Goal: Information Seeking & Learning: Learn about a topic

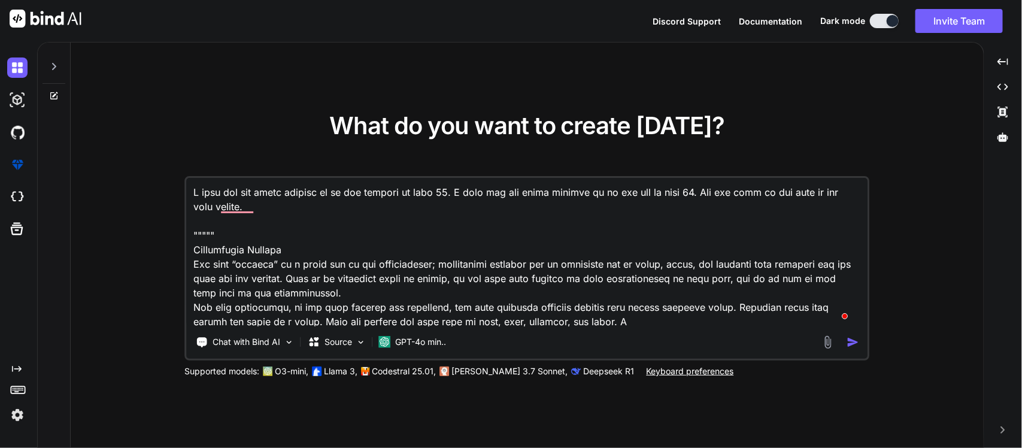
type textarea "x"
click at [235, 246] on textarea "To enrich screen reader interactions, please activate Accessibility in Grammarl…" at bounding box center [527, 252] width 680 height 148
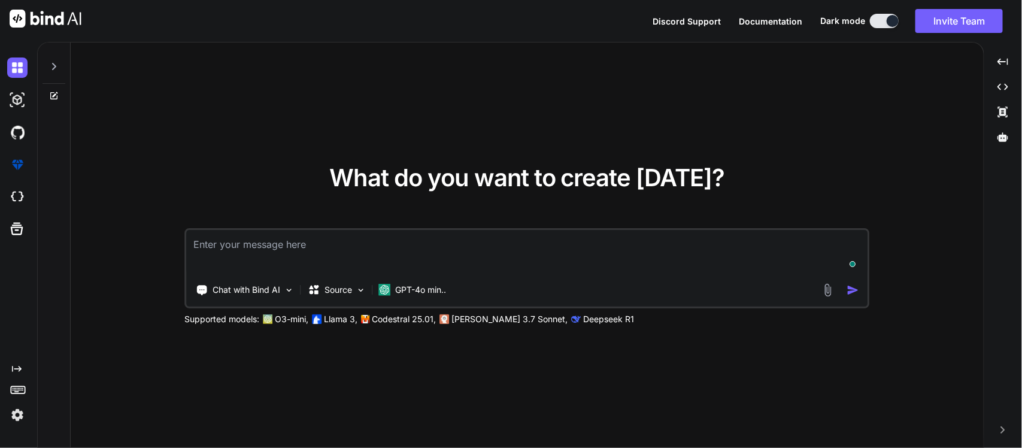
type textarea "x"
type textarea "I"
type textarea "x"
type textarea "I"
type textarea "x"
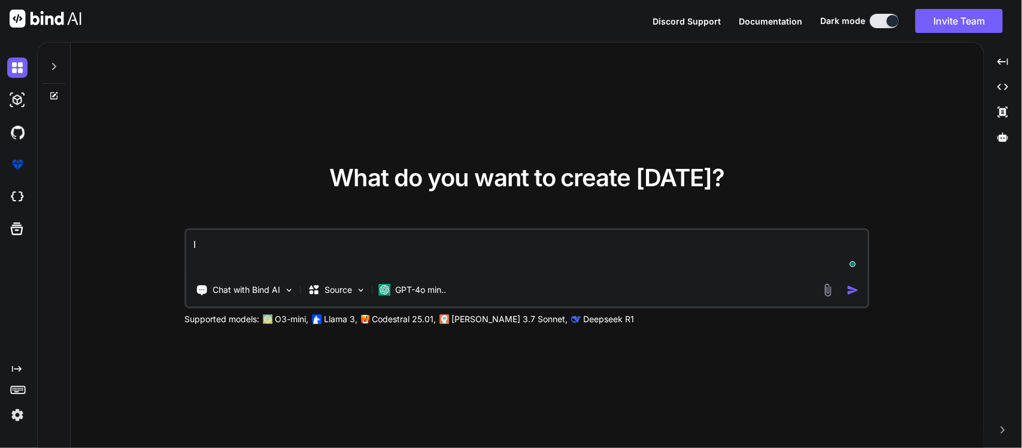
type textarea "I w"
type textarea "x"
type textarea "I wa"
type textarea "x"
type textarea "I wan"
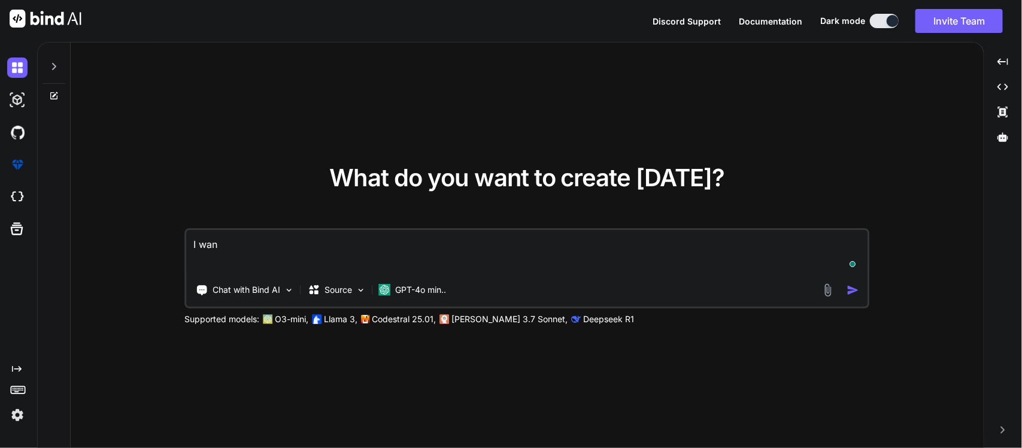
type textarea "x"
type textarea "I want"
type textarea "x"
type textarea "I want"
type textarea "x"
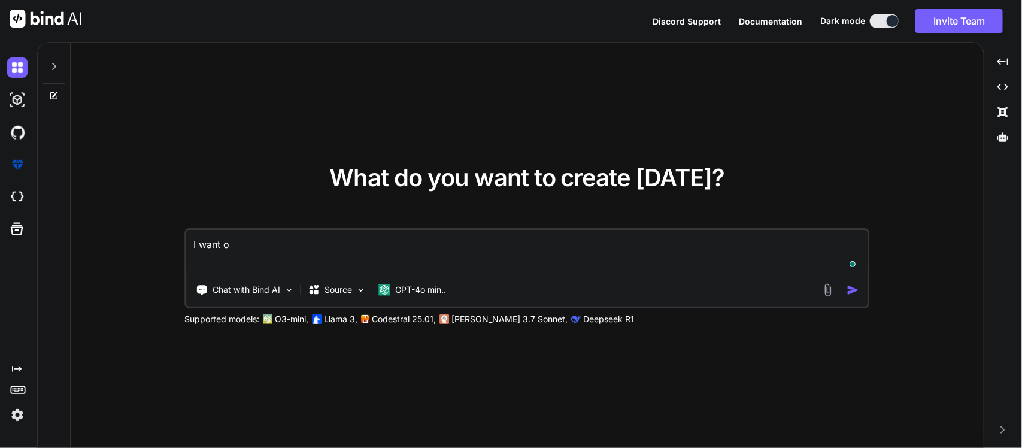
type textarea "I want ot"
type textarea "x"
type textarea "I want o"
type textarea "x"
type textarea "I want"
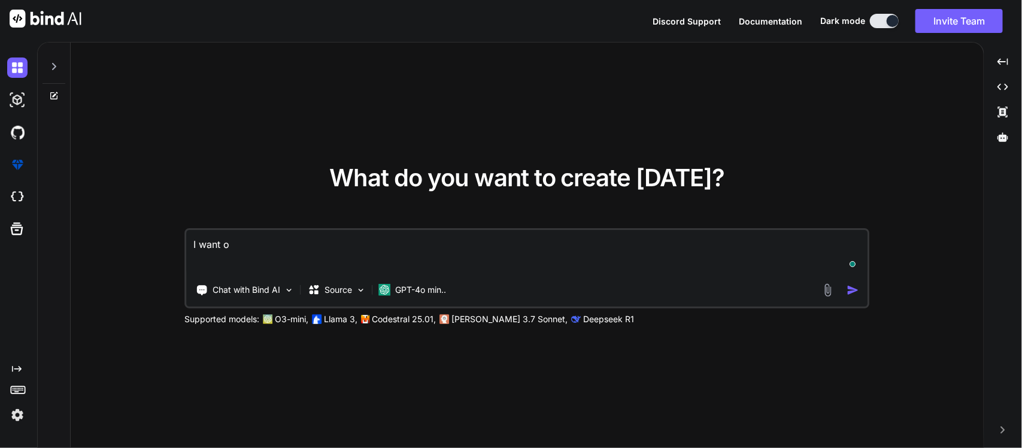
type textarea "x"
type textarea "I want t"
type textarea "x"
type textarea "I want to"
type textarea "x"
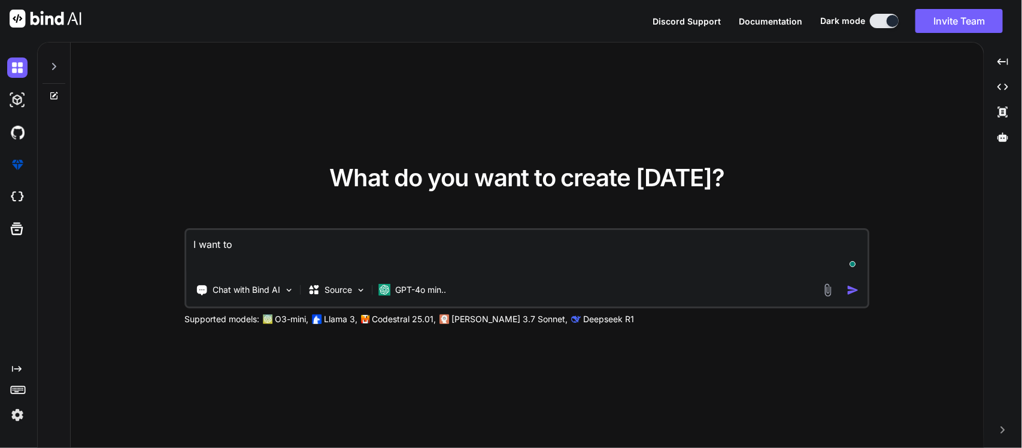
type textarea "I want to"
type textarea "x"
type textarea "I want to i"
type textarea "x"
type textarea "I want to"
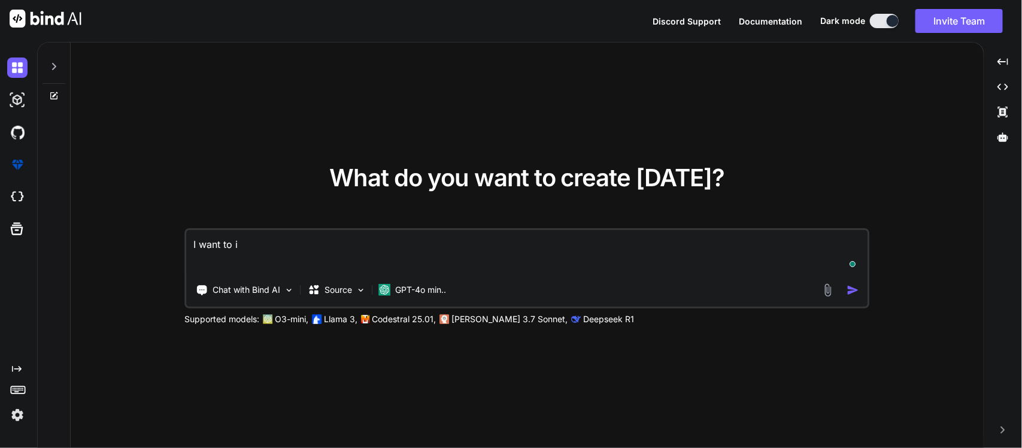
type textarea "x"
type textarea "I want to u"
type textarea "x"
type textarea "I want to us"
type textarea "x"
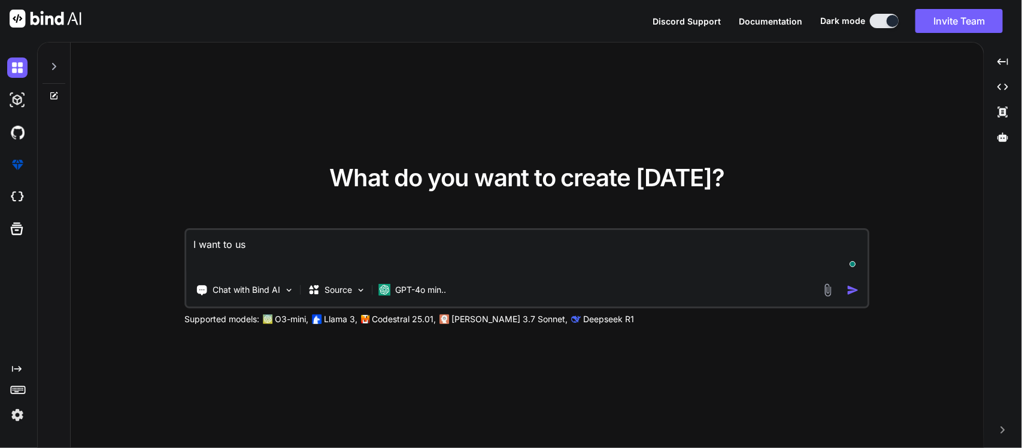
type textarea "I want to use"
type textarea "x"
type textarea "I want to use"
type textarea "x"
type textarea "I want to use T"
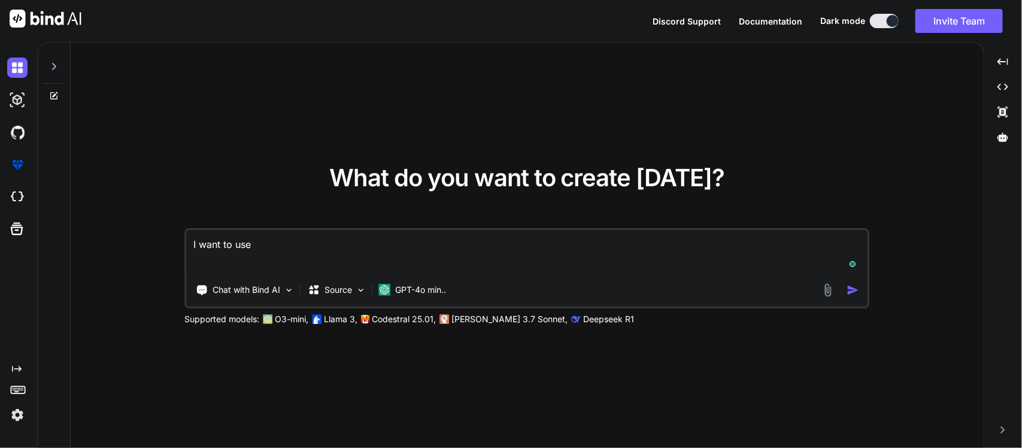
type textarea "x"
type textarea "I want to use TK"
type textarea "x"
type textarea "I want to use TKi"
type textarea "x"
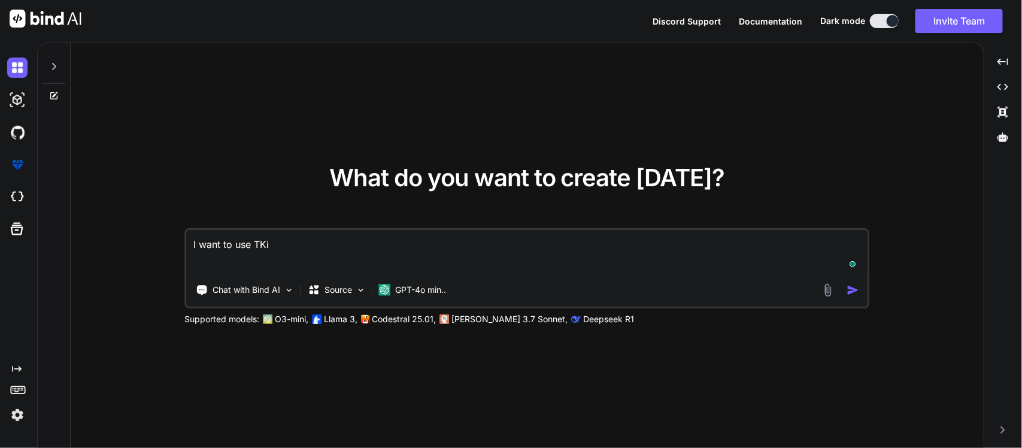
type textarea "I want to use TKin"
type textarea "x"
type textarea "I want to use TKint"
type textarea "x"
type textarea "I want to use TKinte"
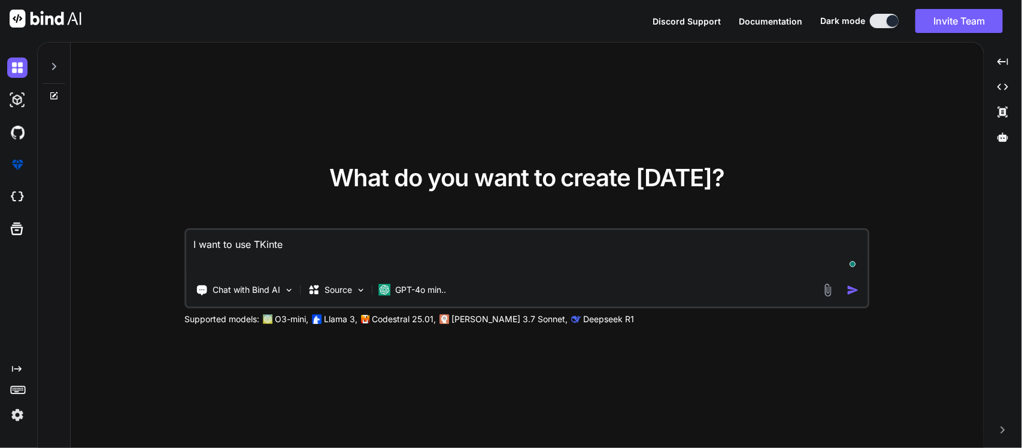
type textarea "x"
type textarea "I want to use TKinter"
type textarea "x"
type textarea "I want to use TKinter"
type textarea "x"
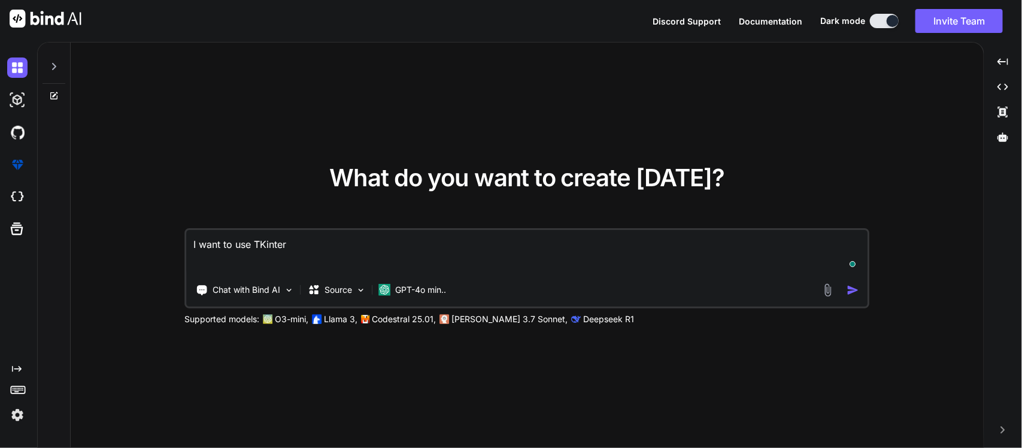
type textarea "I want to use TKinter t"
type textarea "x"
type textarea "I want to use TKinter to"
type textarea "x"
type textarea "I want to use TKinter to"
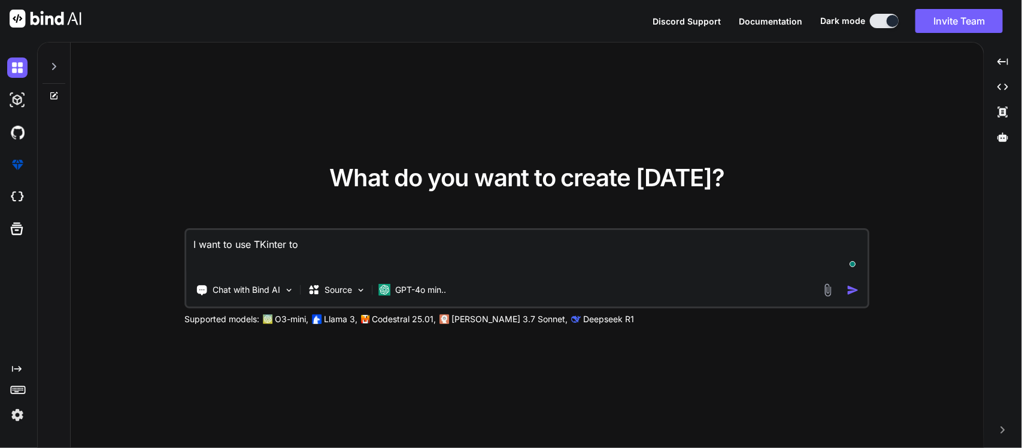
type textarea "x"
type textarea "I want to use TKinter to m"
type textarea "x"
type textarea "I want to use TKinter to ma"
type textarea "x"
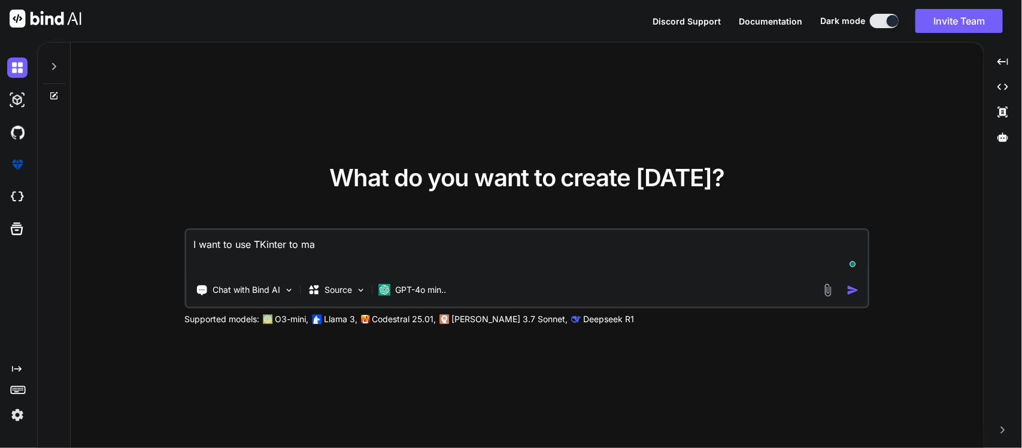
type textarea "I want to use TKinter to mak"
type textarea "x"
type textarea "I want to use TKinter to make"
type textarea "x"
type textarea "I want to use TKinter to make"
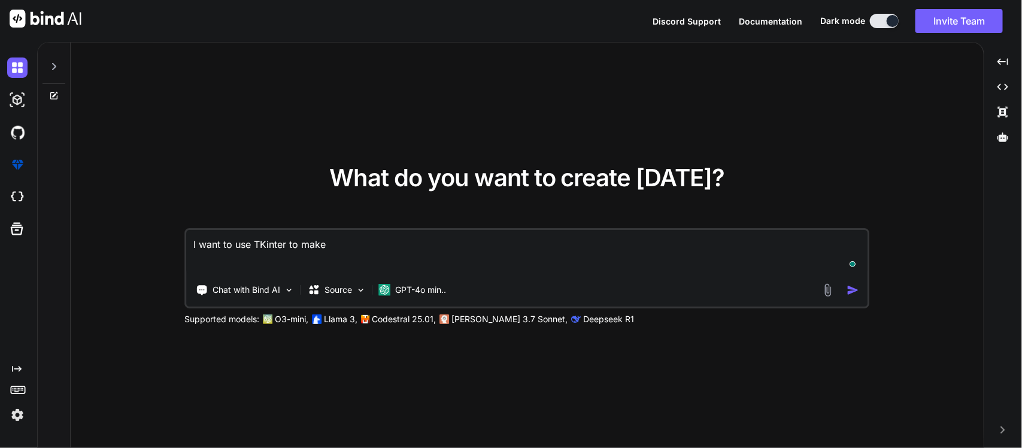
type textarea "x"
type textarea "I want to use TKinter to make m"
type textarea "x"
type textarea "I want to use TKinter to make me"
type textarea "x"
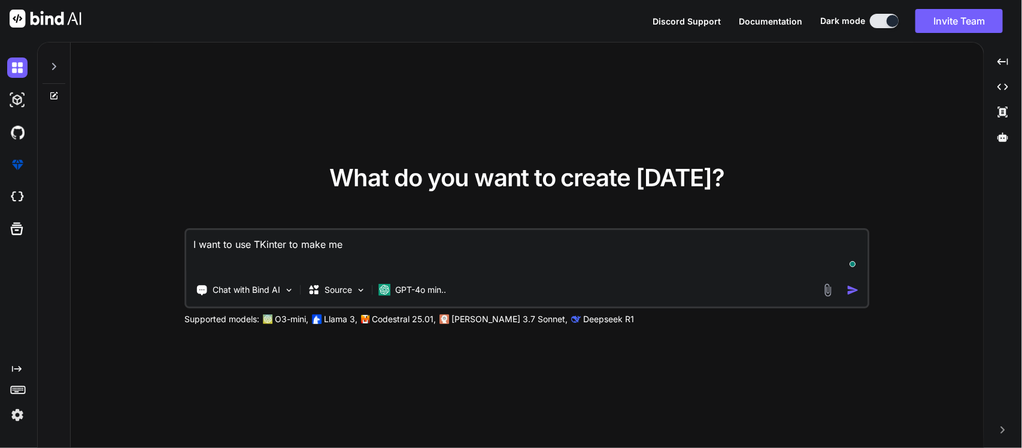
type textarea "I want to use TKinter to make me"
type textarea "x"
type textarea "I want to use TKinter to make me a"
type textarea "x"
type textarea "I want to use TKinter to make me a"
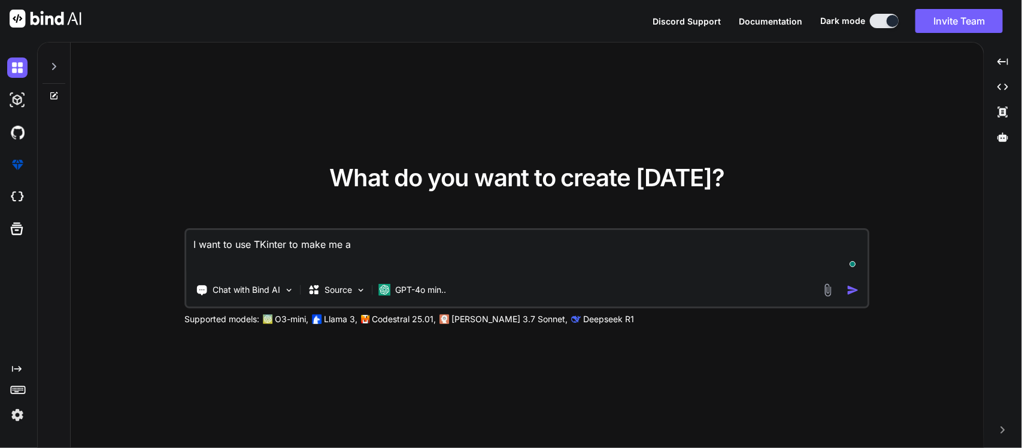
type textarea "x"
type textarea "I want to use TKinter to make me a c"
type textarea "x"
type textarea "I want to use TKinter to make me a ca"
type textarea "x"
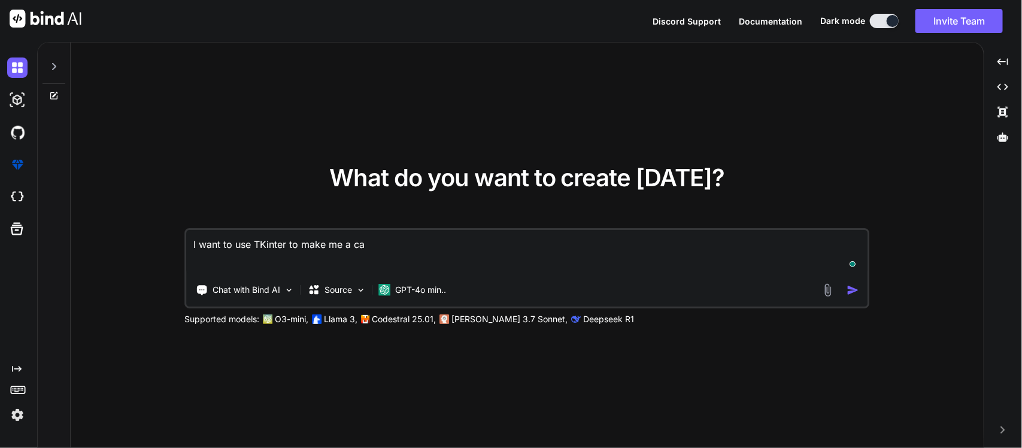
type textarea "I want to use TKinter to make me a cas"
type textarea "x"
type textarea "I want to use TKinter to make me a casi"
type textarea "x"
type textarea "I want to use TKinter to make me a casin"
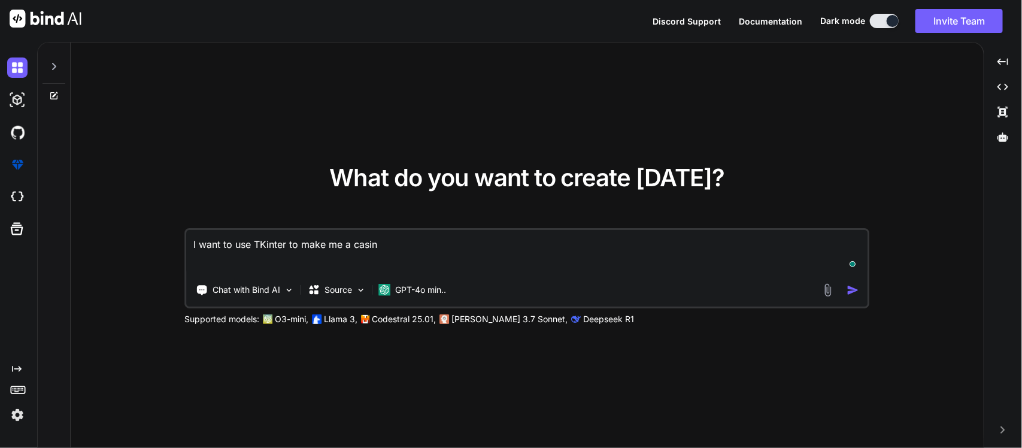
type textarea "x"
type textarea "I want to use TKinter to make me a casino"
type textarea "x"
type textarea "I want to use TKinter to make me a casino"
type textarea "x"
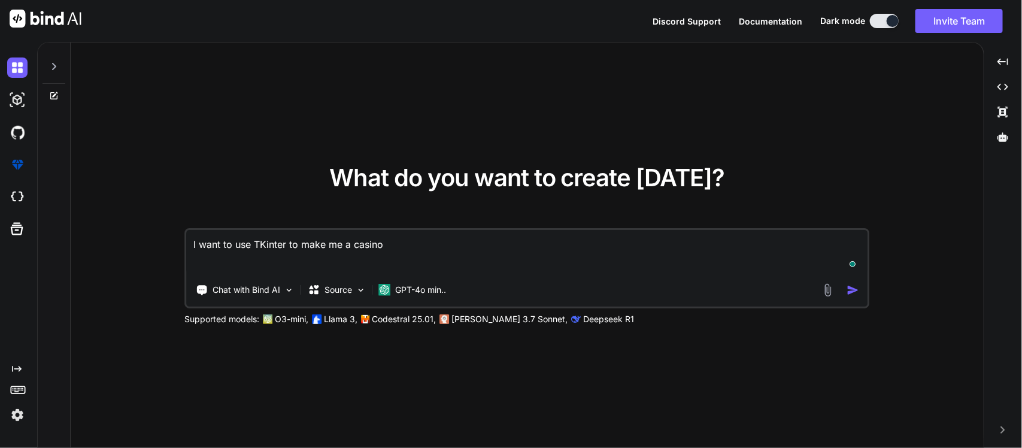
type textarea "I want to use TKinter to make me a casino s"
type textarea "x"
type textarea "I want to use TKinter to make me a casino si"
type textarea "x"
type textarea "I want to use TKinter to make me a casino sim"
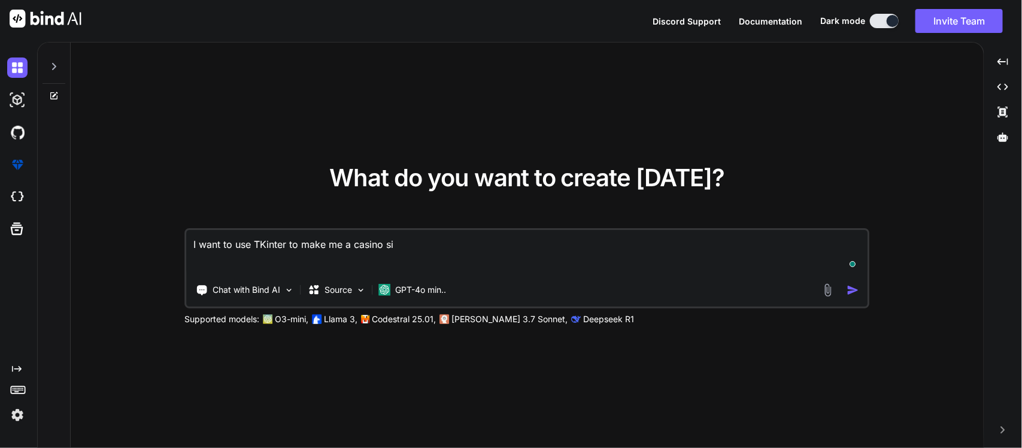
type textarea "x"
type textarea "I want to use TKinter to make me a casino simi"
type textarea "x"
type textarea "I want to use TKinter to make me a casino simil"
type textarea "x"
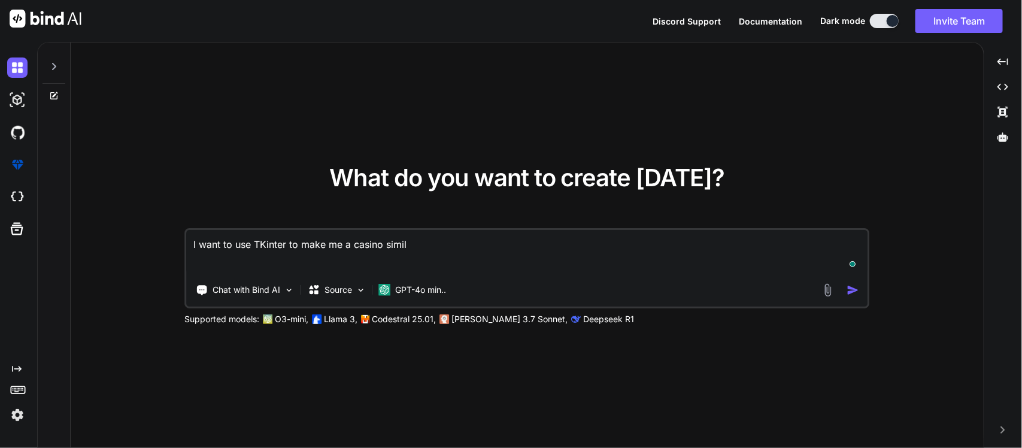
type textarea "I want to use TKinter to make me a casino simila"
type textarea "x"
type textarea "I want to use TKinter to make me a casino similar"
type textarea "x"
type textarea "I want to use TKinter to make me a casino similar"
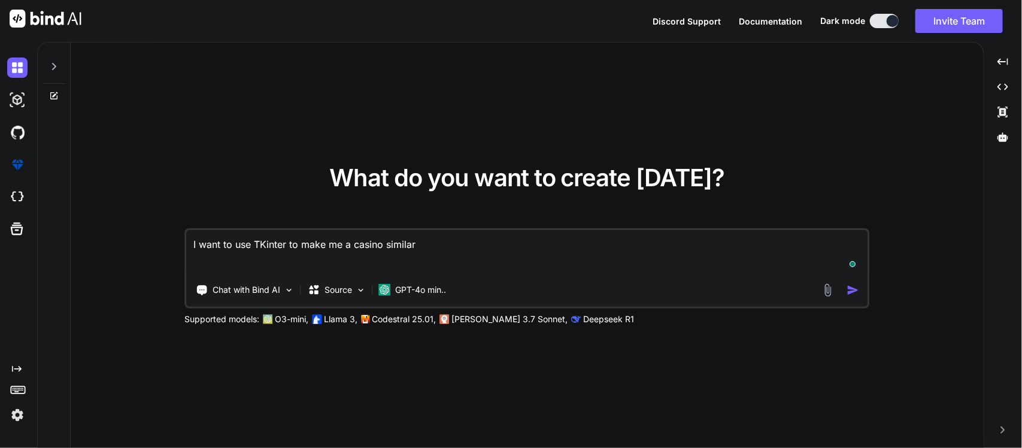
type textarea "x"
type textarea "I want to use TKinter to make me a casino similar t"
type textarea "x"
type textarea "I want to use TKinter to make me a casino similar to"
type textarea "x"
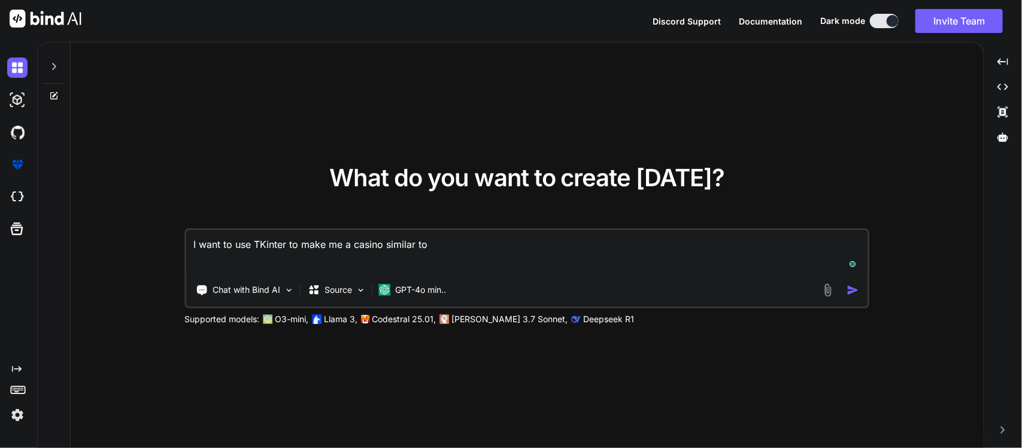
type textarea "I want to use TKinter to make me a casino similar to"
type textarea "x"
type textarea "I want to use TKinter to make me a casino similar to t"
type textarea "x"
type textarea "I want to use TKinter to make me a casino similar to th"
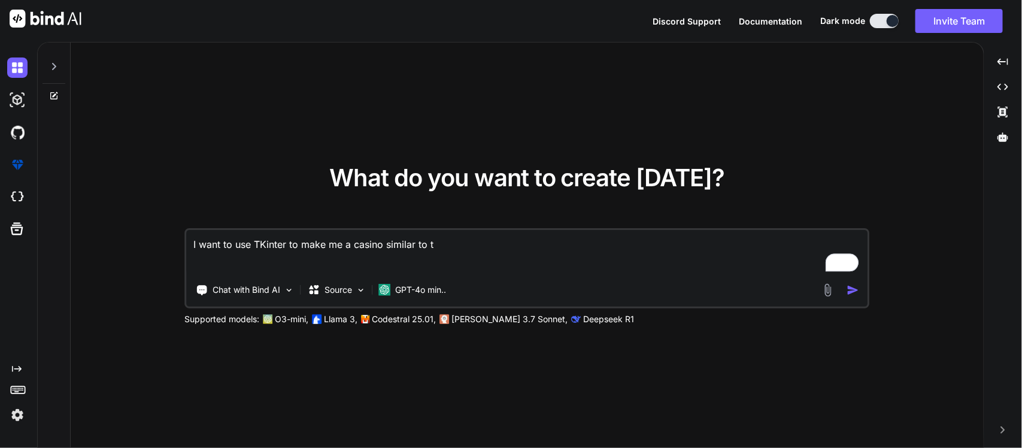
type textarea "x"
type textarea "I want to use TKinter to make me a casino similar to th"
type textarea "x"
type textarea "I want to use TKinter to make me a casino similar to th"
type textarea "x"
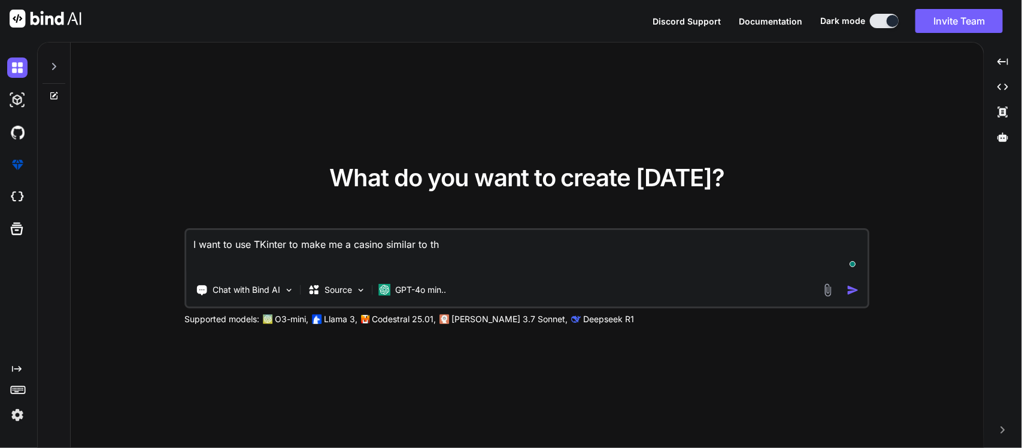
type textarea "I want to use TKinter to make me a casino similar to the"
type textarea "x"
type textarea "I want to use TKinter to make me a casino similar to the"
type textarea "x"
type textarea "I want to use TKinter to make me a casino similar to the p"
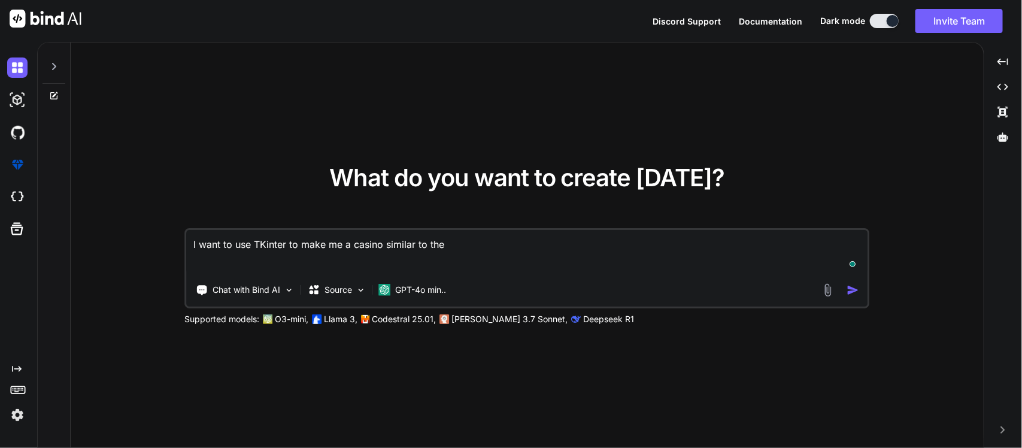
type textarea "x"
type textarea "I want to use TKinter to make me a casino similar to the pr"
type textarea "x"
type textarea "I want to use TKinter to make me a casino similar to the pro"
type textarea "x"
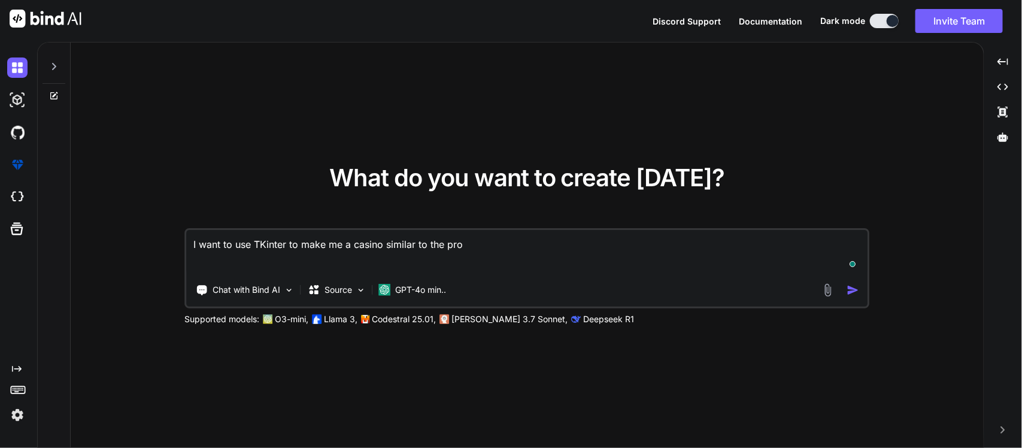
type textarea "I want to use TKinter to make me a casino similar to the prog"
type textarea "x"
type textarea "I want to use TKinter to make me a casino similar to the progr"
type textarea "x"
type textarea "I want to use TKinter to make me a casino similar to the progra"
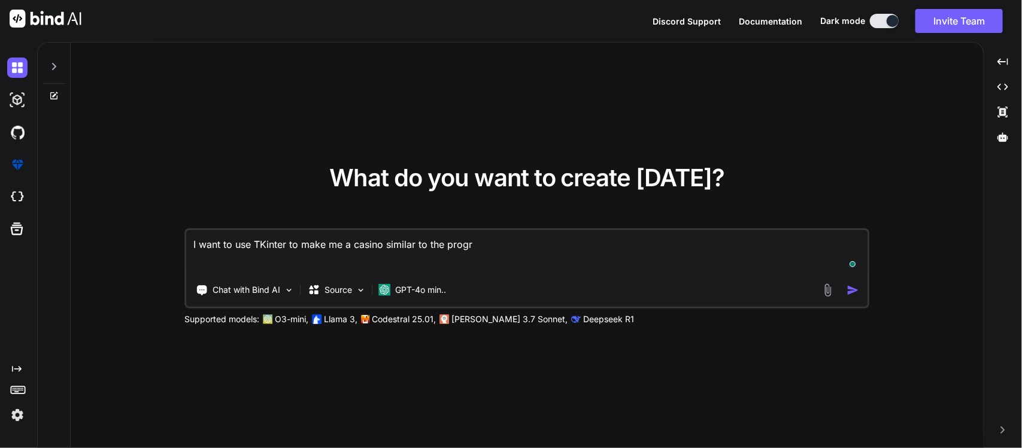
type textarea "x"
type textarea "I want to use TKinter to make me a casino similar to the program"
type textarea "x"
type textarea "I want to use TKinter to make me a casino similar to the program"
type textarea "x"
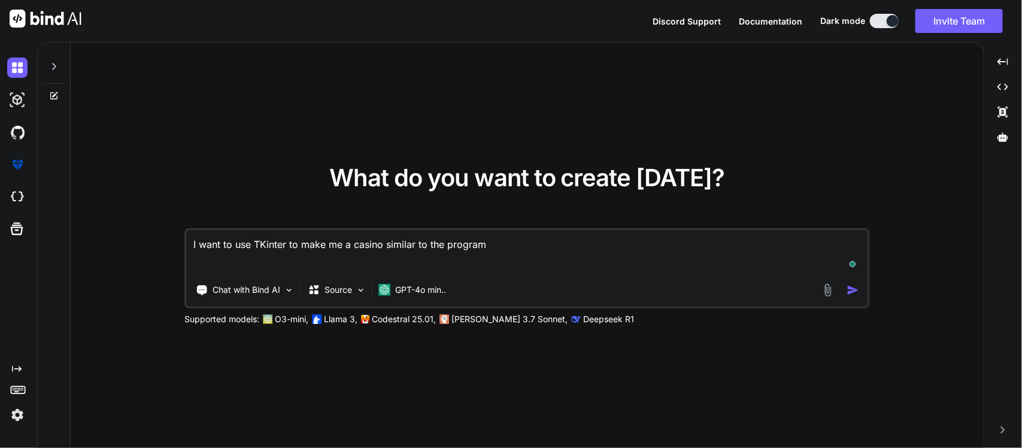
type textarea "I want to use TKinter to make me a casino similar to the program I"
type textarea "x"
type textarea "I want to use TKinter to make me a casino similar to the program I"
type textarea "x"
type textarea "I want to use TKinter to make me a casino similar to the program I h"
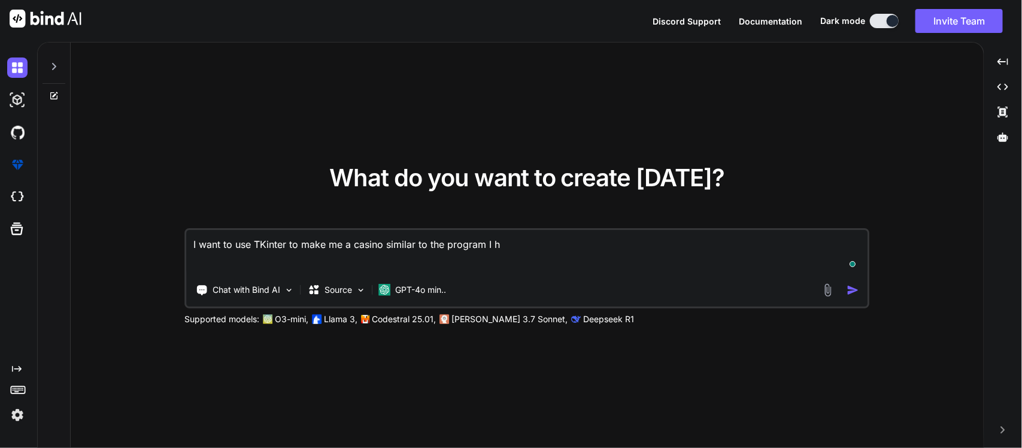
type textarea "x"
type textarea "I want to use TKinter to make me a casino similar to the program I ha"
type textarea "x"
type textarea "I want to use TKinter to make me a casino similar to the program I hav"
type textarea "x"
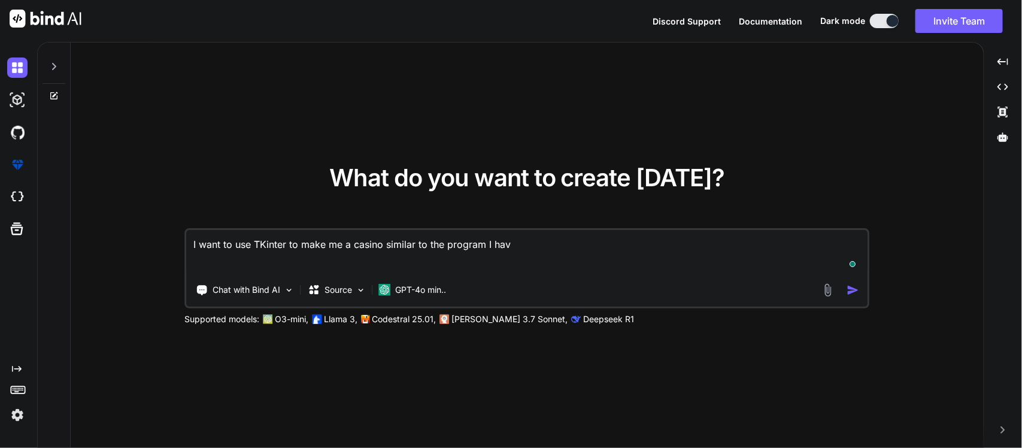
type textarea "I want to use TKinter to make me a casino similar to the program I have"
type textarea "x"
type textarea "I want to use TKinter to make me a casino similar to the program I have"
type textarea "x"
type textarea "I want to use TKinter to make me a casino similar to the program I have b"
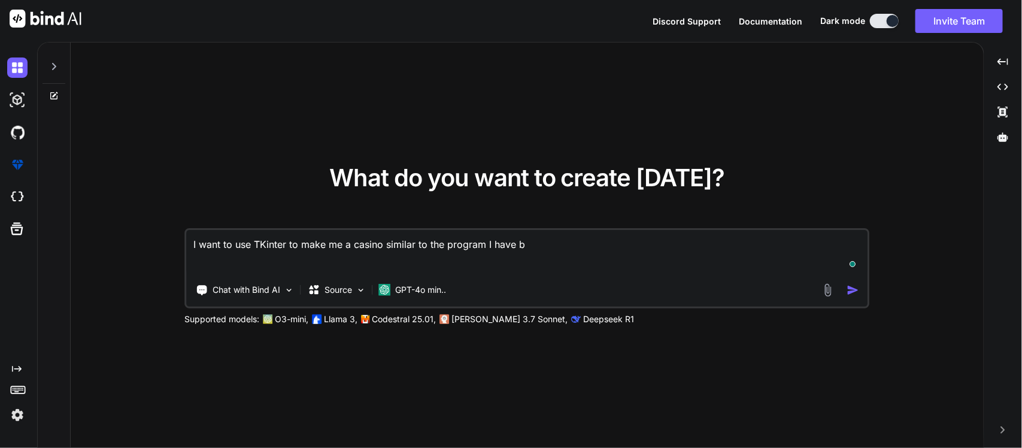
type textarea "x"
type textarea "I want to use TKinter to make me a casino similar to the program I have bu"
type textarea "x"
type textarea "I want to use TKinter to make me a casino similar to the program I have bui"
type textarea "x"
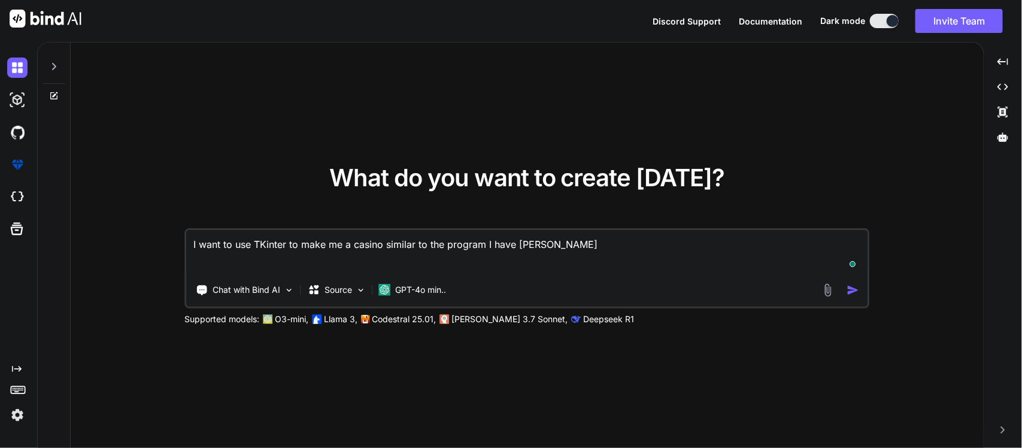
type textarea "I want to use TKinter to make me a casino similar to the program I have buil"
type textarea "x"
type textarea "I want to use TKinter to make me a casino similar to the program I have build"
type textarea "x"
type textarea "I want to use TKinter to make me a casino similar to the program I have build"
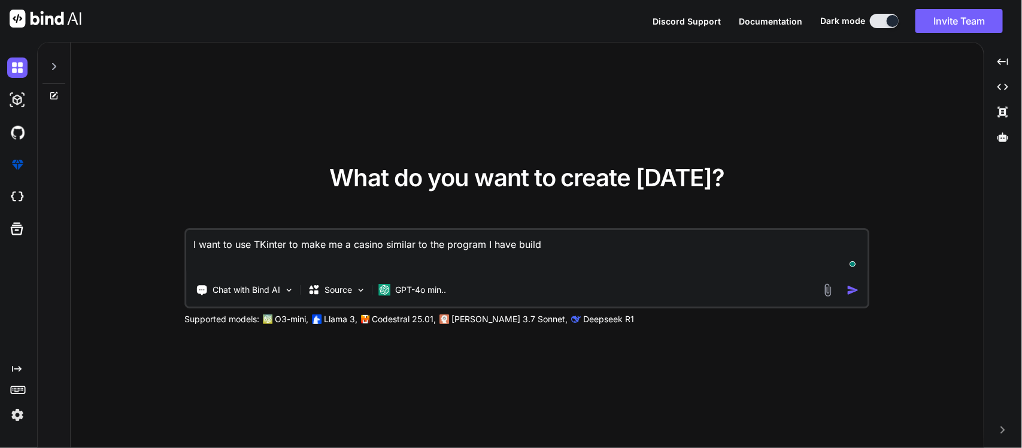
type textarea "x"
type textarea "I want to use TKinter to make me a casino similar to the program I have build"
type textarea "x"
type textarea "I want to use TKinter to make me a casino similar to the program I have buil"
type textarea "x"
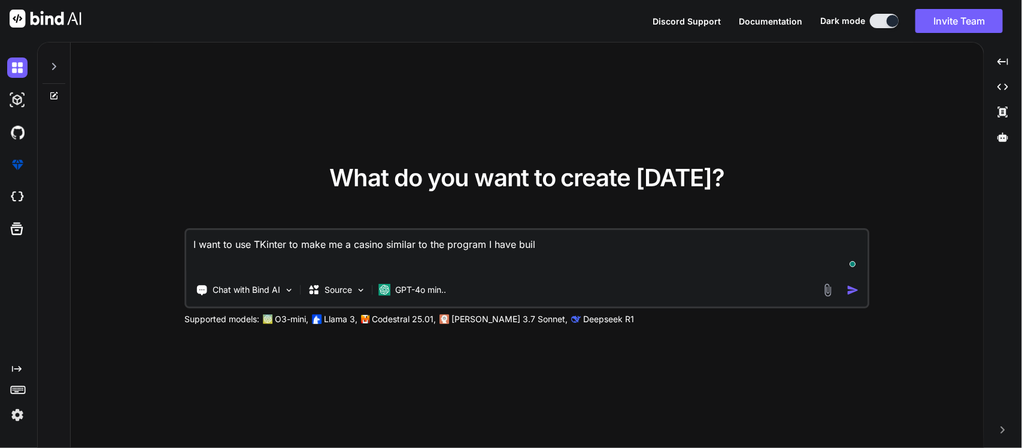
type textarea "I want to use TKinter to make me a casino similar to the program I have built"
type textarea "x"
type textarea "I want to use TKinter to make me a casino similar to the program I have built"
type textarea "x"
type textarea "I want to use TKinter to make me a casino similar to the program I have built i"
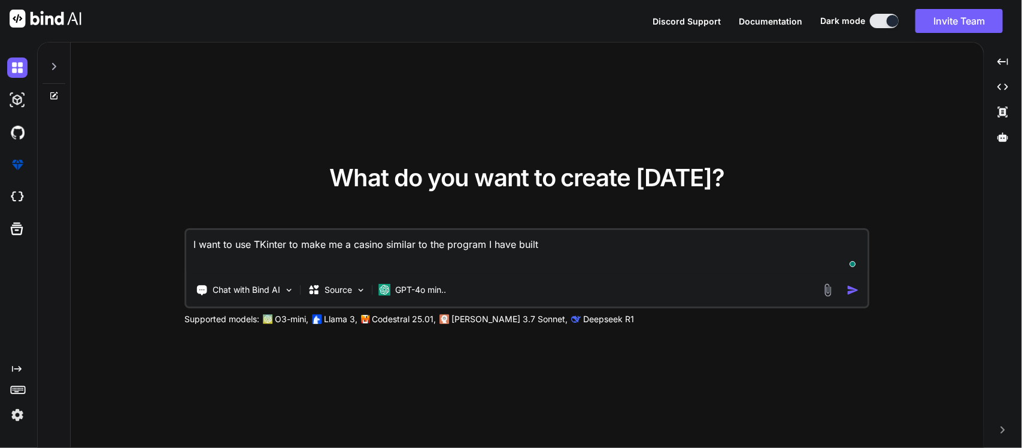
type textarea "x"
type textarea "I want to use TKinter to make me a casino similar to the program I have built in"
type textarea "x"
type textarea "I want to use TKinter to make me a casino similar to the program I have built in"
type textarea "x"
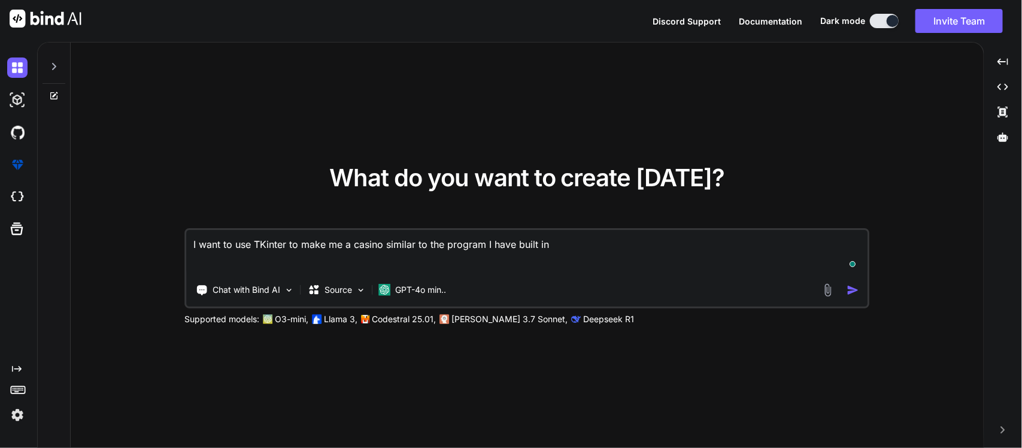
type textarea "I want to use TKinter to make me a casino similar to the program I have built i…"
type textarea "x"
type textarea "I want to use TKinter to make me a casino similar to the program I have built i…"
type textarea "x"
type textarea "I want to use TKinter to make me a casino similar to the program I have built i…"
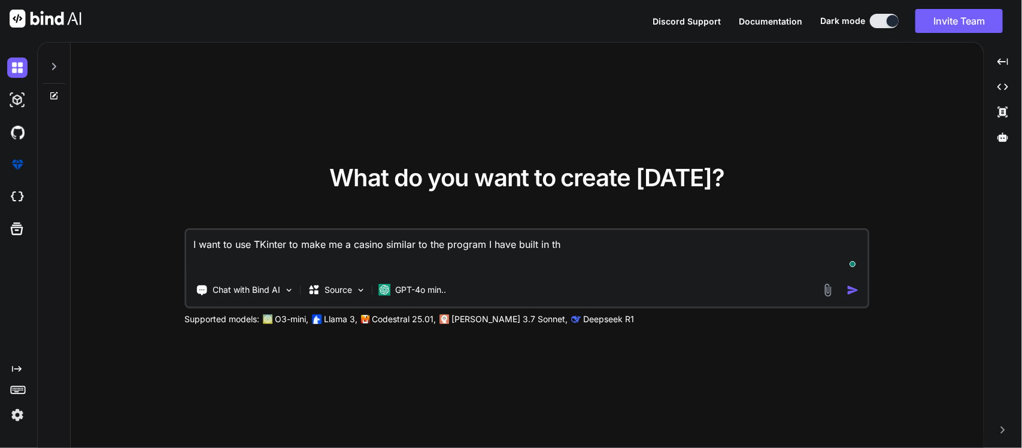
type textarea "x"
type textarea "I want to use TKinter to make me a casino similar to the program I have built i…"
type textarea "x"
type textarea "I want to use TKinter to make me a casino similar to the program I have built i…"
type textarea "x"
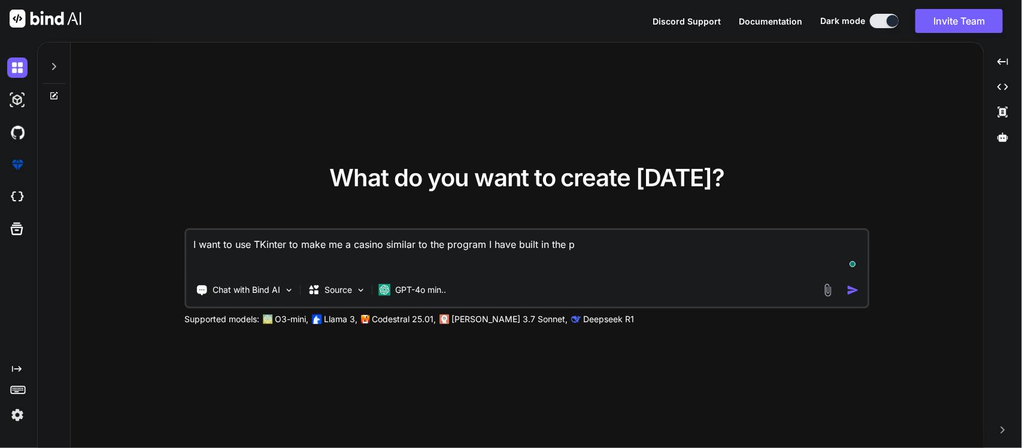
type textarea "I want to use TKinter to make me a casino similar to the program I have built i…"
type textarea "x"
type textarea "I want to use TKinter to make me a casino similar to the program I have built i…"
click at [820, 292] on div "Chat with Bind AI Source GPT-4o min.." at bounding box center [504, 290] width 634 height 24
click at [823, 291] on img at bounding box center [827, 290] width 14 height 14
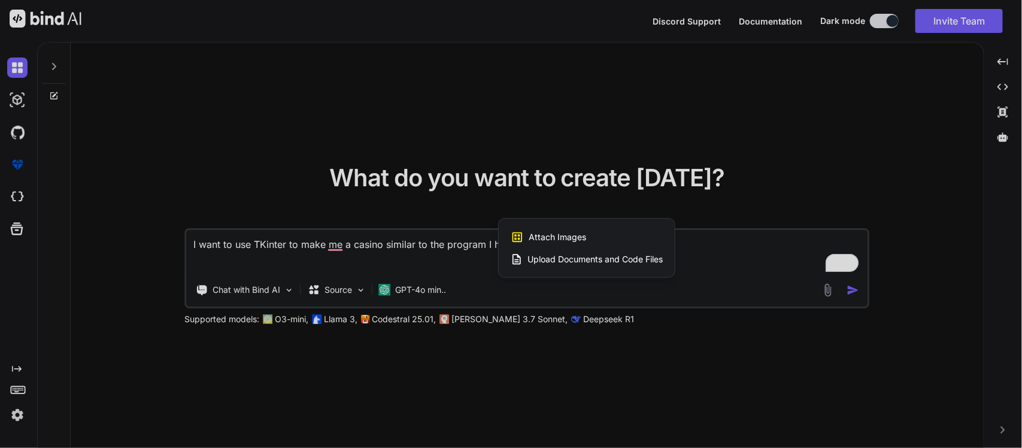
click at [569, 257] on span "Upload Documents and Code Files" at bounding box center [594, 259] width 135 height 12
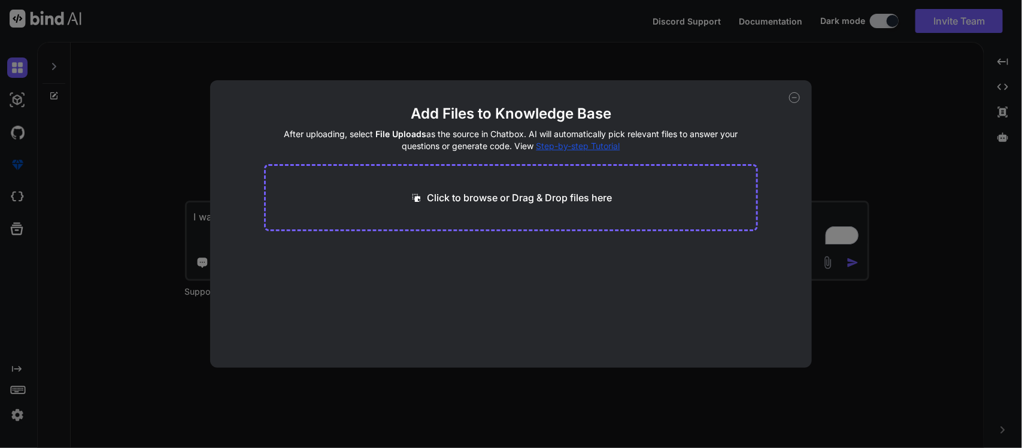
click at [452, 203] on p "Click to browse or Drag & Drop files here" at bounding box center [519, 197] width 185 height 14
click at [743, 327] on button "Finish" at bounding box center [737, 332] width 42 height 24
click at [795, 96] on icon at bounding box center [794, 97] width 11 height 11
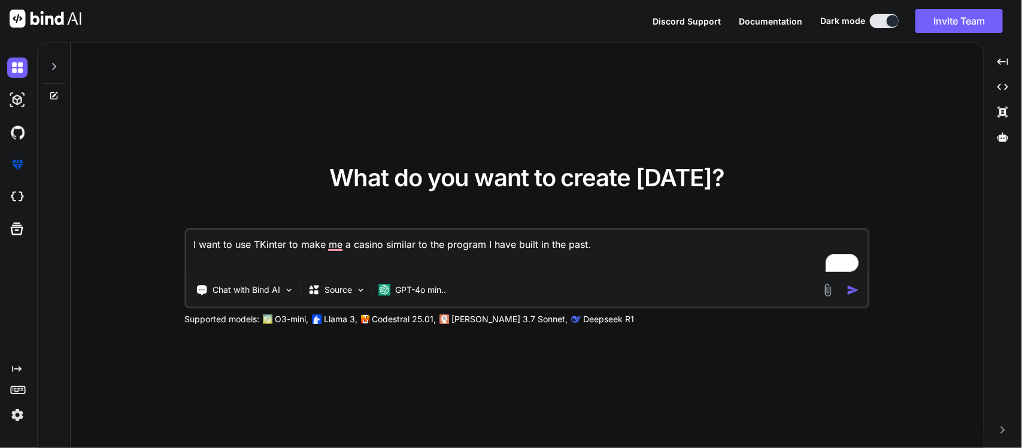
click at [618, 245] on textarea "I want to use TKinter to make me a casino similar to the program I have built i…" at bounding box center [527, 252] width 680 height 44
click at [826, 288] on img at bounding box center [827, 290] width 14 height 14
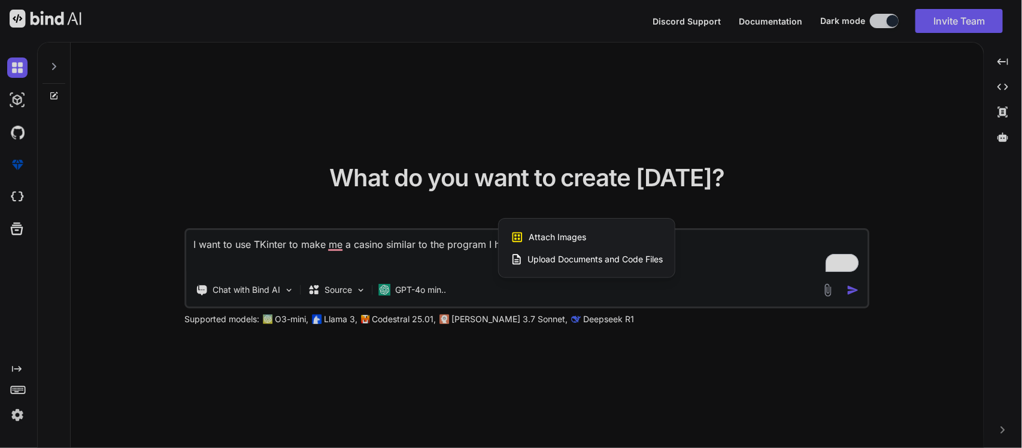
click at [700, 289] on div at bounding box center [511, 224] width 1022 height 448
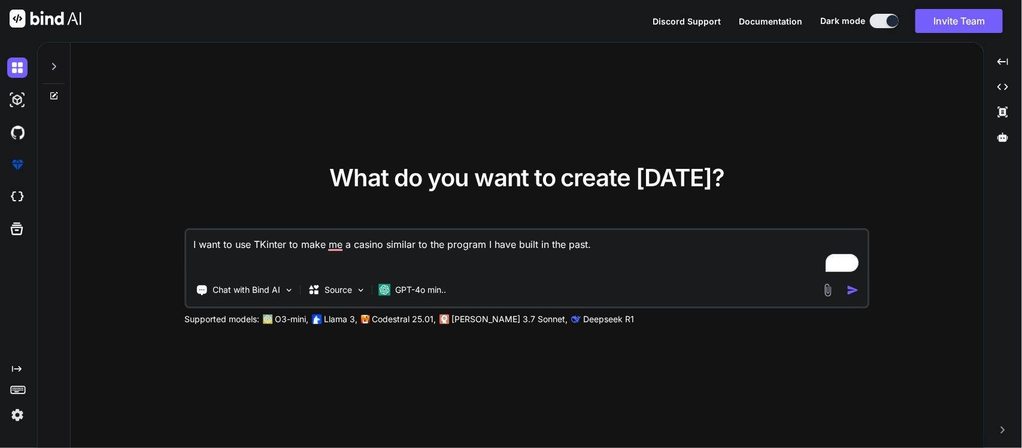
click at [853, 286] on img "button" at bounding box center [852, 290] width 13 height 13
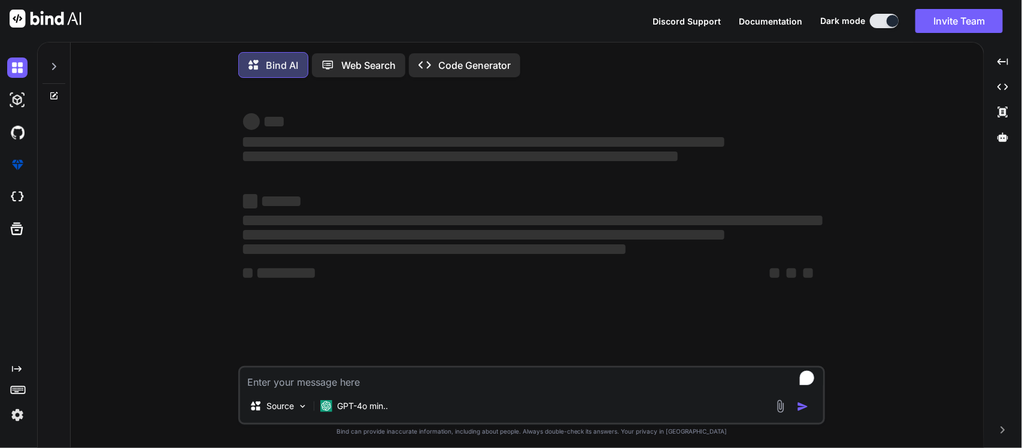
type textarea "x"
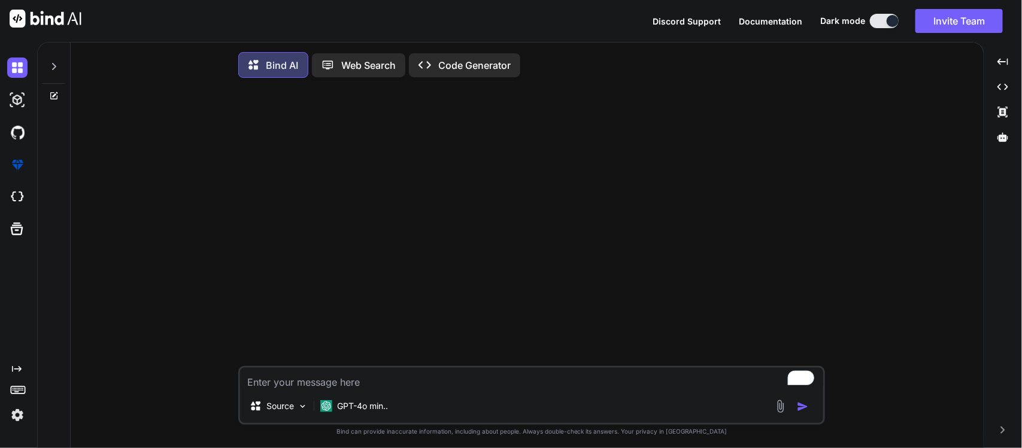
type textarea "I"
type textarea "x"
type textarea "I"
type textarea "x"
type textarea "I w"
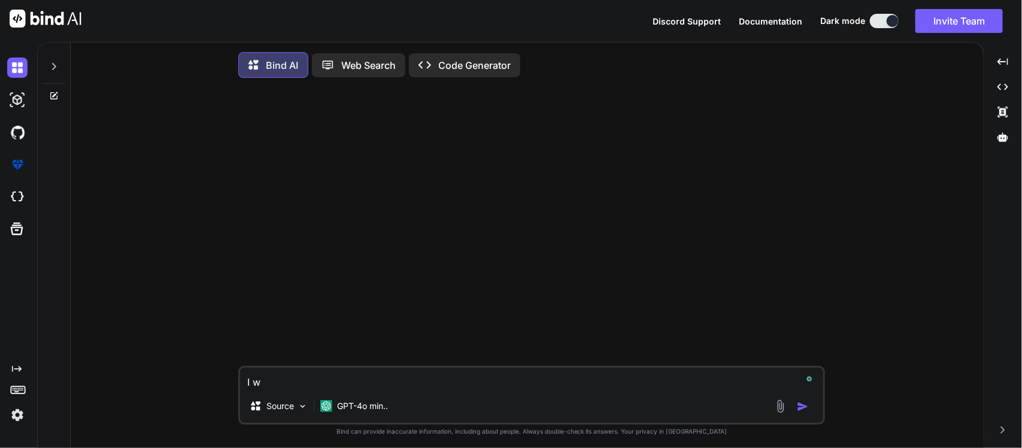
type textarea "x"
type textarea "I wa"
type textarea "x"
type textarea "I wan"
type textarea "x"
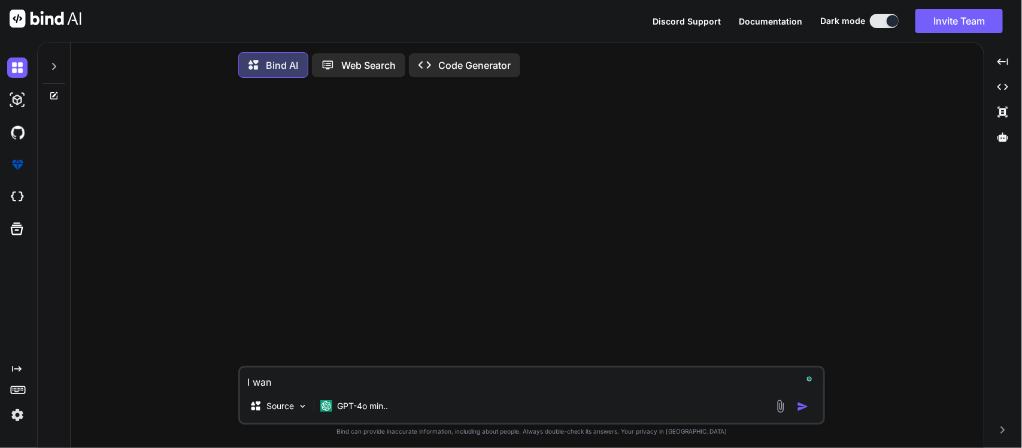
type textarea "I want"
type textarea "x"
type textarea "I want"
type textarea "x"
type textarea "I want t"
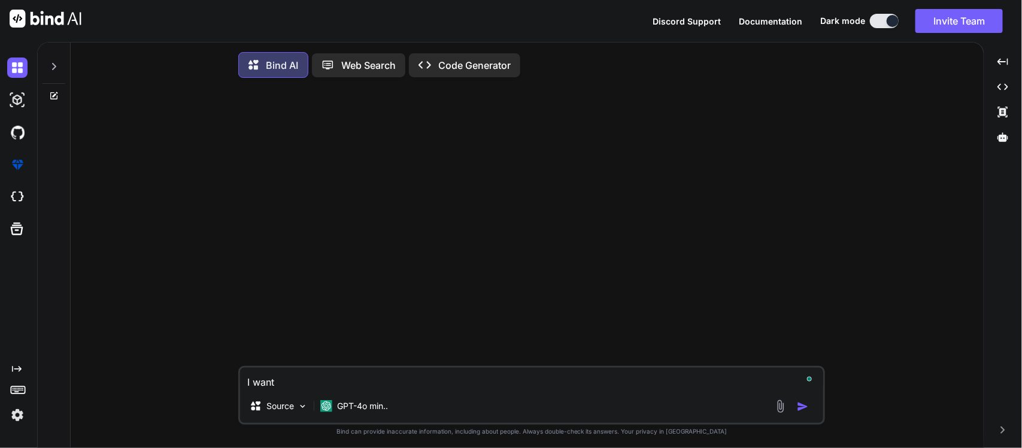
type textarea "x"
type textarea "I want to"
type textarea "x"
type textarea "I want to"
type textarea "x"
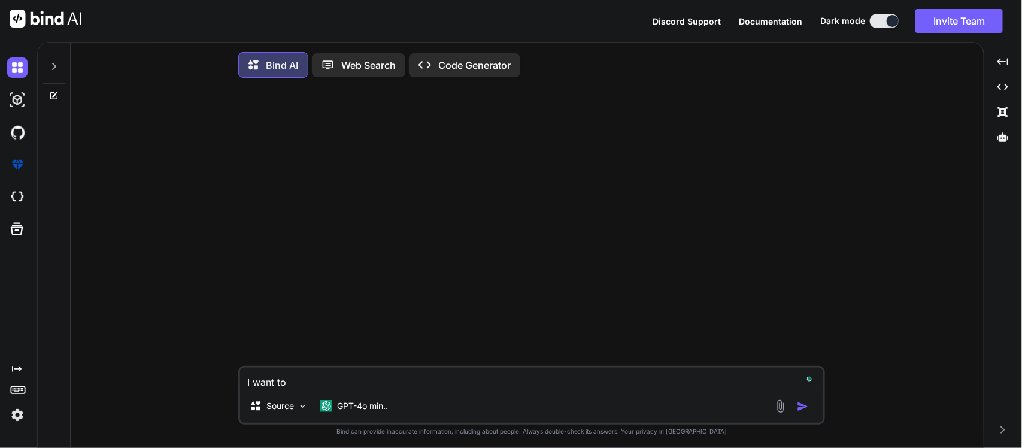
type textarea "I want to m"
type textarea "x"
type textarea "I want to ma"
type textarea "x"
type textarea "I want to mak"
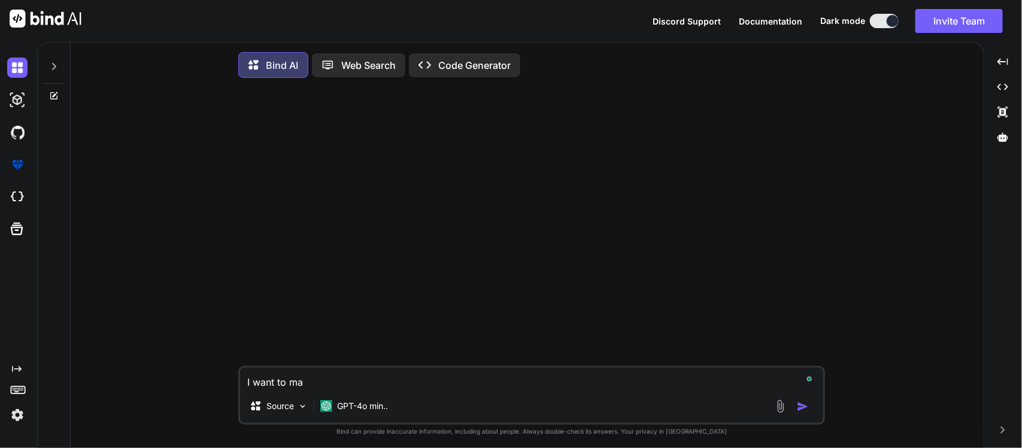
type textarea "x"
type textarea "I want to make"
type textarea "x"
type textarea "I want to make"
type textarea "x"
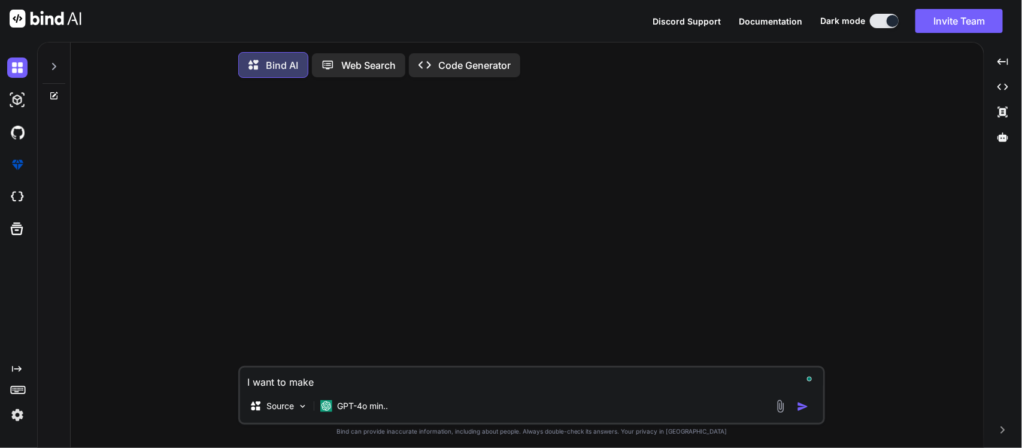
type textarea "I want to make a"
type textarea "x"
type textarea "I want to make a"
type textarea "x"
type textarea "I want to make a C"
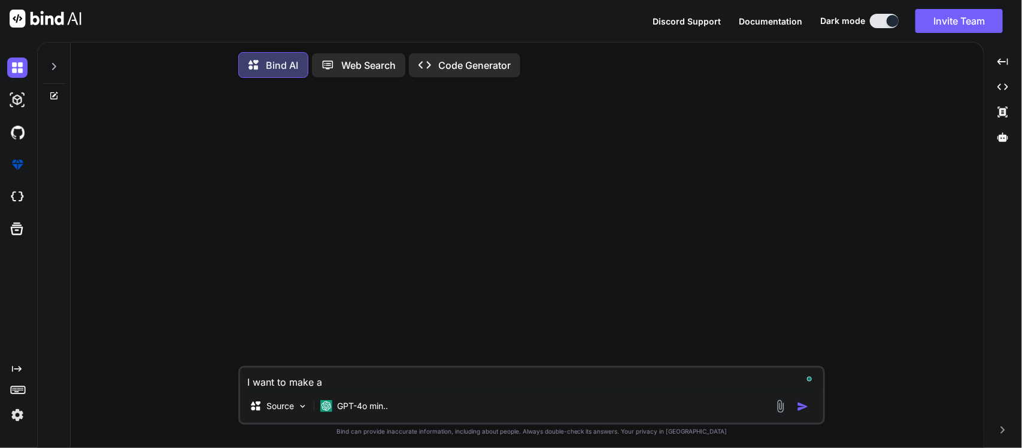
type textarea "x"
type textarea "I want to make a Ca"
type textarea "x"
type textarea "I want to make a Cas"
type textarea "x"
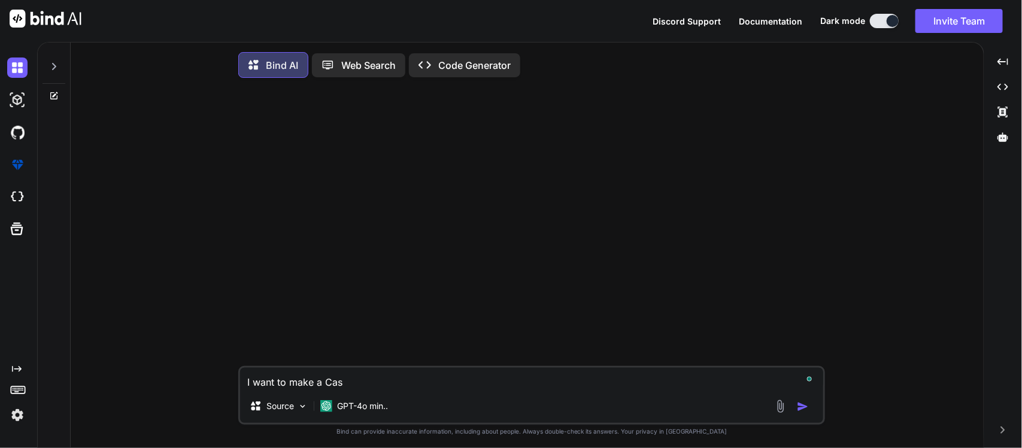
type textarea "I want to make a Casi"
type textarea "x"
type textarea "I want to make a Casin"
type textarea "x"
type textarea "I want to make a Casino"
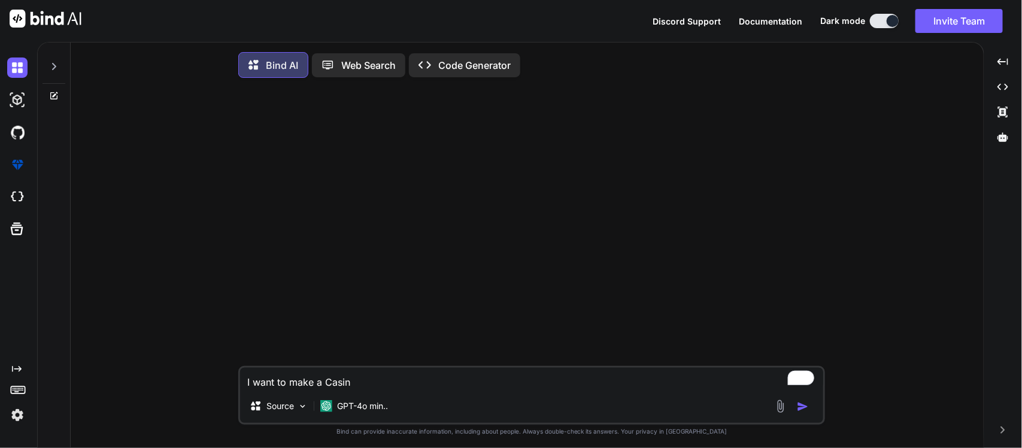
type textarea "x"
type textarea "I want to make a Casino"
type textarea "x"
type textarea "I want to make a Casino s"
type textarea "x"
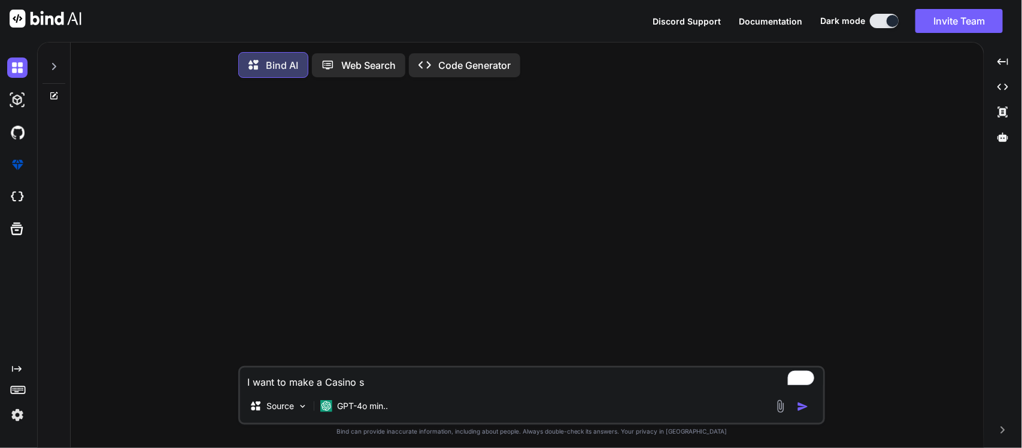
type textarea "I want to make a Casino si"
type textarea "x"
type textarea "I want to make a Casino sim"
type textarea "x"
type textarea "I want to make a Casino simi"
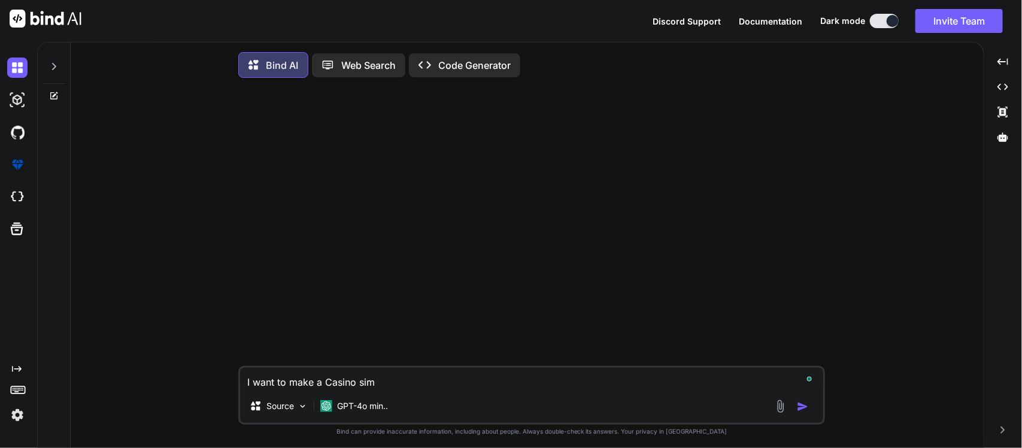
type textarea "x"
type textarea "I want to make a Casino simil"
type textarea "x"
type textarea "I want to make a Casino [PERSON_NAME]"
type textarea "x"
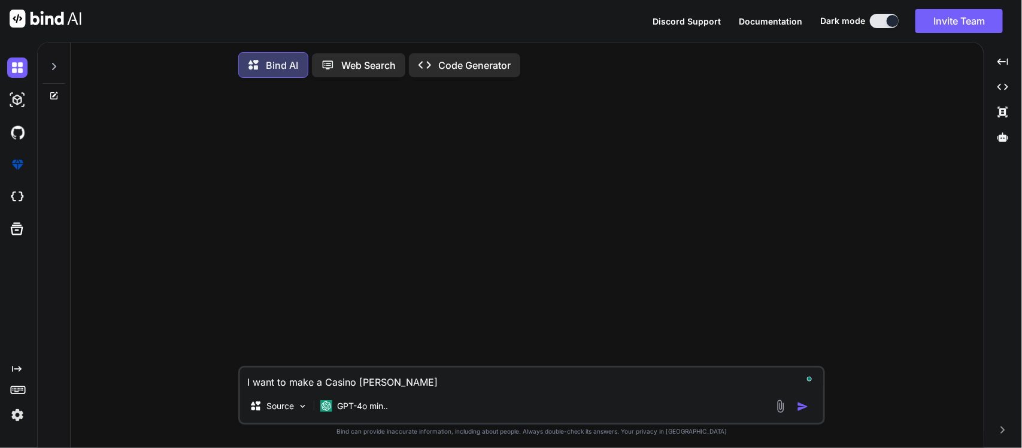
type textarea "I want to make a Casino similar"
type textarea "x"
type textarea "I want to make a Casino similar"
type textarea "x"
type textarea "I want to make a Casino similar t"
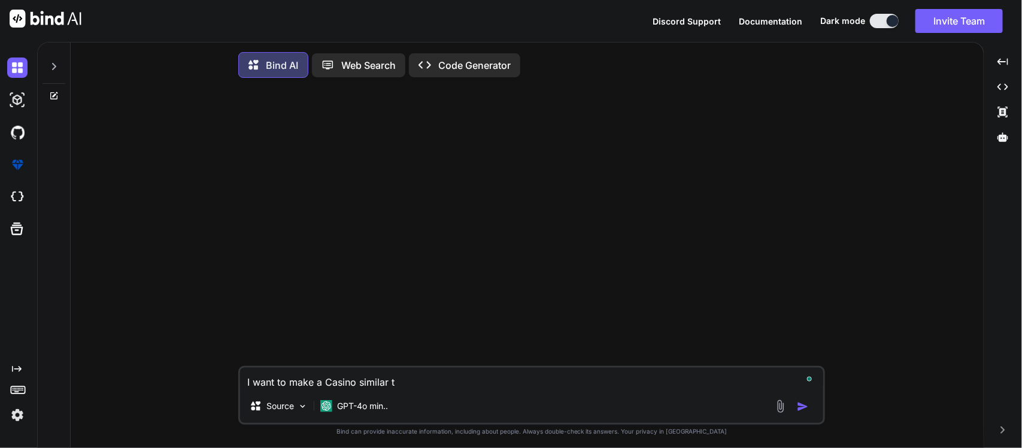
type textarea "x"
type textarea "I want to make a Casino similar to"
type textarea "x"
type textarea "I want to make a Casino similar to"
type textarea "x"
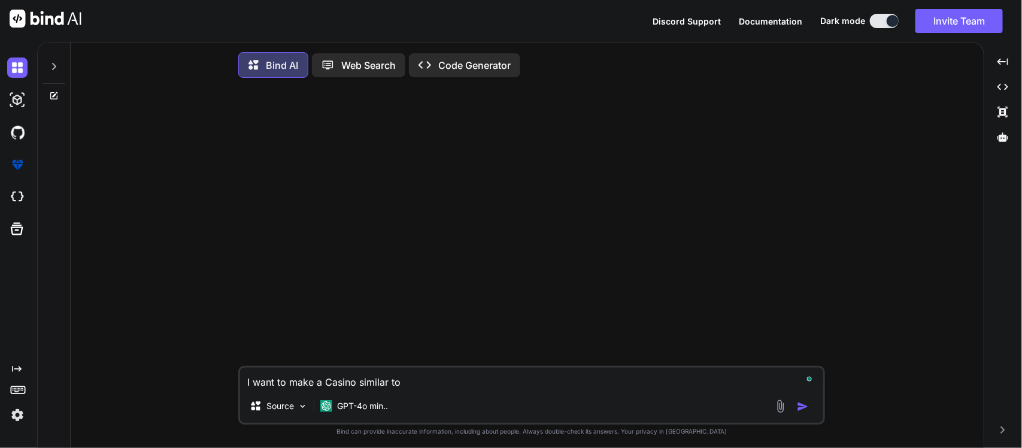
type textarea "I want to make a Casino similar to t"
type textarea "x"
type textarea "I want to make a Casino similar to th"
type textarea "x"
type textarea "I want to make a Casino similar to the"
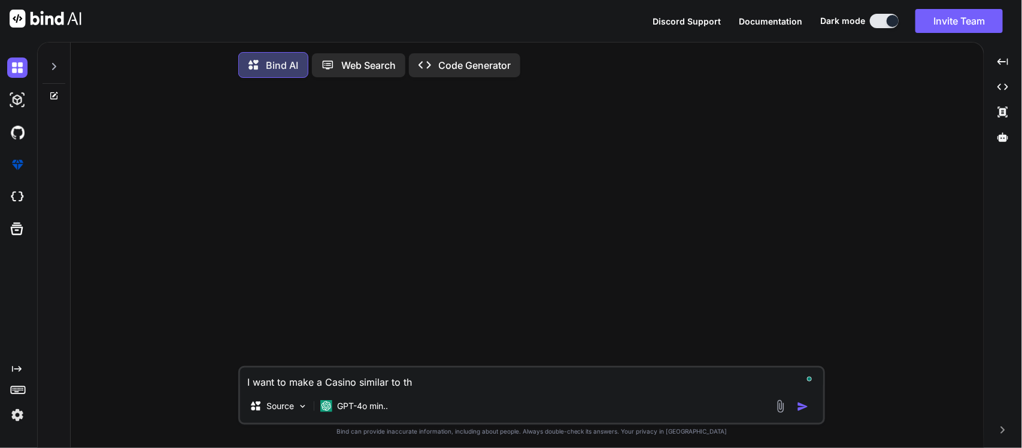
type textarea "x"
type textarea "I want to make a Casino similar to the"
type textarea "x"
type textarea "I want to make a Casino similar to the p"
type textarea "x"
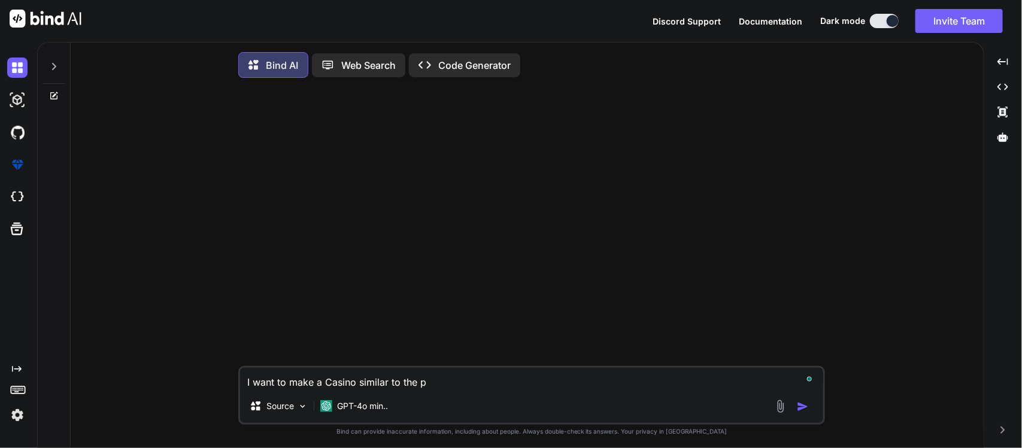
type textarea "I want to make a Casino similar to the pr"
type textarea "x"
type textarea "I want to make a Casino similar to the pro"
type textarea "x"
type textarea "I want to make a Casino similar to the prog"
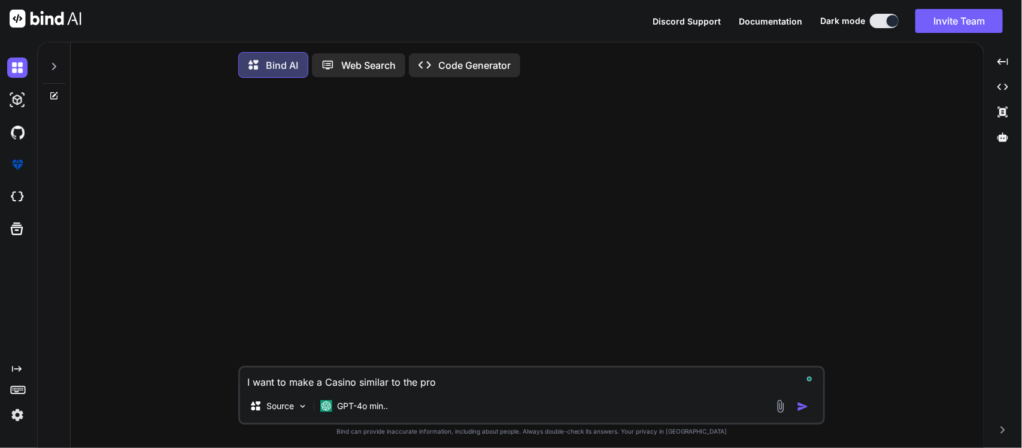
type textarea "x"
type textarea "I want to make a Casino similar to the progr"
type textarea "x"
type textarea "I want to make a Casino similar to the progra"
type textarea "x"
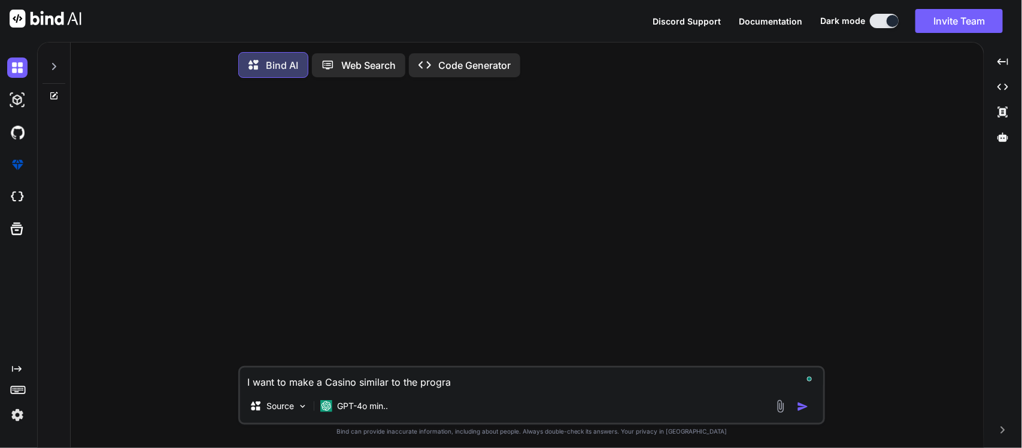
type textarea "I want to make a Casino similar to the program"
type textarea "x"
type textarea "I want to make a Casino similar to the program"
type textarea "x"
type textarea "I want to make a Casino similar to the program I"
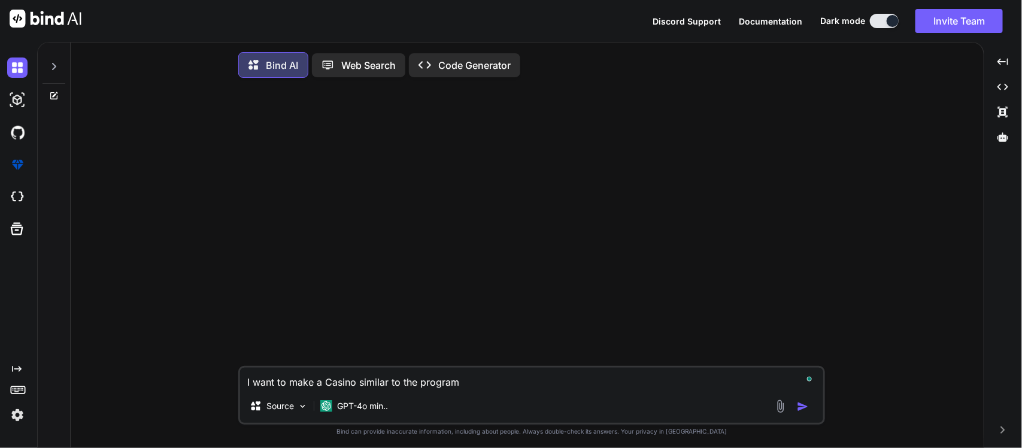
type textarea "x"
type textarea "I want to make a Casino similar to the program I"
type textarea "x"
type textarea "I want to make a Casino similar to the program I h"
type textarea "x"
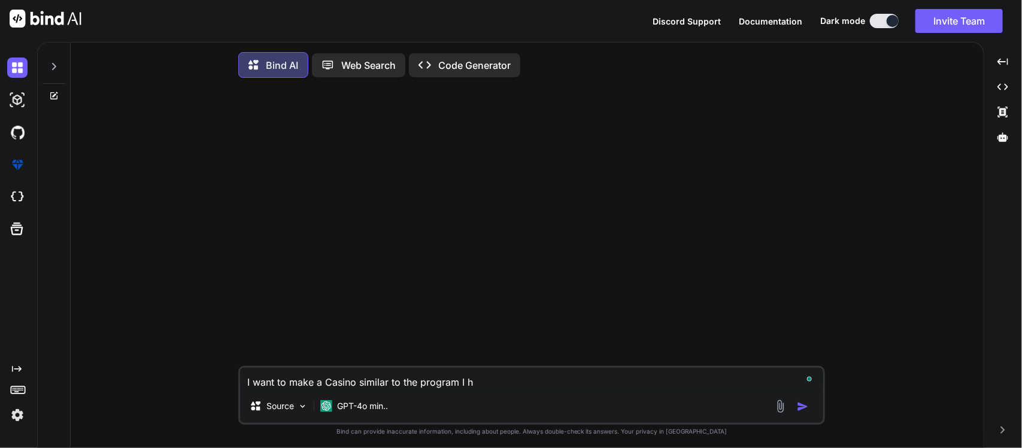
type textarea "I want to make a Casino similar to the program I ha"
type textarea "x"
type textarea "I want to make a Casino similar to the program I hav"
type textarea "x"
type textarea "I want to make a Casino similar to the program I have"
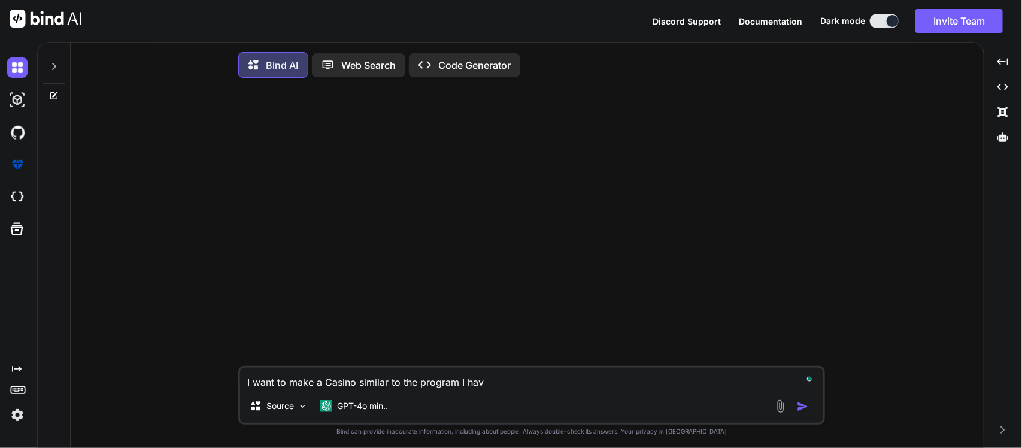
type textarea "x"
type textarea "I want to make a Casino similar to the program I have"
type textarea "x"
type textarea "I want to make a Casino similar to the program I have b"
type textarea "x"
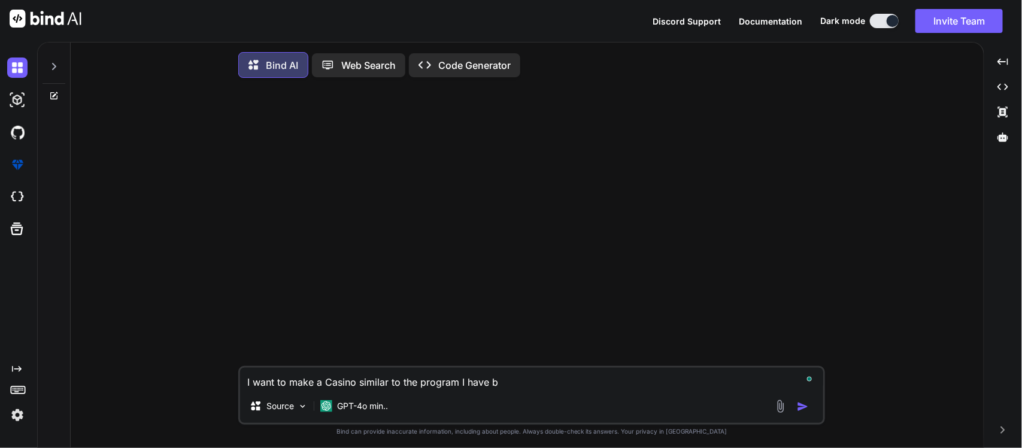
type textarea "I want to make a Casino similar to the program I have bu"
type textarea "x"
type textarea "I want to make a Casino similar to the program I have [PERSON_NAME]"
type textarea "x"
type textarea "I want to make a Casino similar to the program I have buil"
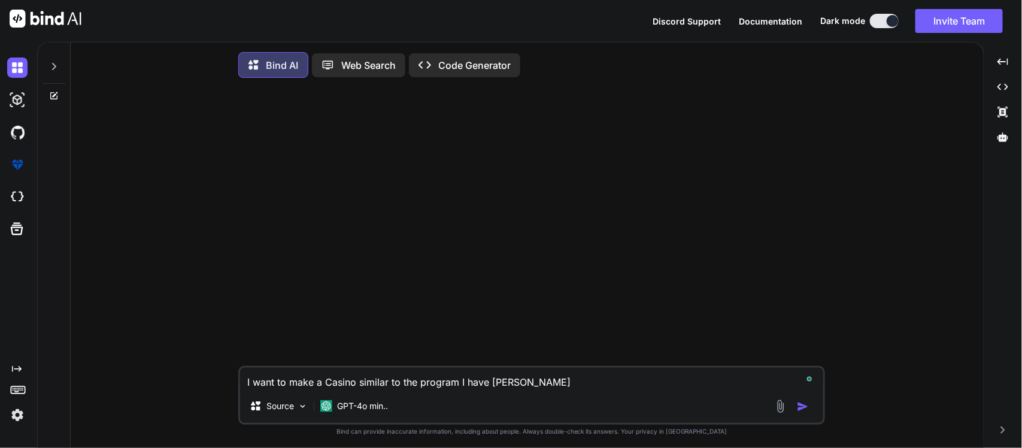
type textarea "x"
type textarea "I want to make a Casino similar to the program I have built"
type textarea "x"
type textarea "I want to make a Casino similar to the program I have built"
type textarea "x"
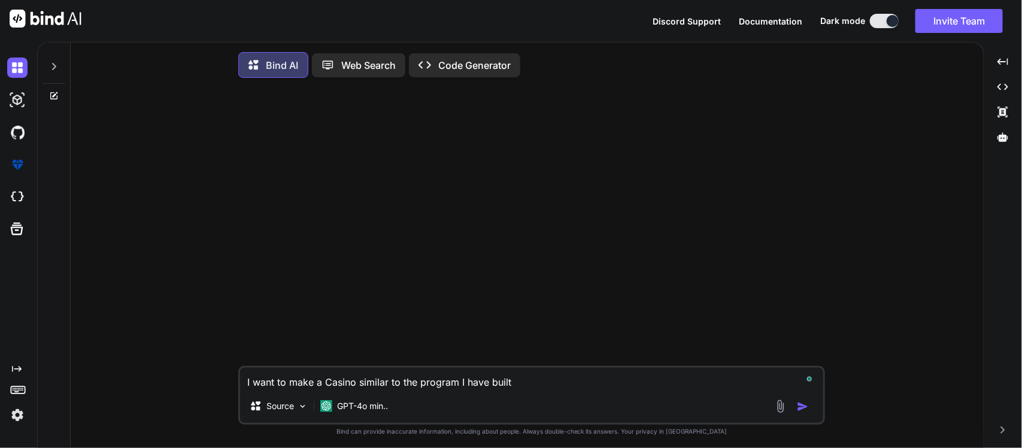
type textarea "I want to make a Casino similar to the program I have built i"
type textarea "x"
type textarea "I want to make a Casino similar to the program I have built in"
type textarea "x"
type textarea "I want to make a Casino similar to the program I have built in"
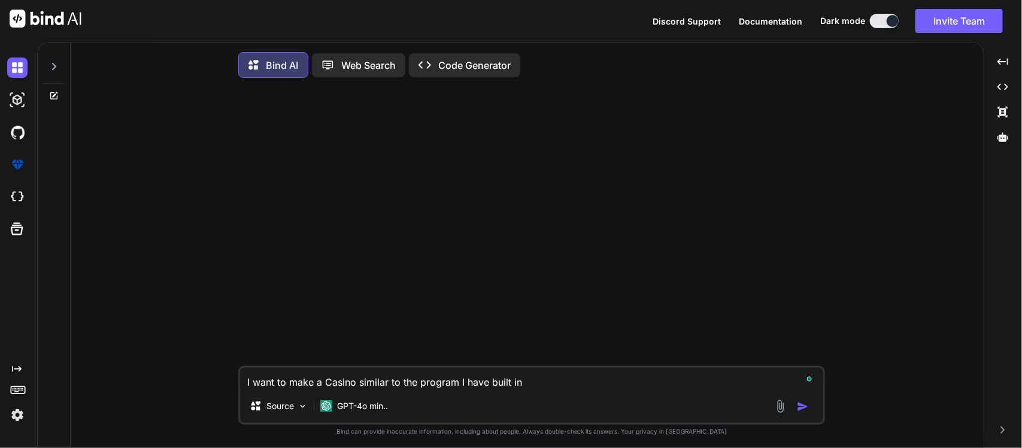
type textarea "x"
type textarea "I want to make a Casino similar to the program I have built in t"
type textarea "x"
type textarea "I want to make a Casino similar to the program I have built in th"
type textarea "x"
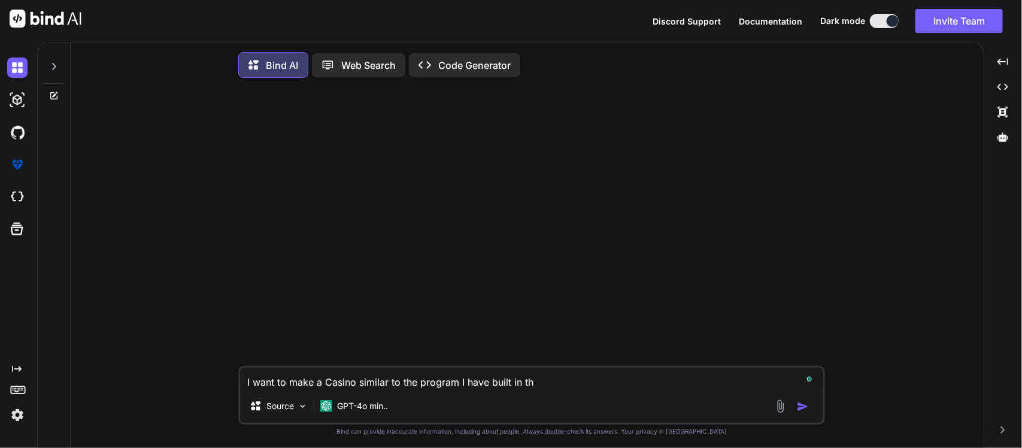
type textarea "I want to make a Casino similar to the program I have built in the"
type textarea "x"
type textarea "I want to make a Casino similar to the program I have built in the"
type textarea "x"
type textarea "I want to make a Casino similar to the program I have built in the p"
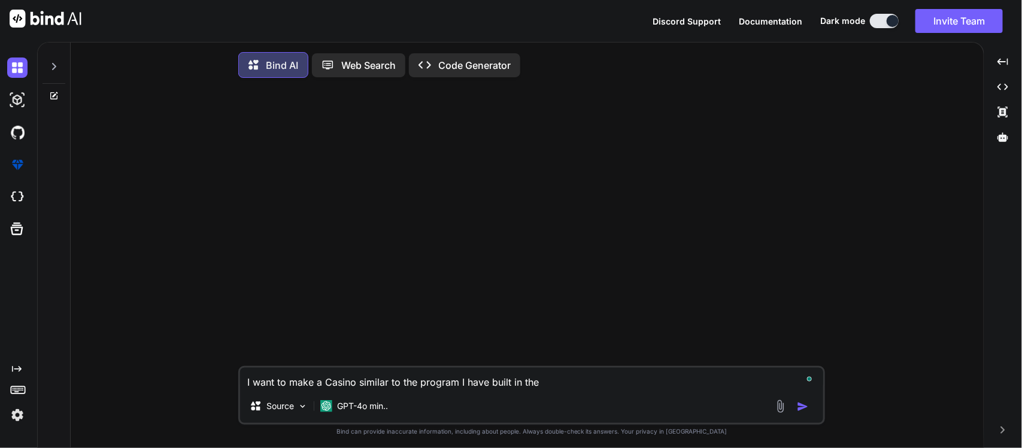
type textarea "x"
type textarea "I want to make a Casino similar to the program I have built in the [GEOGRAPHIC_…"
type textarea "x"
type textarea "I want to make a Casino similar to the program I have built in the pas"
type textarea "x"
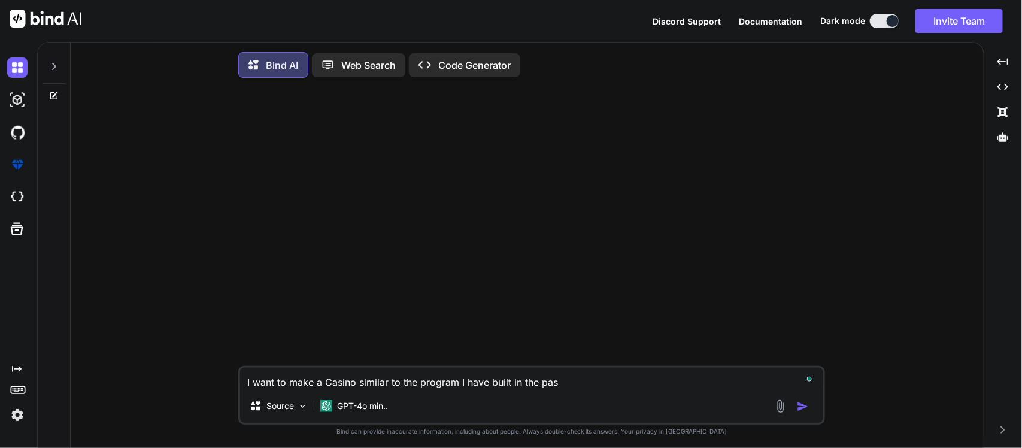
type textarea "I want to make a Casino similar to the program I have built in the past"
type textarea "x"
type textarea "I want to make a Casino similar to the program I have built in the past."
type textarea "x"
type textarea "I want to make a Casino similar to the program I have built in the past."
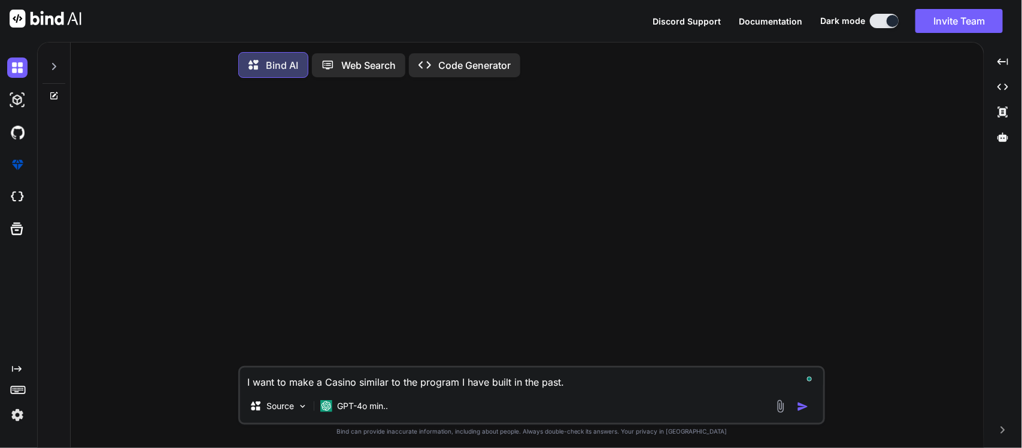
type textarea "x"
type textarea "I want to make a Casino similar to the program I have built in the past. H"
type textarea "x"
type textarea "I want to make a Casino similar to the program I have built in the past. He"
type textarea "x"
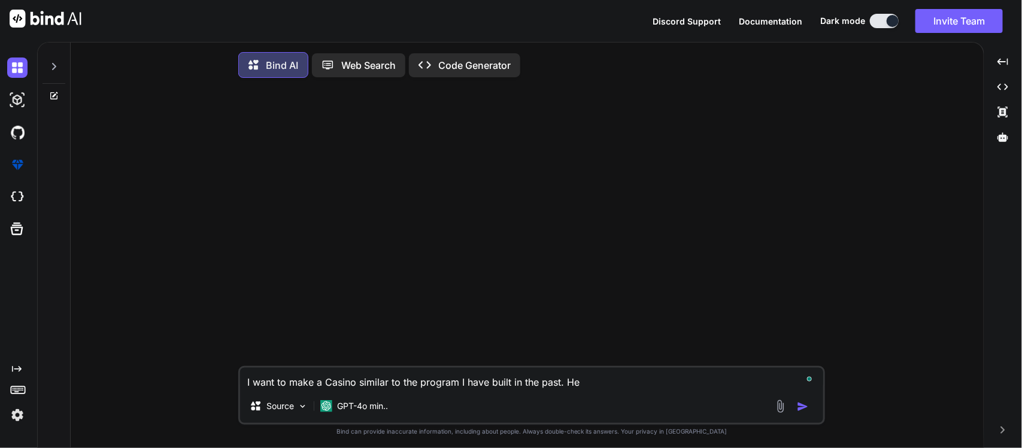
type textarea "I want to make a Casino similar to the program I have built in the past. Her"
type textarea "x"
type textarea "I want to make a Casino similar to the program I have built in the past. Here"
type textarea "x"
type textarea "I want to make a Casino similar to the program I have built in the past. Here"
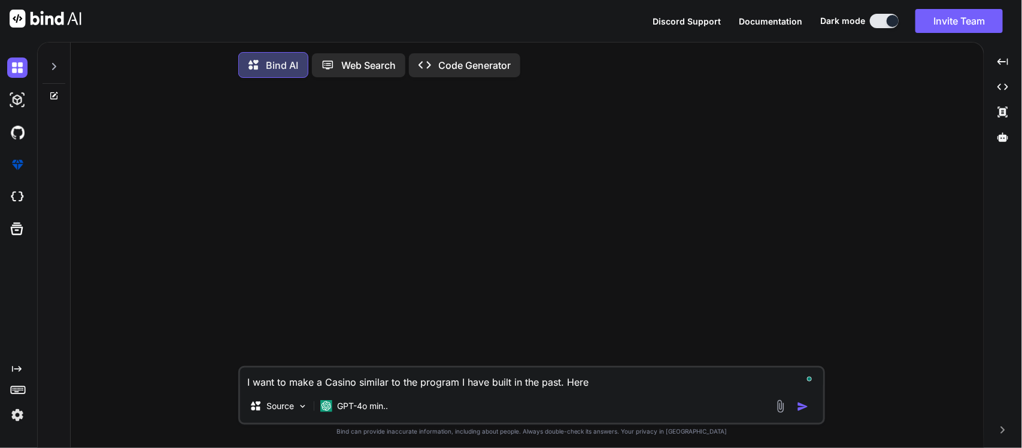
type textarea "x"
type textarea "I want to make a Casino similar to the program I have built in the past. Here i"
type textarea "x"
type textarea "I want to make a Casino similar to the program I have built in the past. Here is"
type textarea "x"
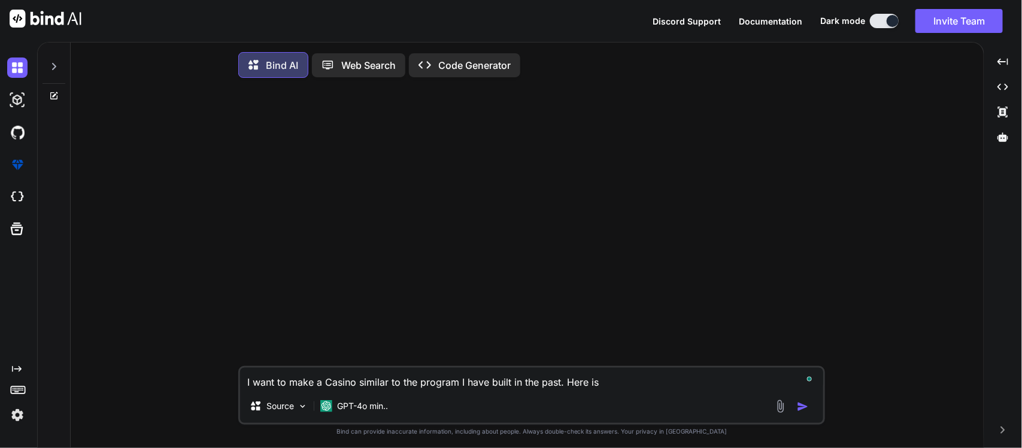
type textarea "I want to make a Casino similar to the program I have built in the past. Here is"
type textarea "x"
type textarea "I want to make a Casino similar to the program I have built in the past. Here i…"
type textarea "x"
type textarea "I want to make a Casino similar to the program I have built in the past. Here i…"
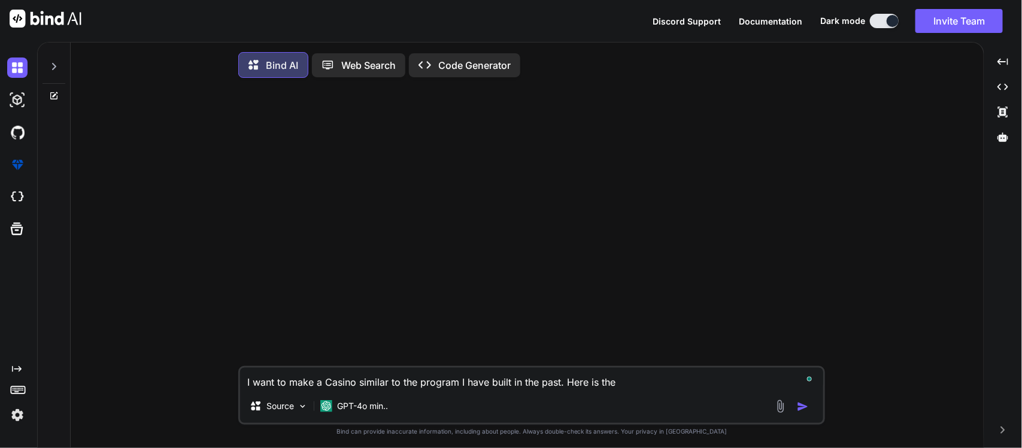
type textarea "x"
type textarea "I want to make a Casino similar to the program I have built in the past. Here i…"
type textarea "x"
type textarea "I want to make a Casino similar to the program I have built in the past. Here i…"
type textarea "x"
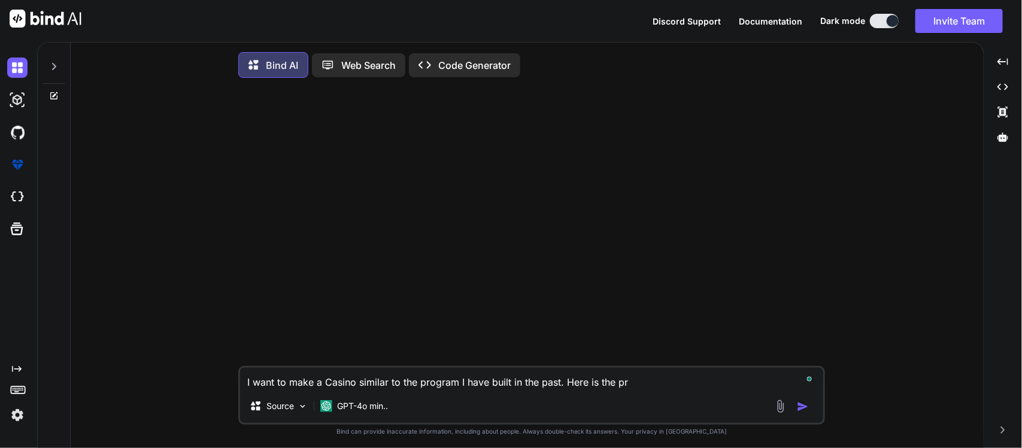
type textarea "I want to make a Casino similar to the program I have built in the past. Here i…"
type textarea "x"
type textarea "I want to make a Casino similar to the program I have built in the past. Here i…"
type textarea "x"
type textarea "I want to make a Casino similar to the program I have built in the past. Here i…"
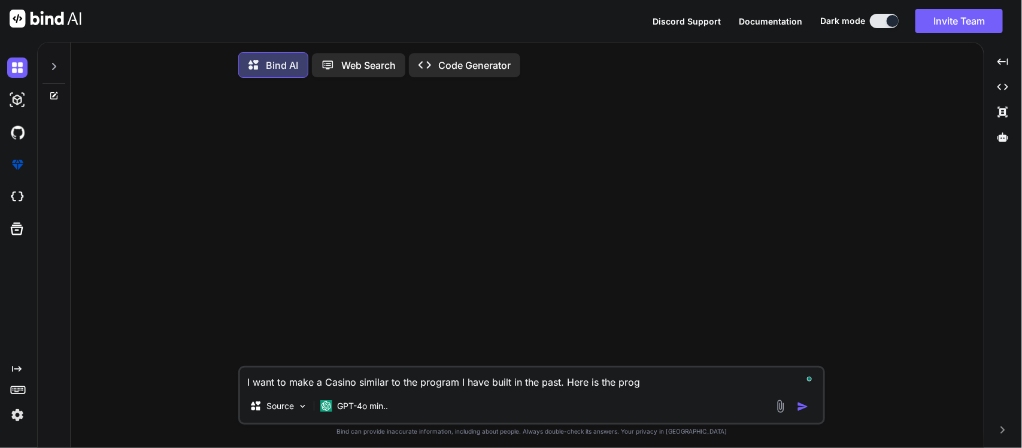
type textarea "x"
type textarea "I want to make a Casino similar to the program I have built in the past. Here i…"
type textarea "x"
type textarea "I want to make a Casino similar to the program I have built in the past. Here i…"
type textarea "x"
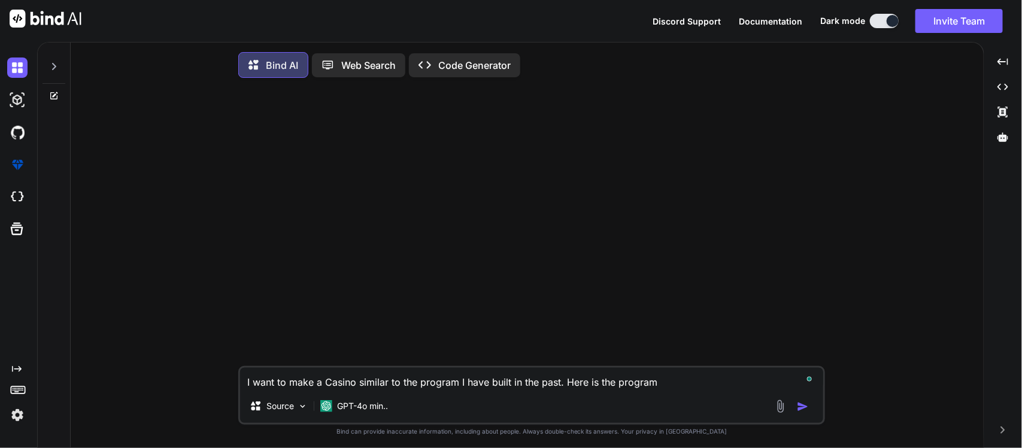
type textarea "I want to make a Casino similar to the program I have built in the past. Here i…"
click at [784, 407] on img at bounding box center [780, 406] width 14 height 14
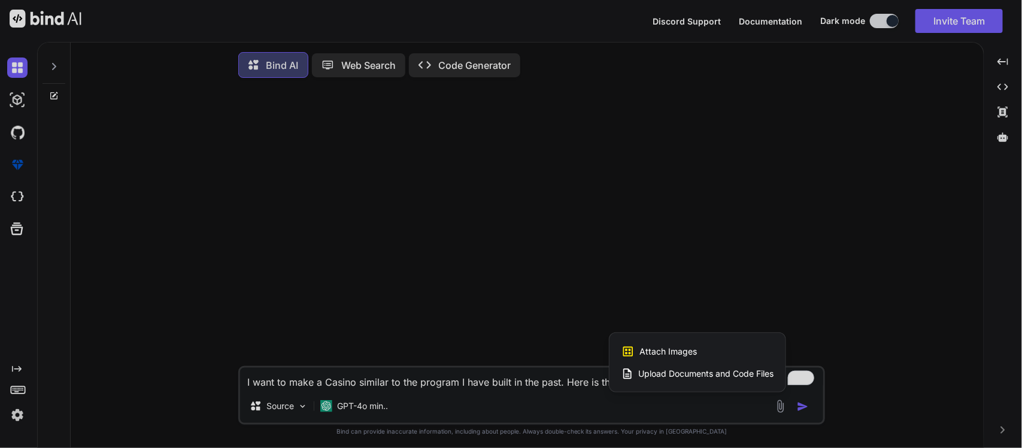
click at [683, 372] on span "Upload Documents and Code Files" at bounding box center [705, 373] width 135 height 12
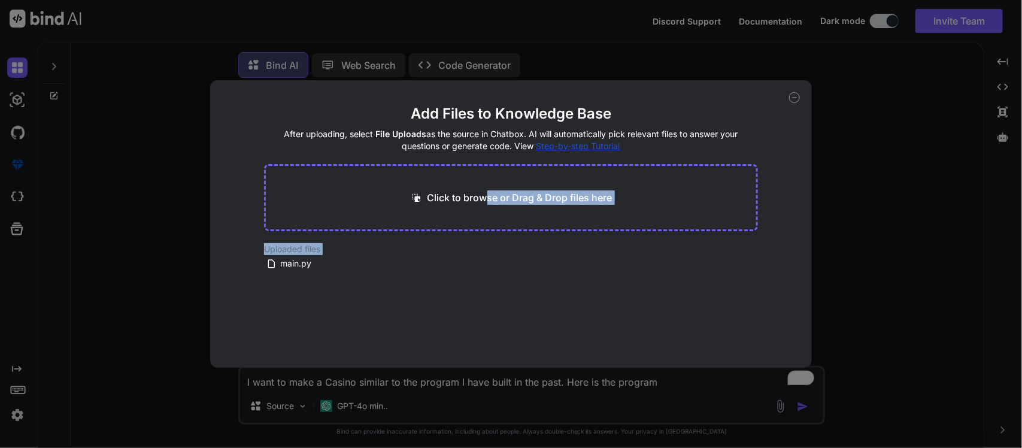
drag, startPoint x: 487, startPoint y: 187, endPoint x: 302, endPoint y: 282, distance: 207.4
click at [302, 282] on main "Add Files to Knowledge Base After uploading, select File Uploads as the source …" at bounding box center [510, 235] width 493 height 263
click at [299, 265] on span "main.py" at bounding box center [296, 263] width 34 height 14
click at [296, 285] on main "Add Files to Knowledge Base After uploading, select File Uploads as the source …" at bounding box center [510, 235] width 493 height 263
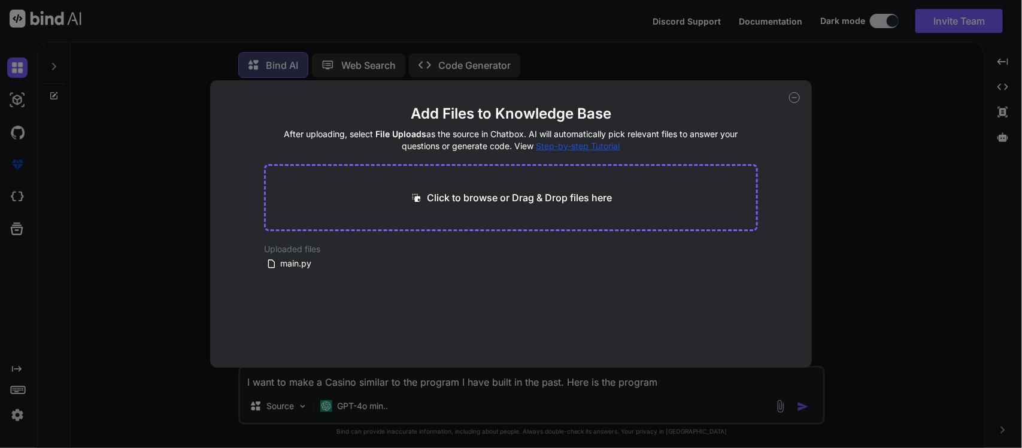
click at [297, 268] on span "main.py" at bounding box center [296, 263] width 34 height 14
click at [792, 97] on icon at bounding box center [794, 97] width 11 height 11
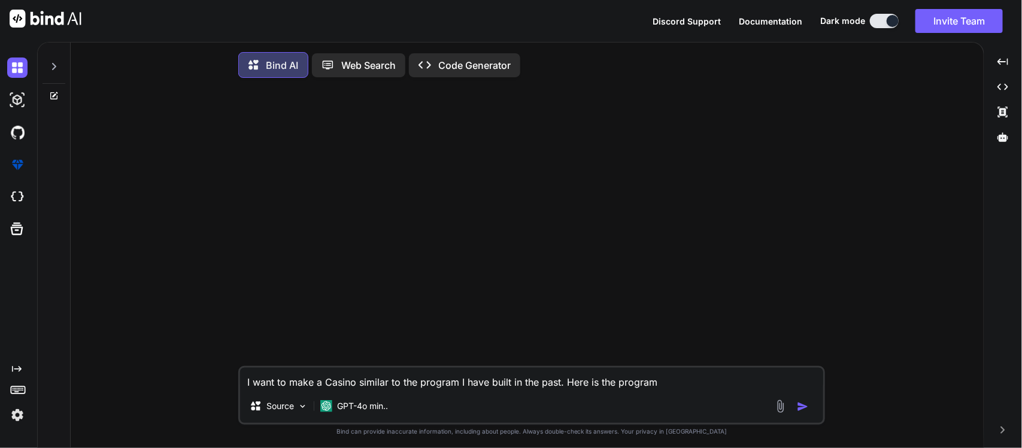
click at [808, 412] on img "button" at bounding box center [803, 406] width 12 height 12
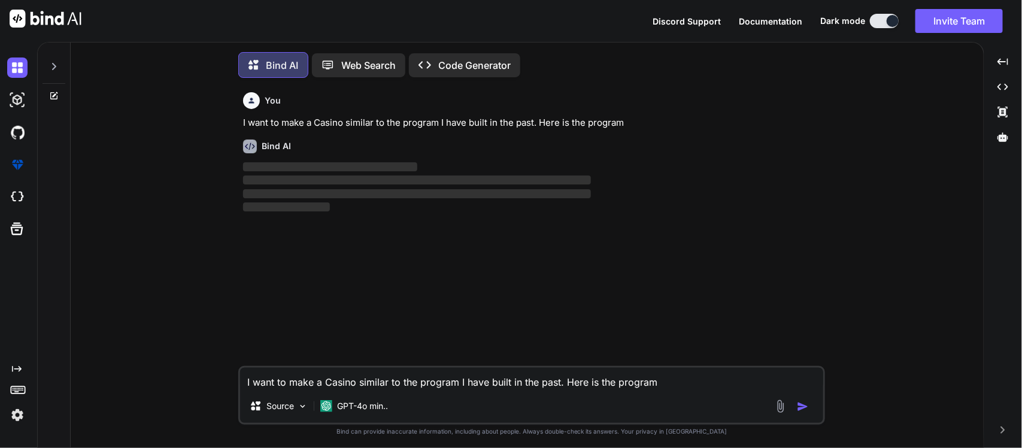
scroll to position [7, 0]
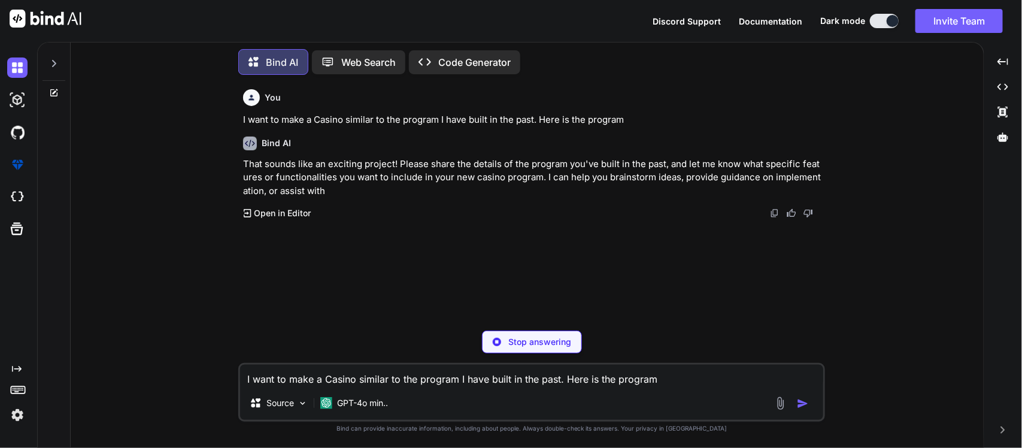
type textarea "x"
click at [545, 371] on textarea "I want to make a Casino similar to the program I have built in the past. Here i…" at bounding box center [531, 375] width 583 height 22
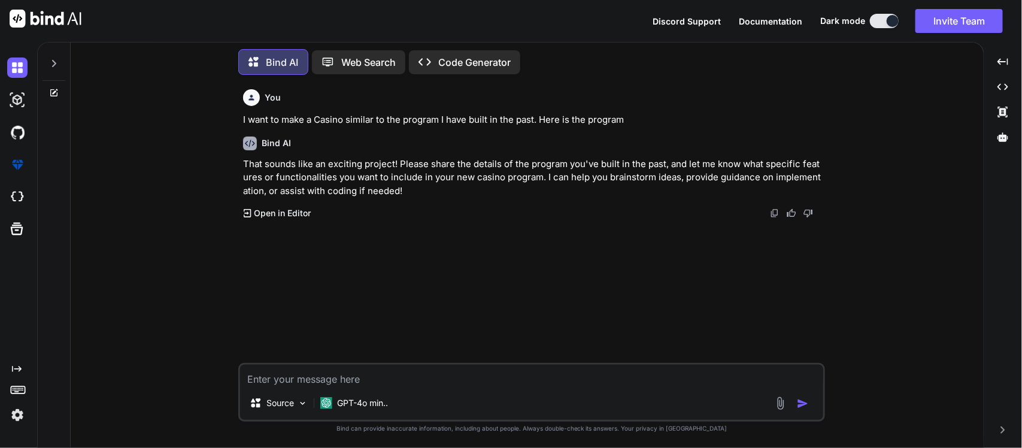
click at [545, 371] on textarea "To enrich screen reader interactions, please activate Accessibility in Grammarl…" at bounding box center [531, 375] width 583 height 22
type textarea "I"
type textarea "x"
type textarea "I"
type textarea "x"
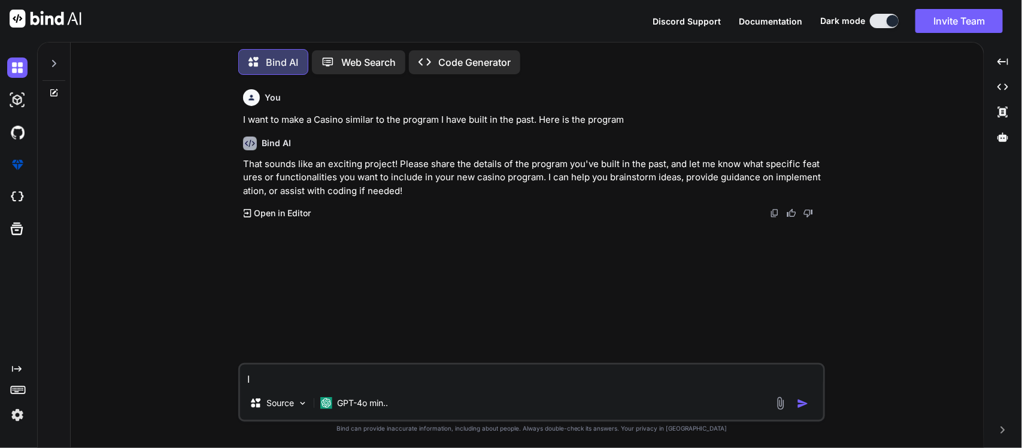
type textarea "I w"
type textarea "x"
type textarea "I wa"
type textarea "x"
type textarea "I wan"
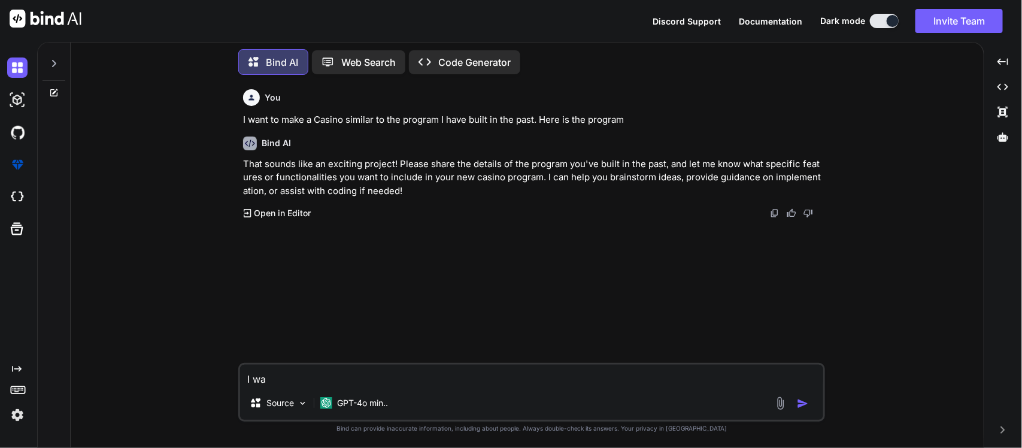
type textarea "x"
type textarea "I want"
type textarea "x"
type textarea "I want"
type textarea "x"
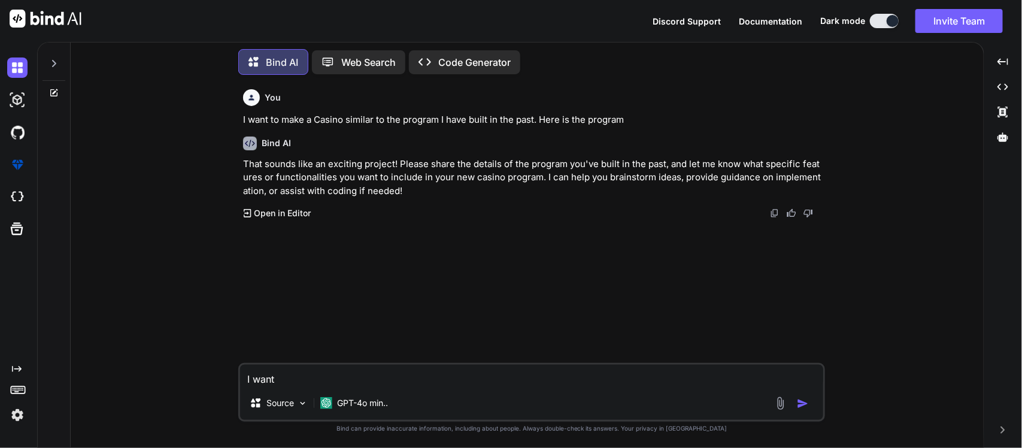
type textarea "I want t"
type textarea "x"
type textarea "I want to"
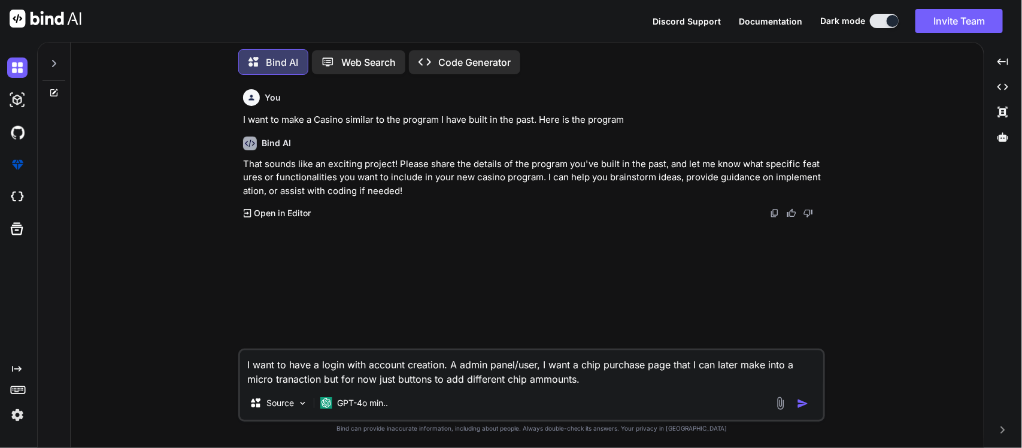
click at [347, 403] on p "GPT-4o min.." at bounding box center [362, 403] width 51 height 12
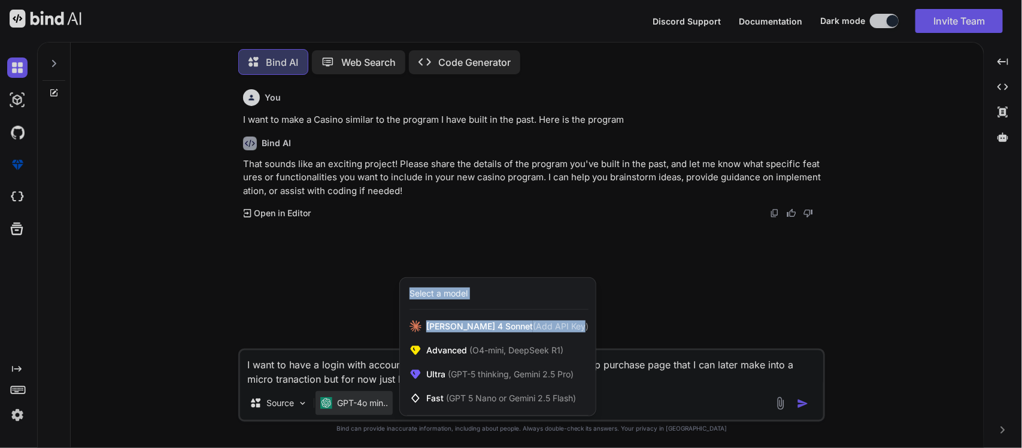
drag, startPoint x: 546, startPoint y: 327, endPoint x: 633, endPoint y: 395, distance: 110.0
click at [393, 395] on div "GPT-4o min.. Select a model [PERSON_NAME] 4 Sonnet (Add API Key) Advanced (O4-m…" at bounding box center [353, 405] width 77 height 29
click at [633, 395] on div at bounding box center [511, 224] width 1022 height 448
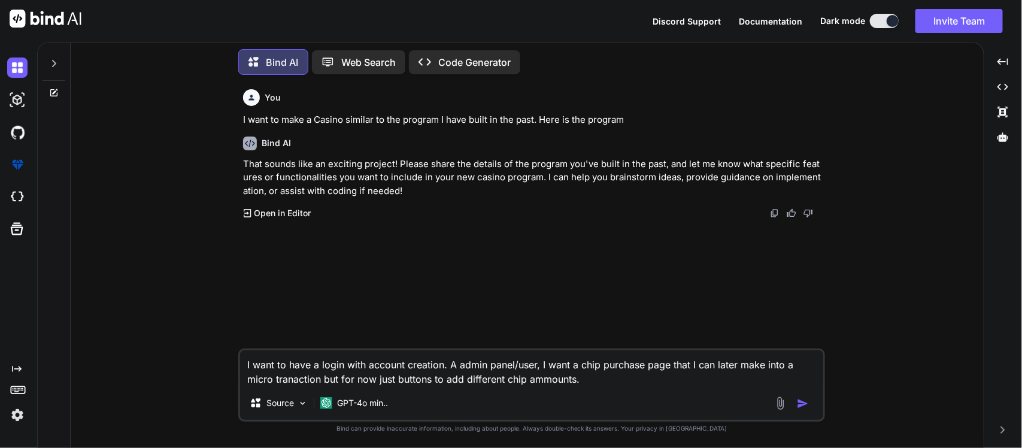
click at [606, 392] on div "Source GPT-4o min.." at bounding box center [531, 405] width 583 height 29
click at [589, 385] on textarea "I want to have a login with account creation. A admin panel/user, I want a chip…" at bounding box center [531, 368] width 583 height 36
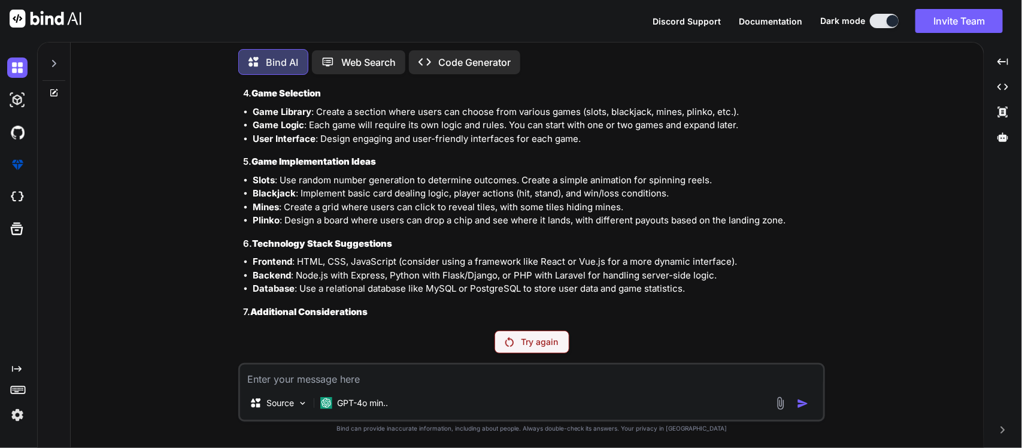
scroll to position [624, 0]
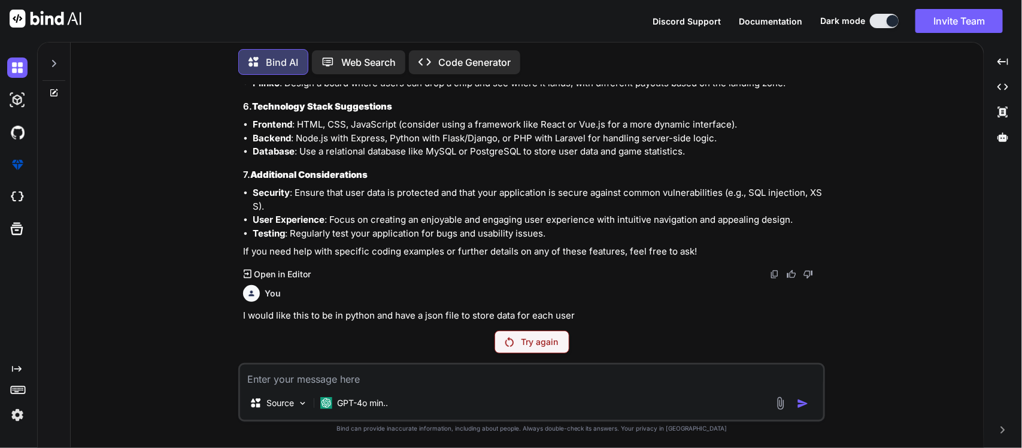
click at [533, 342] on p "Try again" at bounding box center [539, 342] width 37 height 12
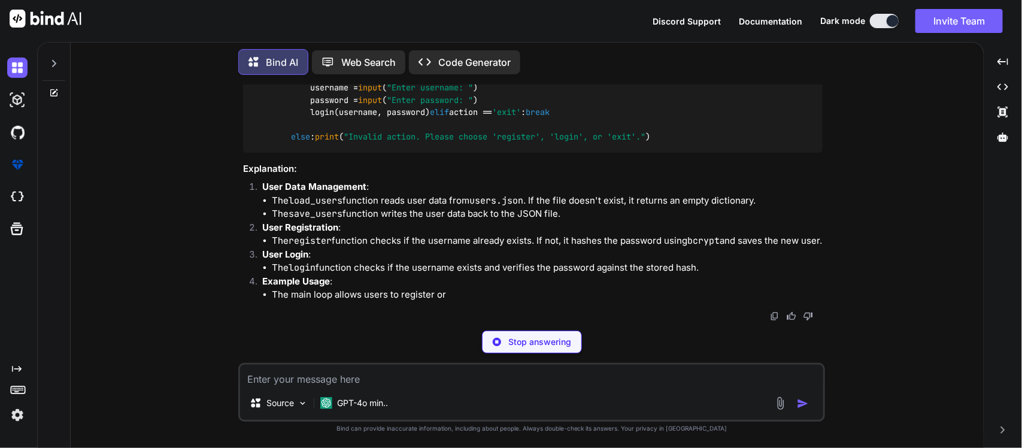
scroll to position [1797, 0]
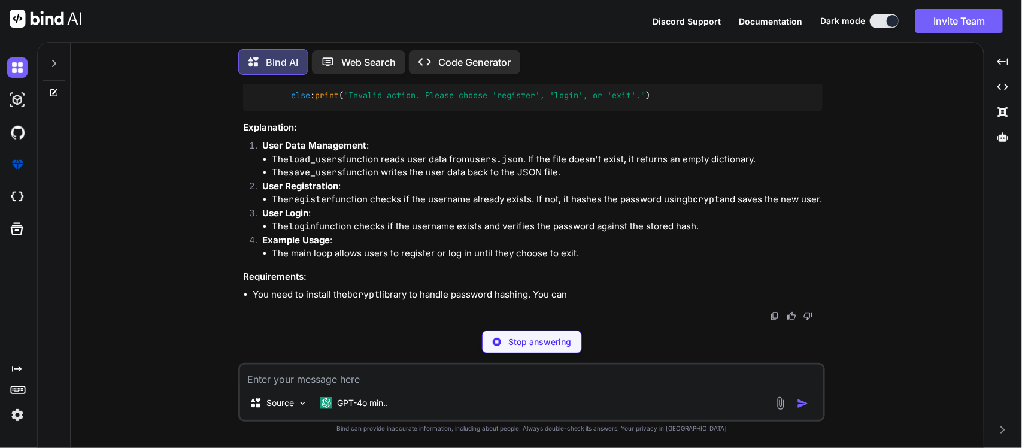
click at [321, 371] on textarea "To enrich screen reader interactions, please activate Accessibility in Grammarl…" at bounding box center [531, 375] width 583 height 22
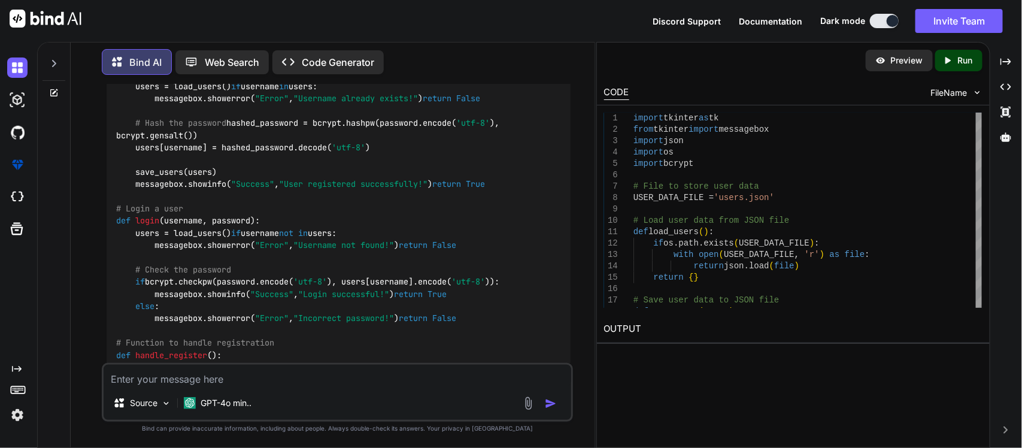
scroll to position [2209, 0]
click at [80, 160] on div "You I want to make a Casino similar to the program I have built in the past. He…" at bounding box center [337, 265] width 514 height 363
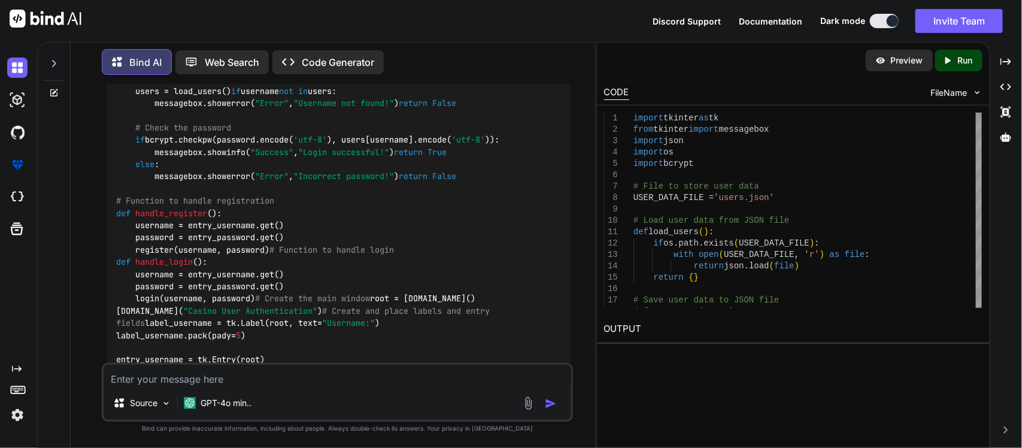
scroll to position [2347, 0]
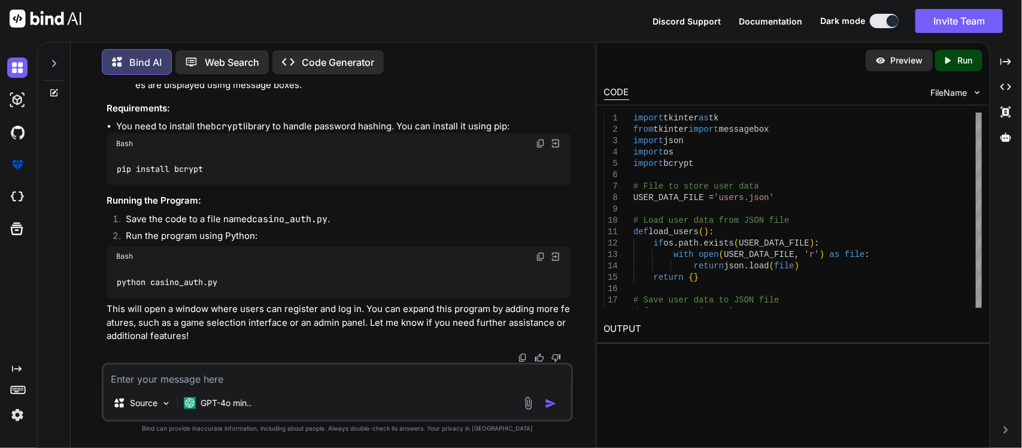
scroll to position [3797, 0]
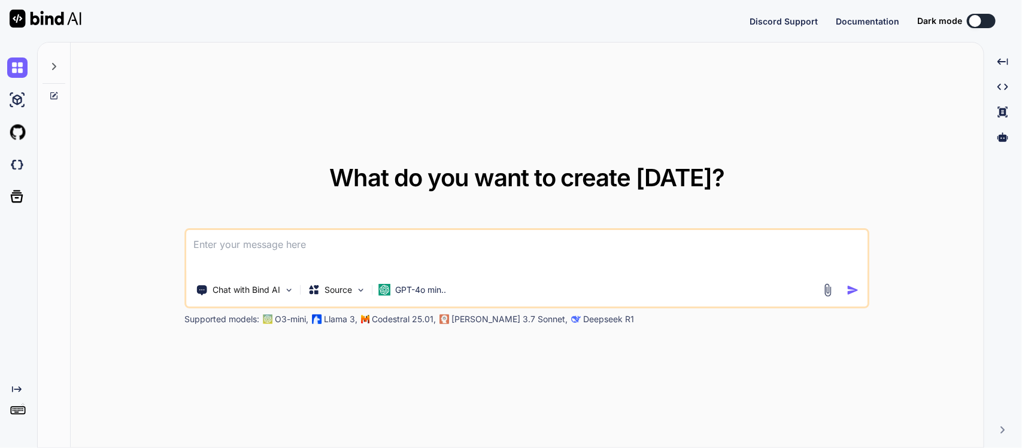
type textarea "x"
click at [405, 262] on textarea at bounding box center [527, 252] width 680 height 44
type textarea """
type textarea "x"
type textarea """"
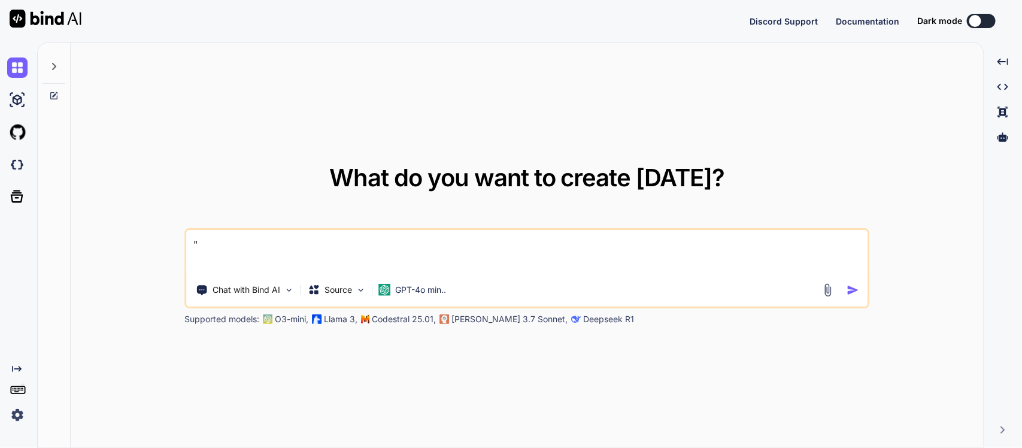
type textarea "x"
type textarea """""
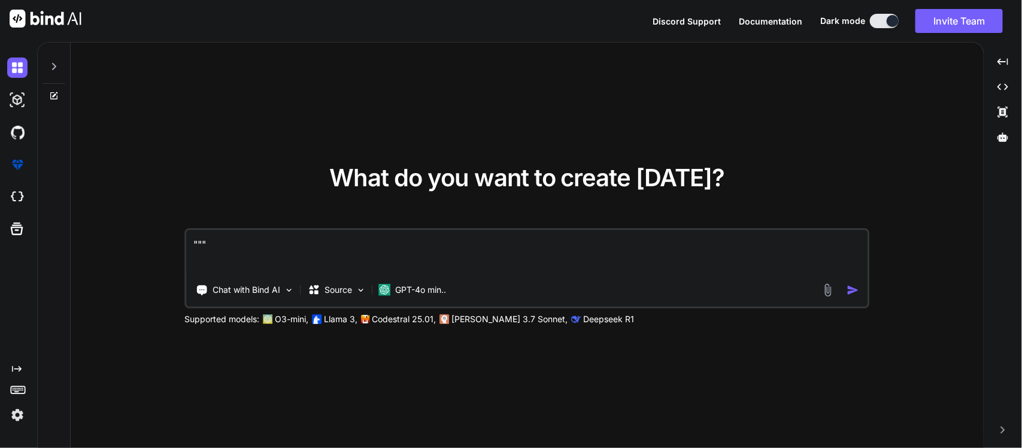
type textarea "x"
type textarea """" “Geraldo No Last Name” in depth Theme “His name was Geraldo. And his home i…"
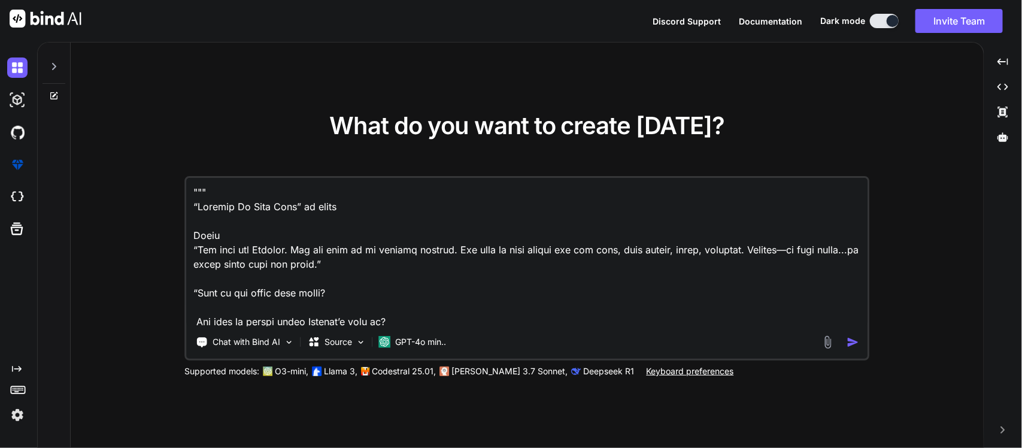
scroll to position [604, 0]
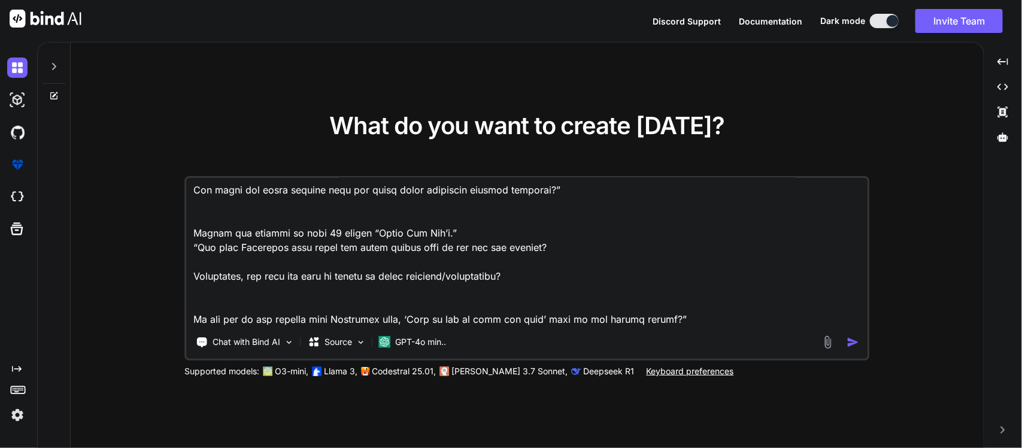
type textarea "x"
click at [211, 315] on textarea at bounding box center [527, 252] width 680 height 148
type textarea """" “Geraldo No Last Name” in depth Theme “His name was Geraldo. And his home i…"
type textarea "x"
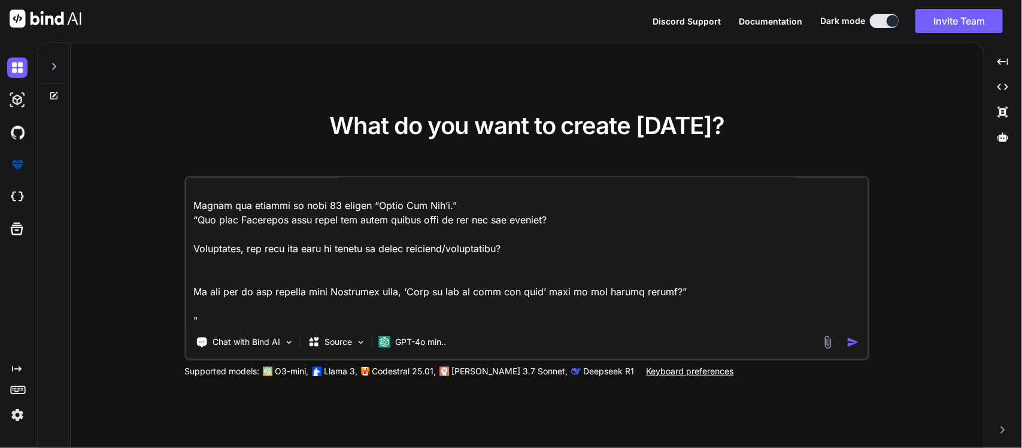
type textarea """" “Geraldo No Last Name” in depth Theme “His name was Geraldo. And his home i…"
type textarea "x"
type textarea """" “Geraldo No Last Name” in depth Theme “His name was Geraldo. And his home i…"
type textarea "x"
type textarea """" “Geraldo No Last Name” in depth Theme “His name was Geraldo. And his home i…"
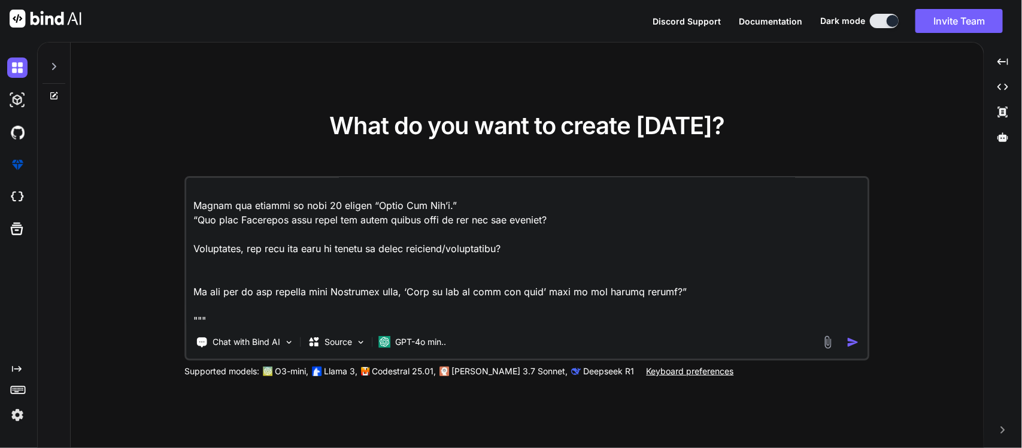
type textarea "x"
type textarea """" “Geraldo No Last Name” in depth Theme “His name was Geraldo. And his home i…"
type textarea "x"
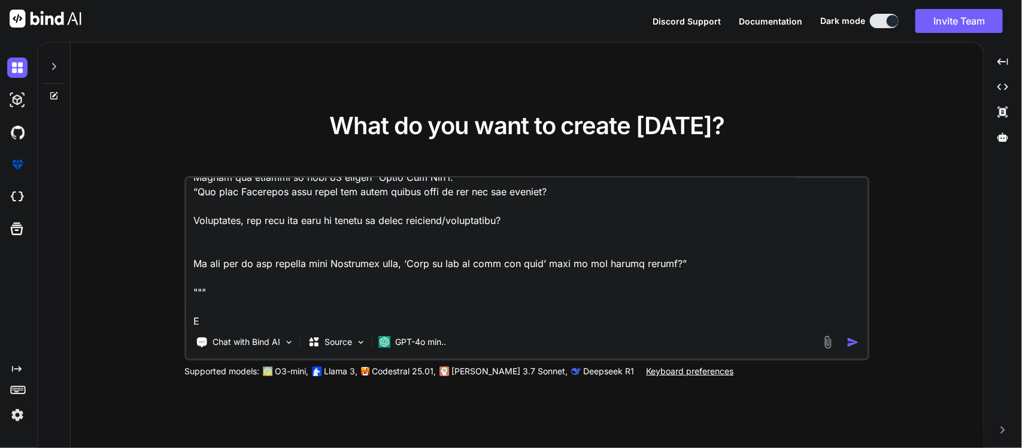
type textarea """" “Geraldo No Last Name” in depth Theme “His name was Geraldo. And his home i…"
type textarea "x"
type textarea """" “Geraldo No Last Name” in depth Theme “His name was Geraldo. And his home i…"
type textarea "x"
type textarea """" “Geraldo No Last Name” in depth Theme “His name was Geraldo. And his home i…"
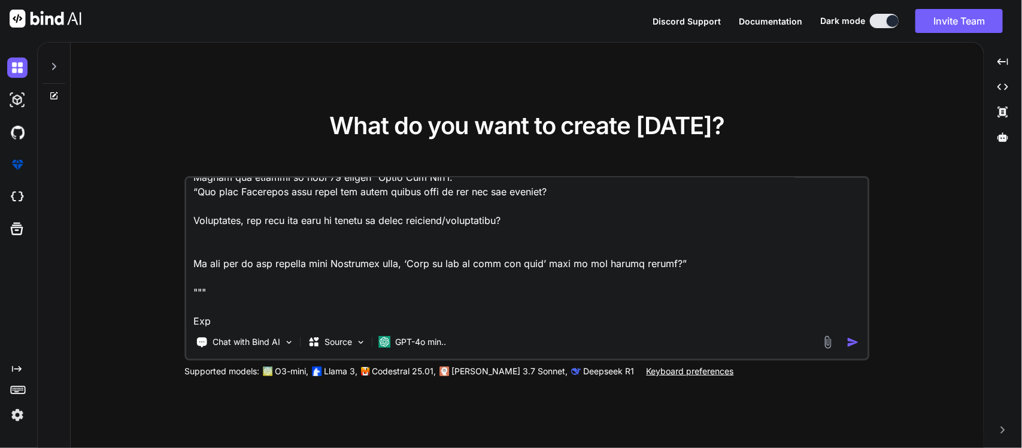
type textarea "x"
type textarea """" “Geraldo No Last Name” in depth Theme “His name was Geraldo. And his home i…"
type textarea "x"
type textarea """" “Geraldo No Last Name” in depth Theme “His name was Geraldo. And his home i…"
type textarea "x"
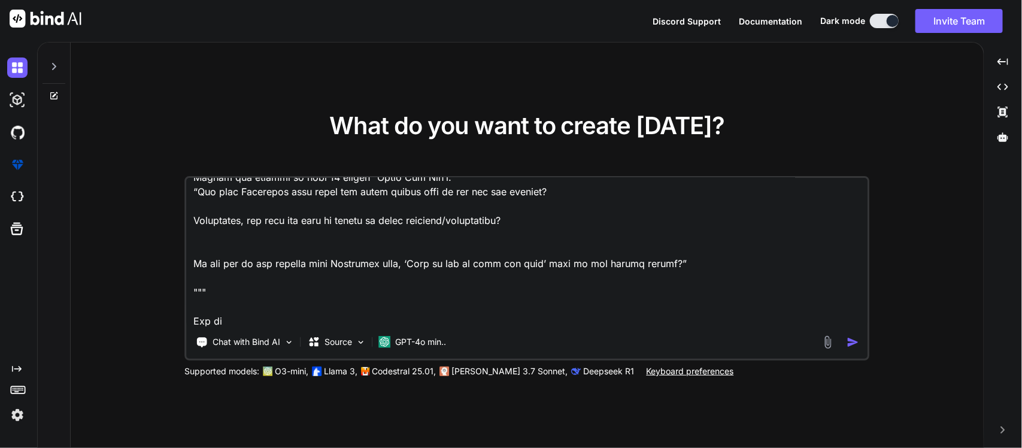
type textarea """" “Geraldo No Last Name” in depth Theme “His name was Geraldo. And his home i…"
type textarea "x"
type textarea """" “Geraldo No Last Name” in depth Theme “His name was Geraldo. And his home i…"
type textarea "x"
type textarea """" “Geraldo No Last Name” in depth Theme “His name was Geraldo. And his home i…"
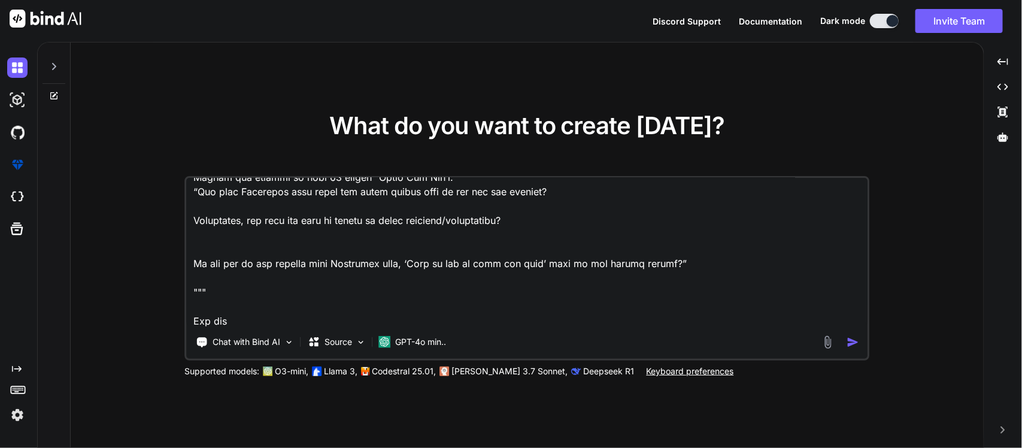
type textarea "x"
type textarea """" “Geraldo No Last Name” in depth Theme “His name was Geraldo. And his home i…"
type textarea "x"
type textarea """" “Geraldo No Last Name” in depth Theme “His name was Geraldo. And his home i…"
type textarea "x"
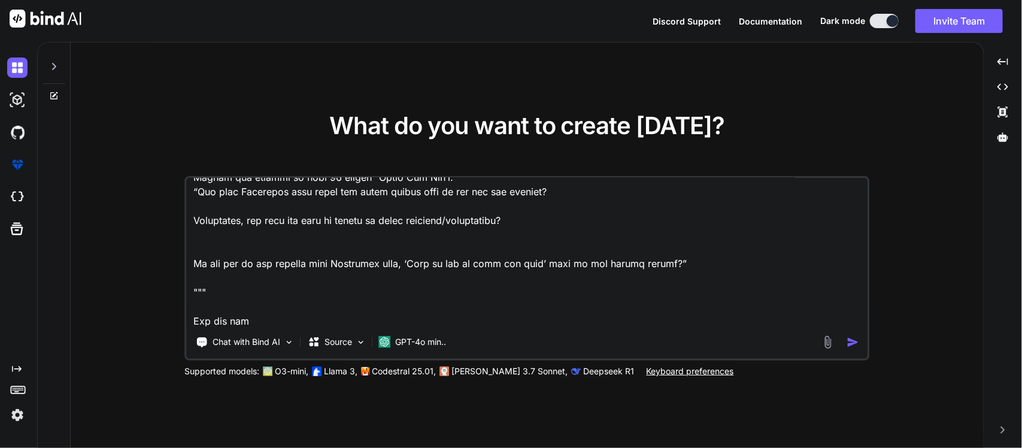
type textarea """" “Geraldo No Last Name” in depth Theme “His name was Geraldo. And his home i…"
type textarea "x"
type textarea """" “Geraldo No Last Name” in depth Theme “His name was Geraldo. And his home i…"
type textarea "x"
type textarea """" “Geraldo No Last Name” in depth Theme “His name was Geraldo. And his home i…"
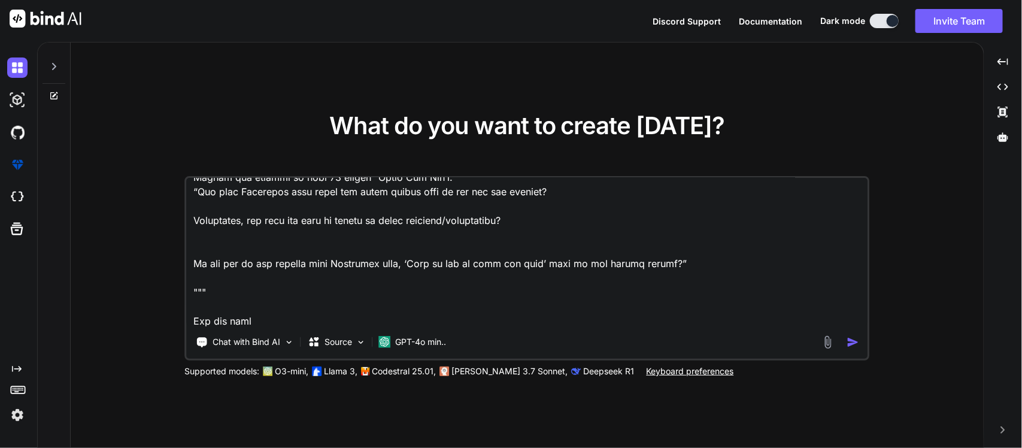
type textarea "x"
type textarea """" “Geraldo No Last Name” in depth Theme “His name was Geraldo. And his home i…"
type textarea "x"
type textarea """" “Geraldo No Last Name” in depth Theme “His name was Geraldo. And his home i…"
type textarea "x"
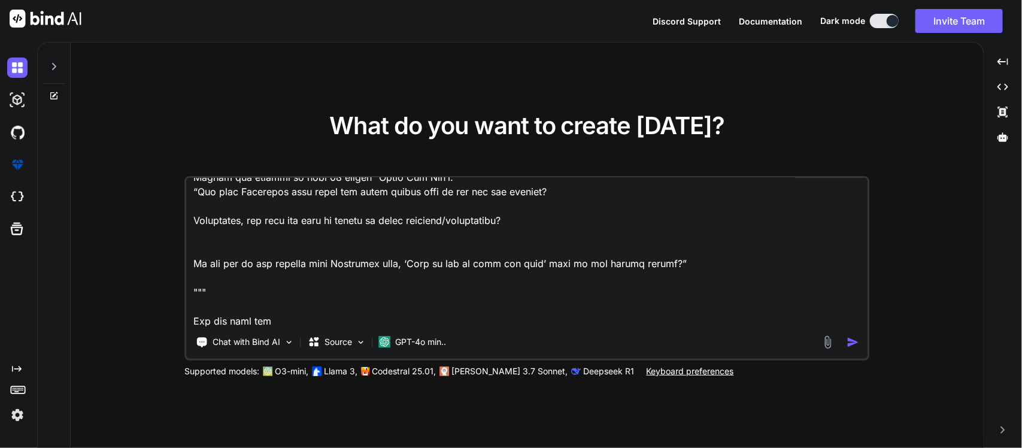
type textarea """" “Geraldo No Last Name” in depth Theme “His name was Geraldo. And his home i…"
type textarea "x"
type textarea """" “Geraldo No Last Name” in depth Theme “His name was Geraldo. And his home i…"
type textarea "x"
type textarea """" “Geraldo No Last Name” in depth Theme “His name was Geraldo. And his home i…"
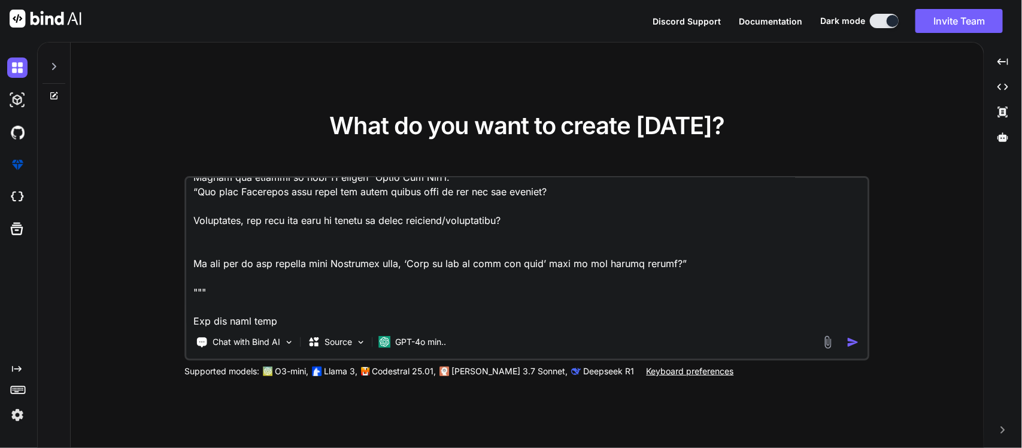
type textarea "x"
type textarea """" “Geraldo No Last Name” in depth Theme “His name was Geraldo. And his home i…"
type textarea "x"
type textarea """" “Geraldo No Last Name” in depth Theme “His name was Geraldo. And his home i…"
type textarea "x"
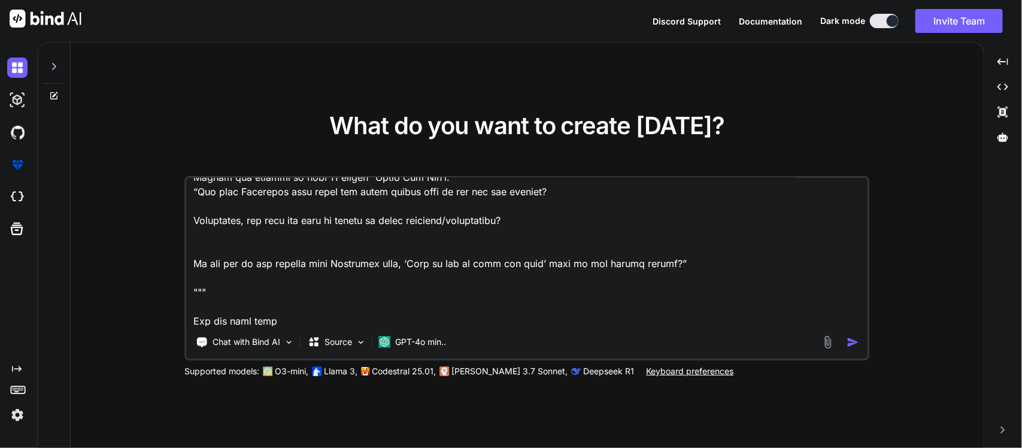
type textarea """" “Geraldo No Last Name” in depth Theme “His name was Geraldo. And his home i…"
type textarea "x"
type textarea """" “Geraldo No Last Name” in depth Theme “His name was Geraldo. And his home i…"
type textarea "x"
type textarea """" “Geraldo No Last Name” in depth Theme “His name was Geraldo. And his home i…"
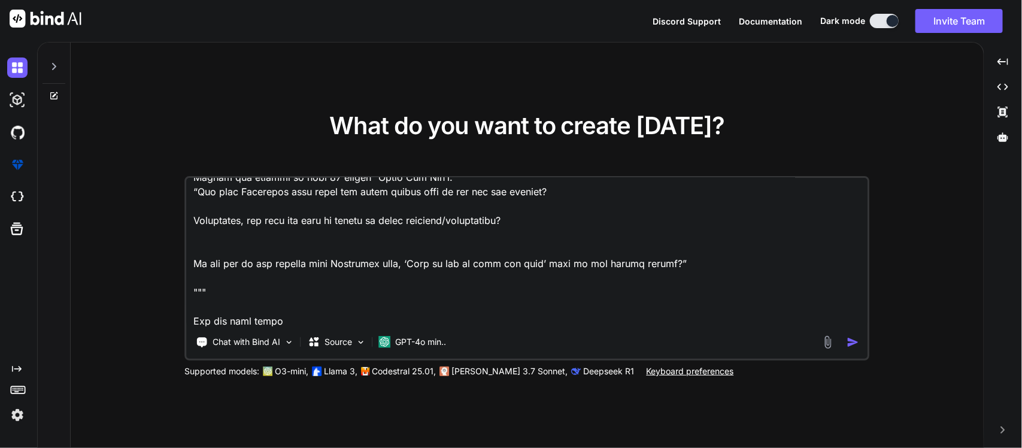
type textarea "x"
type textarea """" “Geraldo No Last Name” in depth Theme “His name was Geraldo. And his home i…"
type textarea "x"
type textarea """" “Geraldo No Last Name” in depth Theme “His name was Geraldo. And his home i…"
type textarea "x"
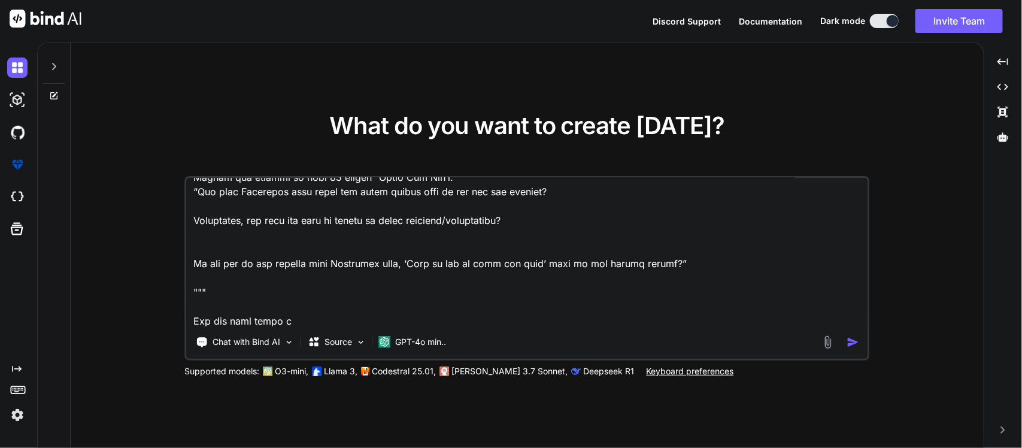
type textarea """" “Geraldo No Last Name” in depth Theme “His name was Geraldo. And his home i…"
type textarea "x"
type textarea """" “Geraldo No Last Name” in depth Theme “His name was Geraldo. And his home i…"
type textarea "x"
type textarea """" “Geraldo No Last Name” in depth Theme “His name was Geraldo. And his home i…"
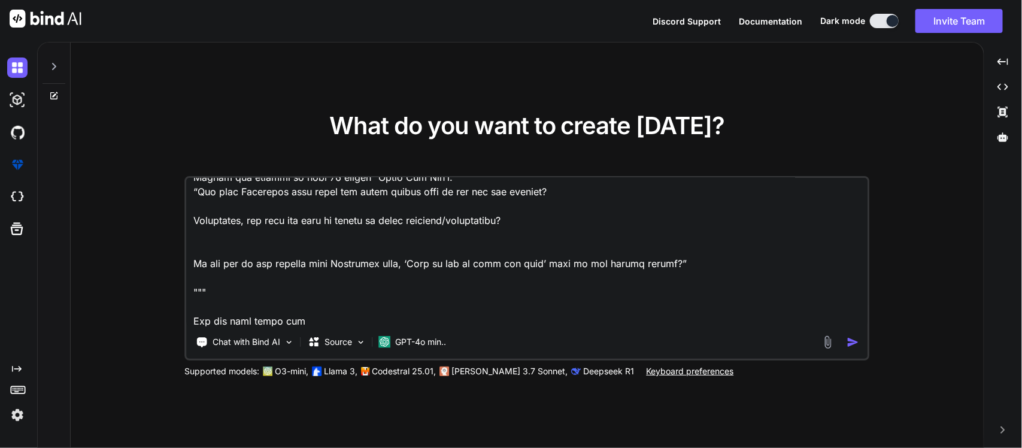
type textarea "x"
type textarea """" “Geraldo No Last Name” in depth Theme “His name was Geraldo. And his home i…"
type textarea "x"
type textarea """" “Geraldo No Last Name” in depth Theme “His name was Geraldo. And his home i…"
type textarea "x"
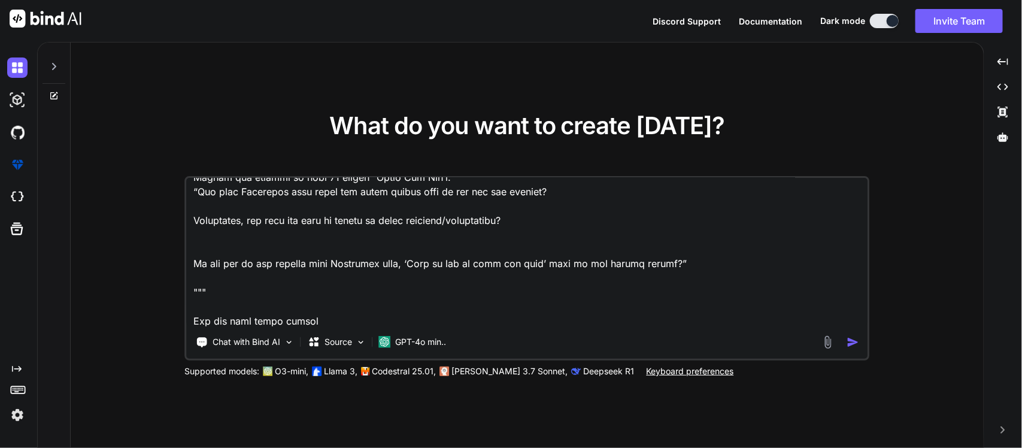
type textarea """" “Geraldo No Last Name” in depth Theme “His name was Geraldo. And his home i…"
type textarea "x"
type textarea """" “Geraldo No Last Name” in depth Theme “His name was Geraldo. And his home i…"
type textarea "x"
type textarea """" “Geraldo No Last Name” in depth Theme “His name was Geraldo. And his home i…"
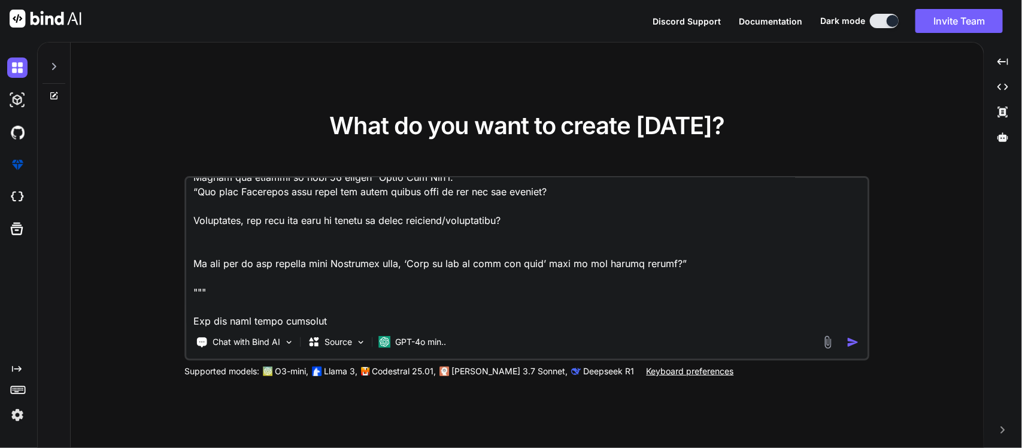
type textarea "x"
type textarea """" “Geraldo No Last Name” in depth Theme “His name was Geraldo. And his home i…"
type textarea "x"
type textarea """" “Geraldo No Last Name” in depth Theme “His name was Geraldo. And his home i…"
type textarea "x"
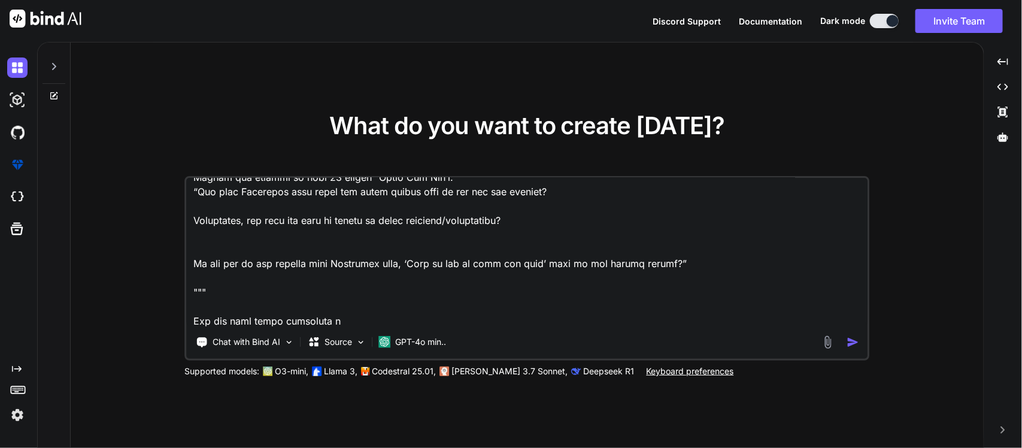
type textarea """" “Geraldo No Last Name” in depth Theme “His name was Geraldo. And his home i…"
type textarea "x"
type textarea """" “Geraldo No Last Name” in depth Theme “His name was Geraldo. And his home i…"
type textarea "x"
type textarea """" “Geraldo No Last Name” in depth Theme “His name was Geraldo. And his home i…"
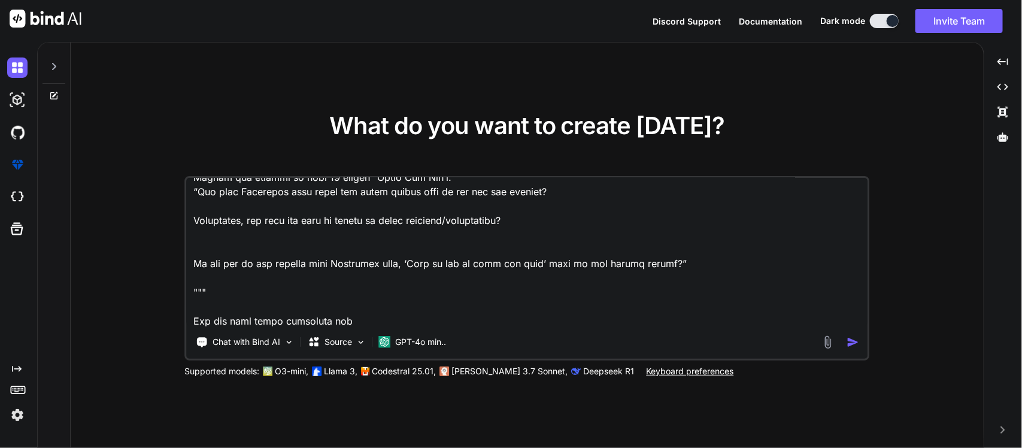
type textarea "x"
type textarea """" “Geraldo No Last Name” in depth Theme “His name was Geraldo. And his home i…"
type textarea "x"
type textarea """" “Geraldo No Last Name” in depth Theme “His name was Geraldo. And his home i…"
type textarea "x"
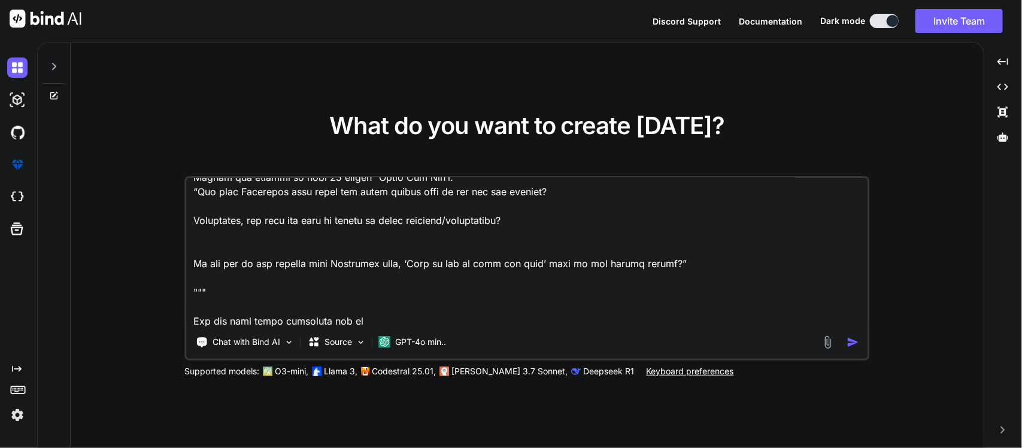
type textarea """" “Geraldo No Last Name” in depth Theme “His name was Geraldo. And his home i…"
type textarea "x"
type textarea """" “Geraldo No Last Name” in depth Theme “His name was Geraldo. And his home i…"
type textarea "x"
type textarea """" “Geraldo No Last Name” in depth Theme “His name was Geraldo. And his home i…"
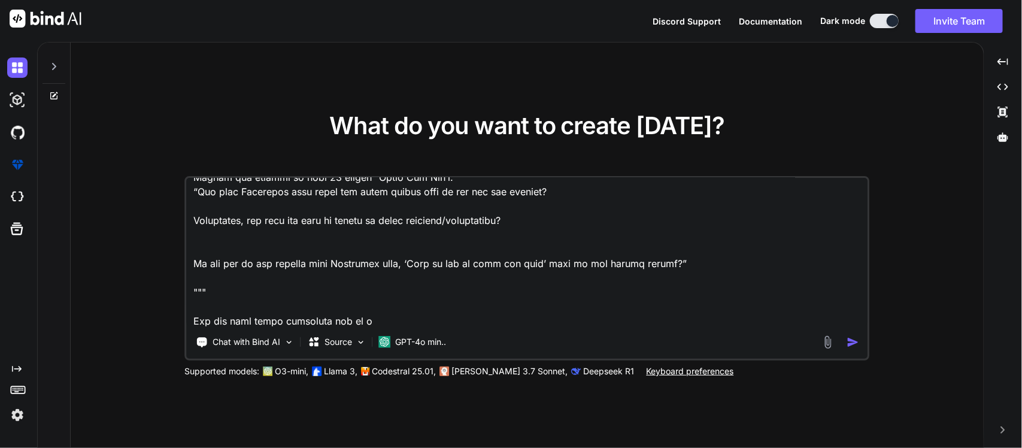
type textarea "x"
type textarea """" “Geraldo No Last Name” in depth Theme “His name was Geraldo. And his home i…"
type textarea "x"
type textarea """" “Geraldo No Last Name” in depth Theme “His name was Geraldo. And his home i…"
type textarea "x"
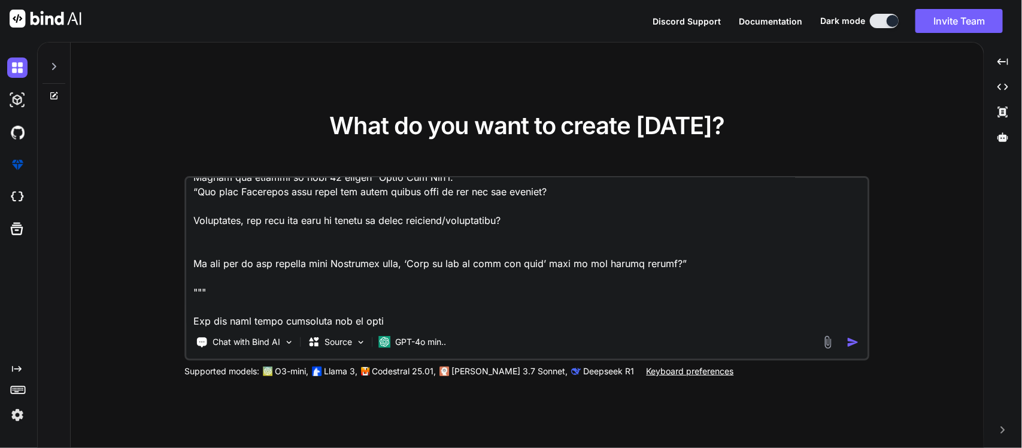
type textarea """" “Geraldo No Last Name” in depth Theme “His name was Geraldo. And his home i…"
type textarea "x"
type textarea """" “Geraldo No Last Name” in depth Theme “His name was Geraldo. And his home i…"
type textarea "x"
type textarea """" “Geraldo No Last Name” in depth Theme “His name was Geraldo. And his home i…"
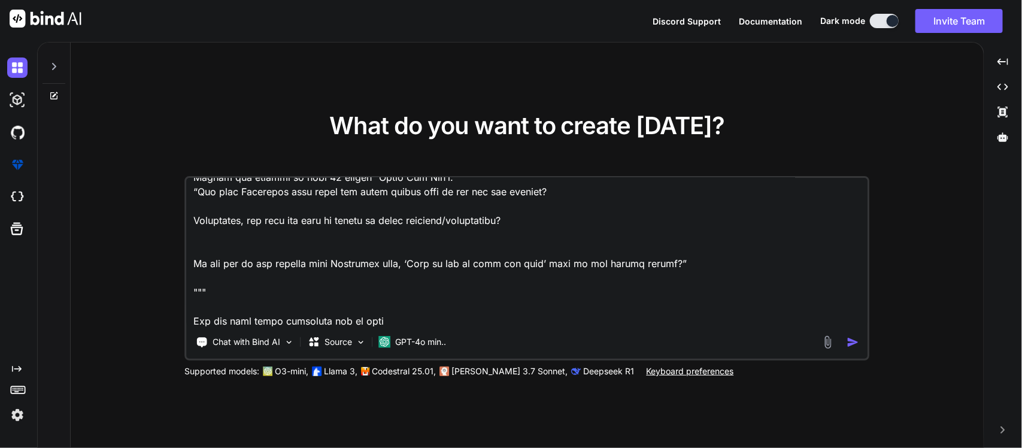
type textarea "x"
type textarea """" “Geraldo No Last Name” in depth Theme “His name was Geraldo. And his home i…"
type textarea "x"
type textarea """" “Geraldo No Last Name” in depth Theme “His name was Geraldo. And his home i…"
type textarea "x"
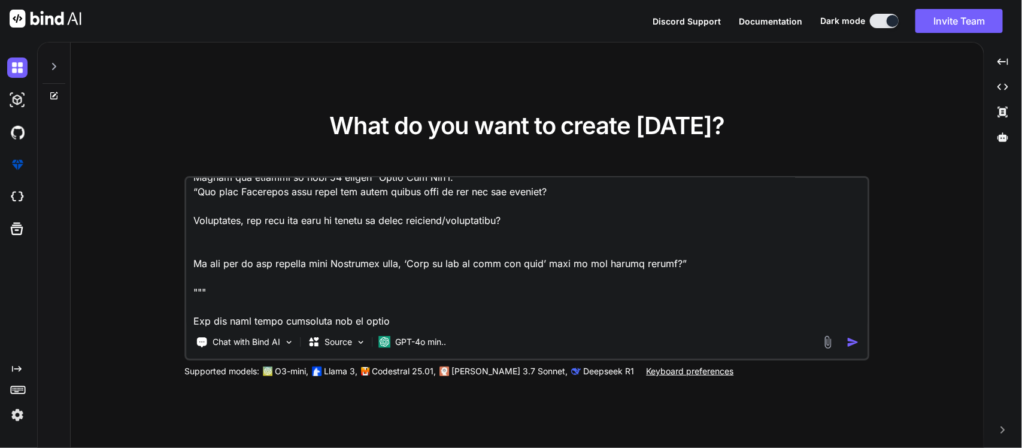
type textarea """" “Geraldo No Last Name” in depth Theme “His name was Geraldo. And his home i…"
type textarea "x"
type textarea """" “Geraldo No Last Name” in depth Theme “His name was Geraldo. And his home i…"
type textarea "x"
type textarea """" “Geraldo No Last Name” in depth Theme “His name was Geraldo. And his home i…"
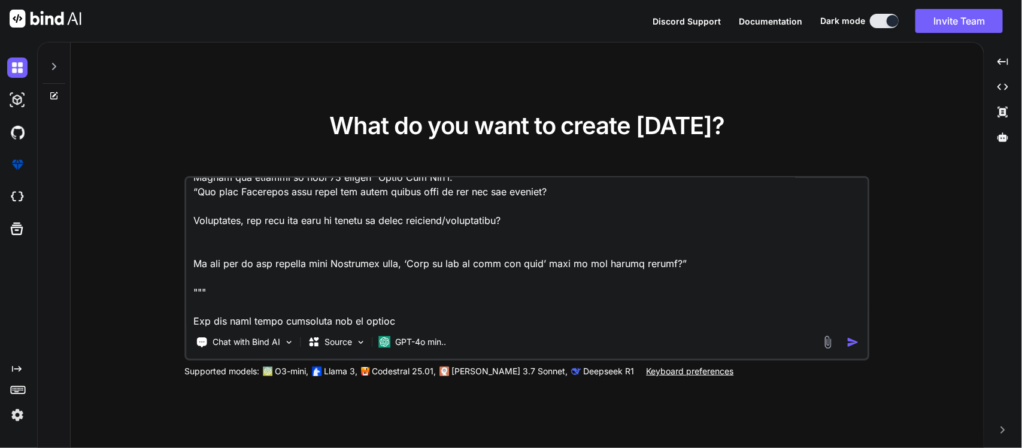
type textarea "x"
type textarea """" “Geraldo No Last Name” in depth Theme “His name was Geraldo. And his home i…"
type textarea "x"
type textarea """" “Geraldo No Last Name” in depth Theme “His name was Geraldo. And his home i…"
type textarea "x"
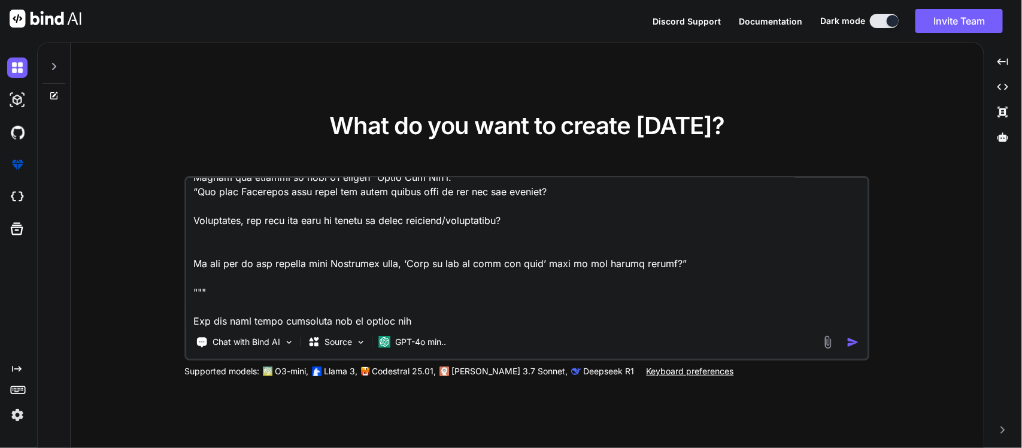
type textarea """" “Geraldo No Last Name” in depth Theme “His name was Geraldo. And his home i…"
type textarea "x"
type textarea """" “Geraldo No Last Name” in depth Theme “His name was Geraldo. And his home i…"
type textarea "x"
type textarea """" “Geraldo No Last Name” in depth Theme “His name was Geraldo. And his home i…"
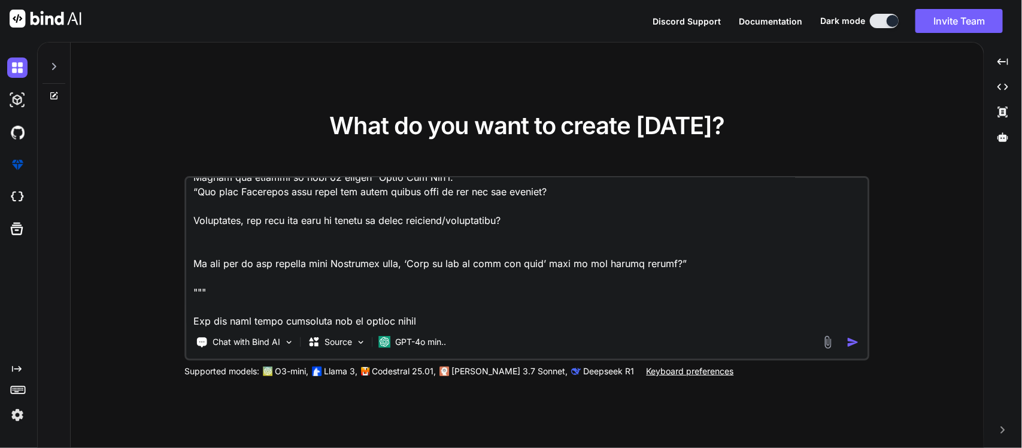
type textarea "x"
type textarea """" “Geraldo No Last Name” in depth Theme “His name was Geraldo. And his home i…"
type textarea "x"
type textarea """" “Geraldo No Last Name” in depth Theme “His name was Geraldo. And his home i…"
type textarea "x"
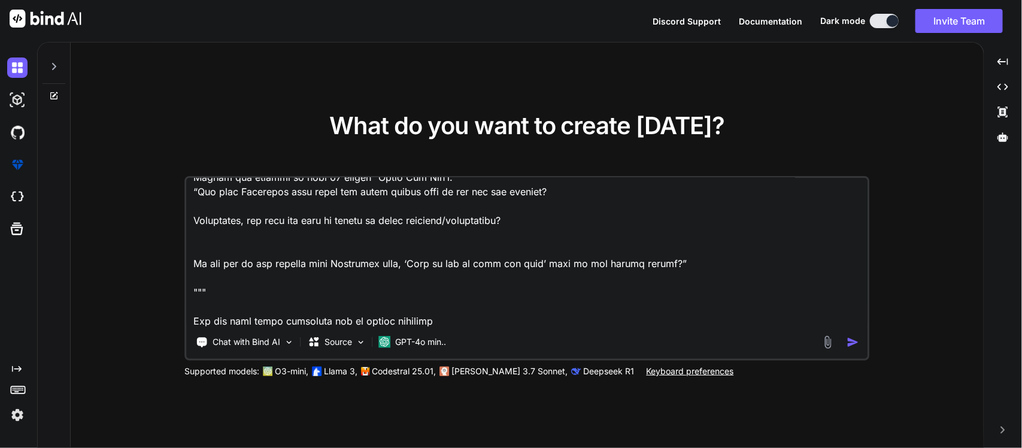
type textarea """" “Geraldo No Last Name” in depth Theme “His name was Geraldo. And his home i…"
type textarea "x"
type textarea """" “Geraldo No Last Name” in depth Theme “His name was Geraldo. And his home i…"
type textarea "x"
type textarea """" “Geraldo No Last Name” in depth Theme “His name was Geraldo. And his home i…"
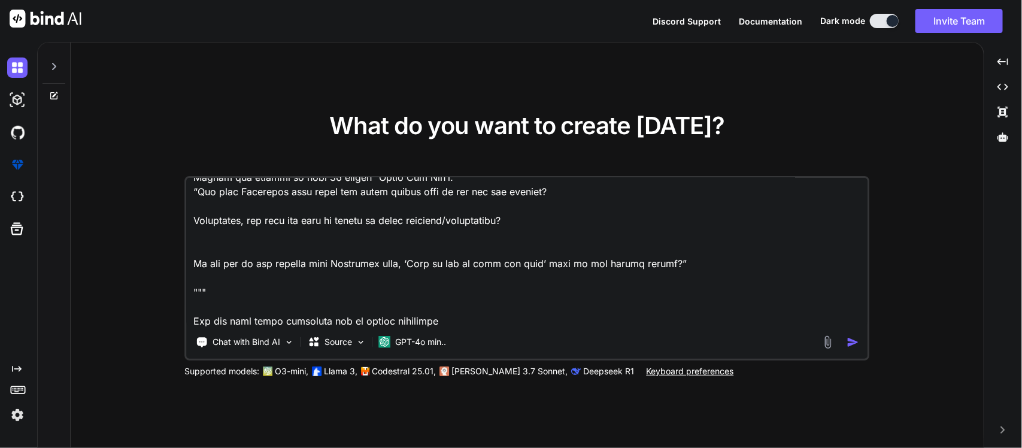
type textarea "x"
type textarea """" “Geraldo No Last Name” in depth Theme “His name was Geraldo. And his home i…"
type textarea "x"
type textarea """" “Geraldo No Last Name” in depth Theme “His name was Geraldo. And his home i…"
type textarea "x"
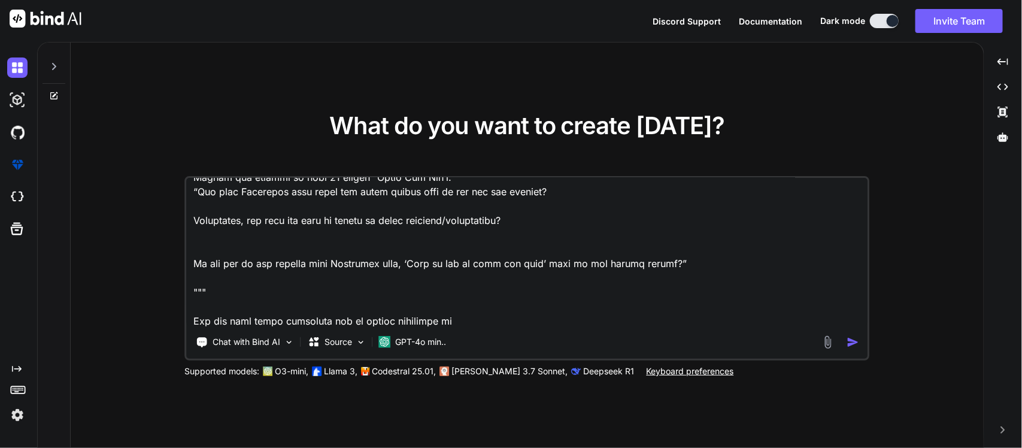
type textarea """" “Geraldo No Last Name” in depth Theme “His name was Geraldo. And his home i…"
type textarea "x"
type textarea """" “Geraldo No Last Name” in depth Theme “His name was Geraldo. And his home i…"
type textarea "x"
type textarea """" “Geraldo No Last Name” in depth Theme “His name was Geraldo. And his home i…"
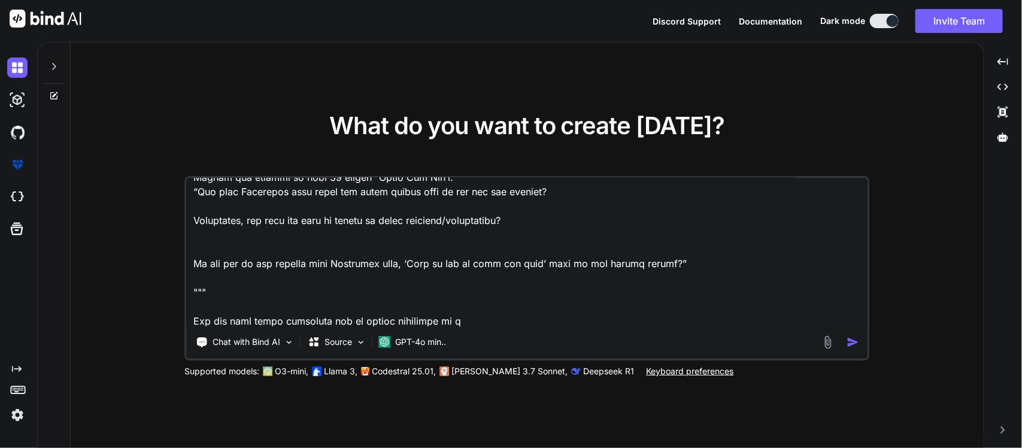
type textarea "x"
type textarea """" “Geraldo No Last Name” in depth Theme “His name was Geraldo. And his home i…"
type textarea "x"
type textarea """" “Geraldo No Last Name” in depth Theme “His name was Geraldo. And his home i…"
type textarea "x"
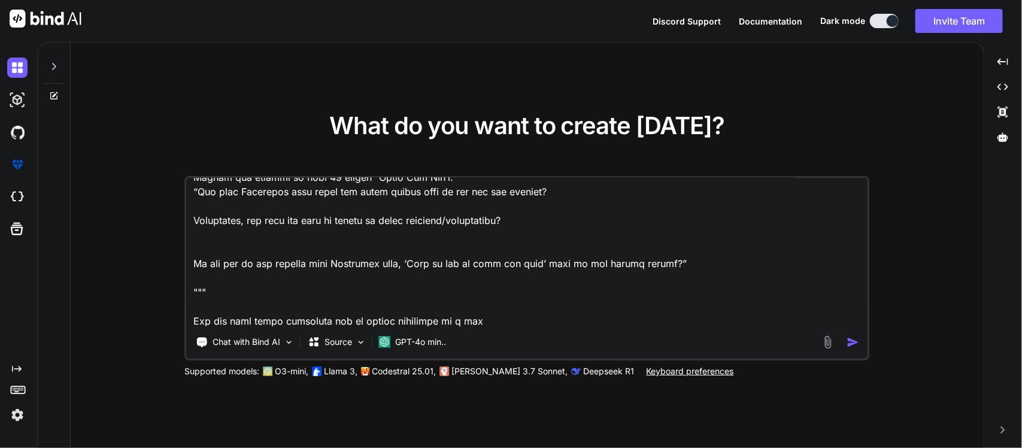
type textarea """" “Geraldo No Last Name” in depth Theme “His name was Geraldo. And his home i…"
type textarea "x"
type textarea """" “Geraldo No Last Name” in depth Theme “His name was Geraldo. And his home i…"
type textarea "x"
type textarea """" “Geraldo No Last Name” in depth Theme “His name was Geraldo. And his home i…"
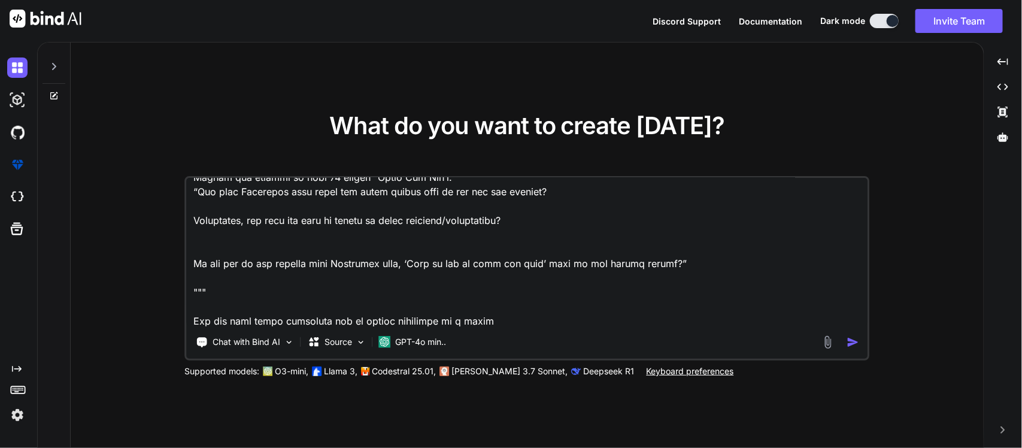
type textarea "x"
type textarea """" “Geraldo No Last Name” in depth Theme “His name was Geraldo. And his home i…"
type textarea "x"
type textarea """" “Geraldo No Last Name” in depth Theme “His name was Geraldo. And his home i…"
type textarea "x"
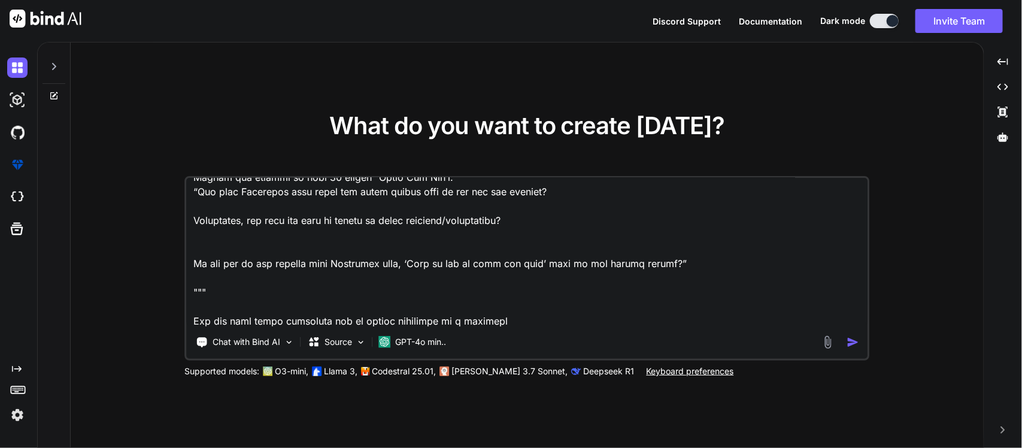
type textarea """" “Geraldo No Last Name” in depth Theme “His name was Geraldo. And his home i…"
type textarea "x"
type textarea """" “Geraldo No Last Name” in depth Theme “His name was Geraldo. And his home i…"
type textarea "x"
type textarea """" “Geraldo No Last Name” in depth Theme “His name was Geraldo. And his home i…"
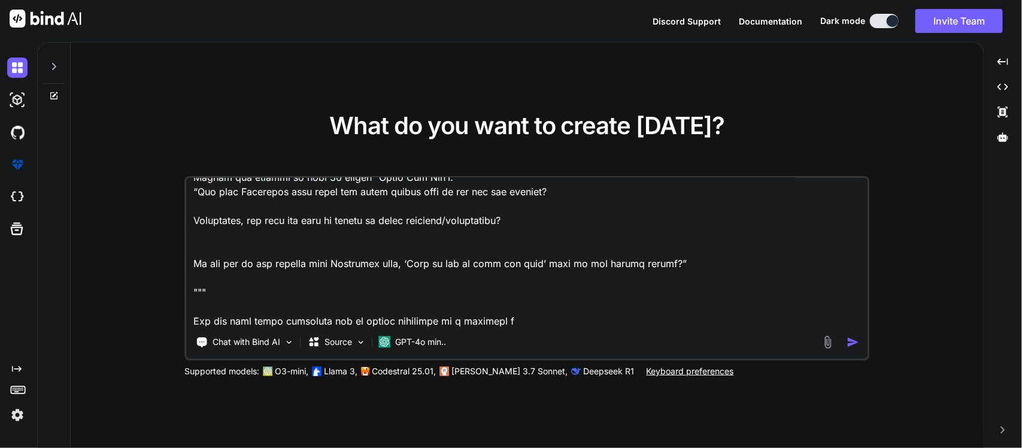
type textarea "x"
type textarea """" “Geraldo No Last Name” in depth Theme “His name was Geraldo. And his home i…"
type textarea "x"
type textarea """" “Geraldo No Last Name” in depth Theme “His name was Geraldo. And his home i…"
type textarea "x"
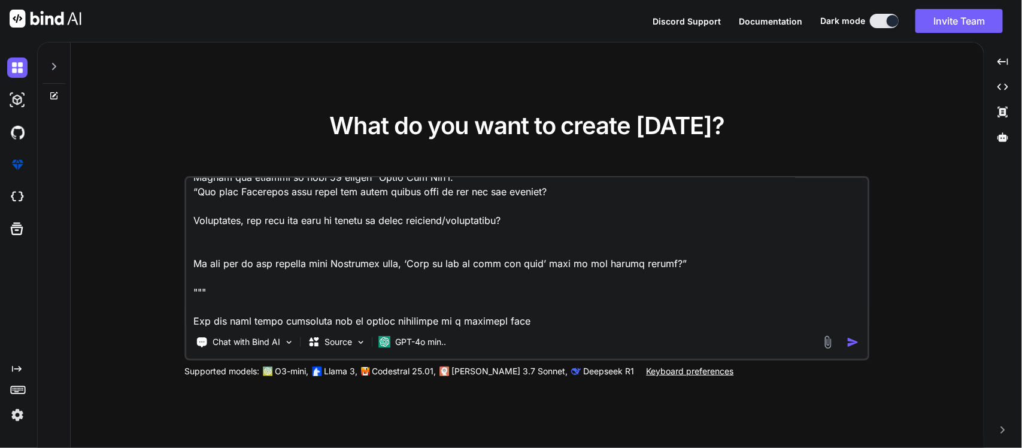
type textarea """" “Geraldo No Last Name” in depth Theme “His name was Geraldo. And his home i…"
type textarea "x"
type textarea """" “Geraldo No Last Name” in depth Theme “His name was Geraldo. And his home i…"
type textarea "x"
type textarea """" “Geraldo No Last Name” in depth Theme “His name was Geraldo. And his home i…"
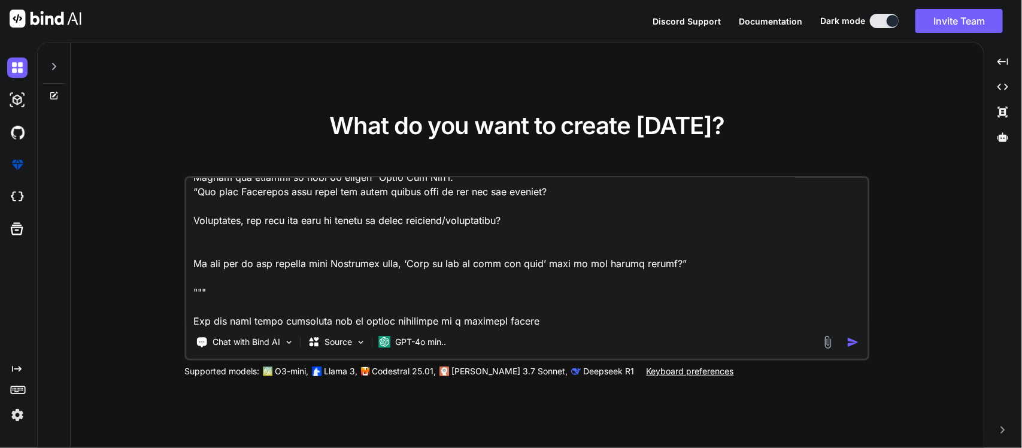
type textarea "x"
type textarea """" “Geraldo No Last Name” in depth Theme “His name was Geraldo. And his home i…"
type textarea "x"
type textarea """" “Geraldo No Last Name” in depth Theme “His name was Geraldo. And his home i…"
type textarea "x"
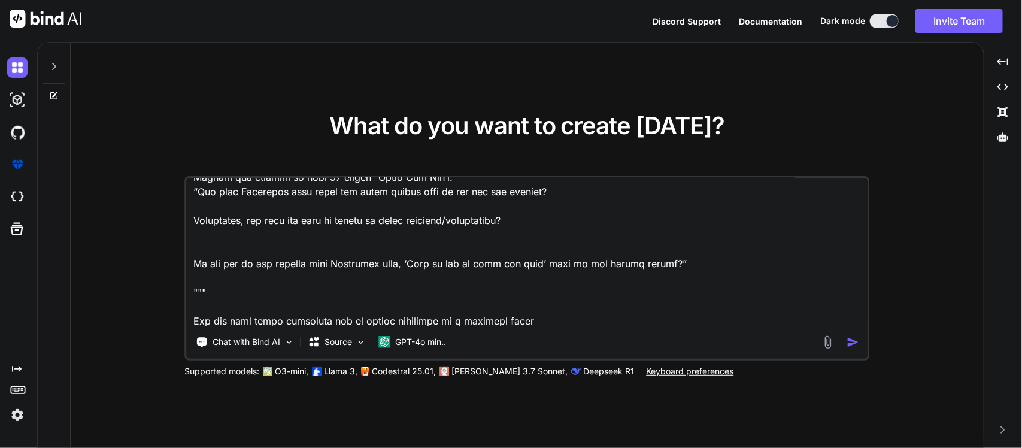
type textarea """" “Geraldo No Last Name” in depth Theme “His name was Geraldo. And his home i…"
type textarea "x"
type textarea """" “Geraldo No Last Name” in depth Theme “His name was Geraldo. And his home i…"
type textarea "x"
type textarea """" “Geraldo No Last Name” in depth Theme “His name was Geraldo. And his home i…"
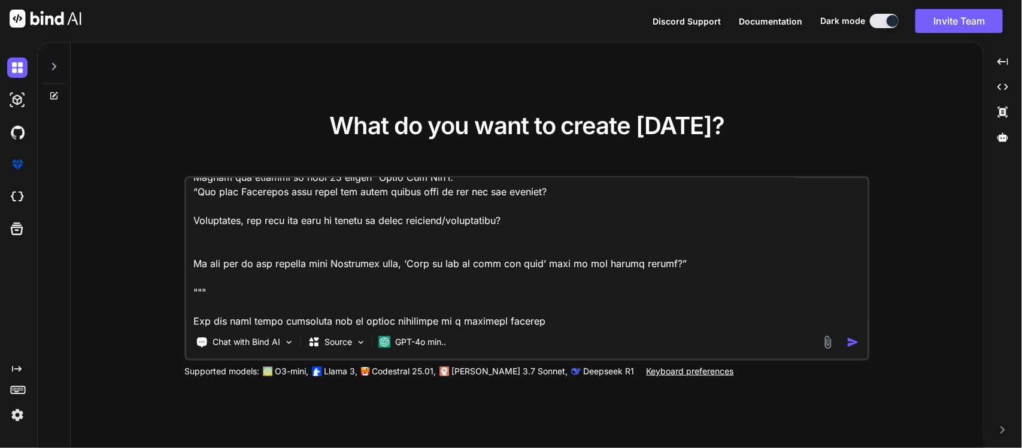
type textarea "x"
type textarea """" “Geraldo No Last Name” in depth Theme “His name was Geraldo. And his home i…"
type textarea "x"
type textarea """" “Geraldo No Last Name” in depth Theme “His name was Geraldo. And his home i…"
type textarea "x"
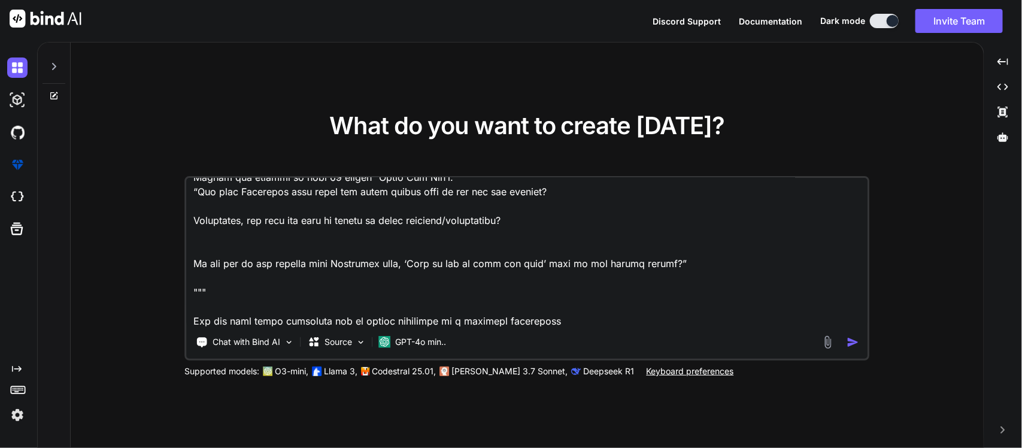
type textarea """" “Geraldo No Last Name” in depth Theme “His name was Geraldo. And his home i…"
click at [846, 340] on img "button" at bounding box center [852, 342] width 13 height 13
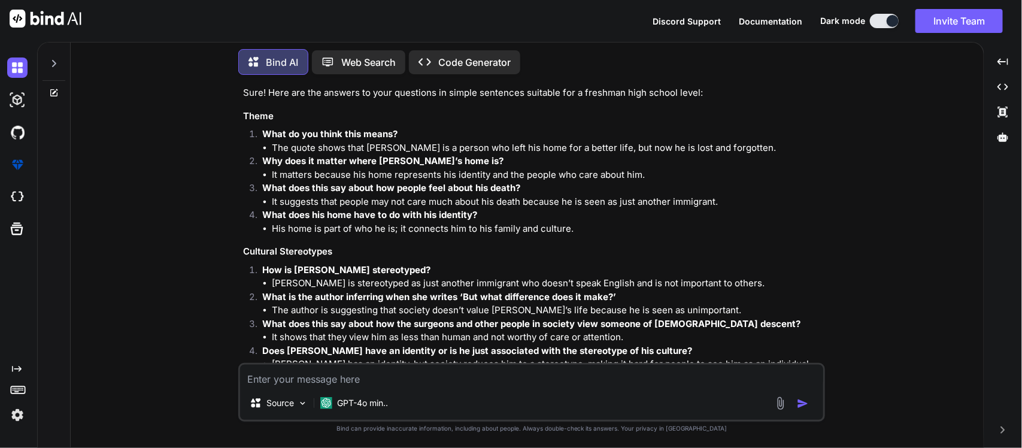
scroll to position [247, 0]
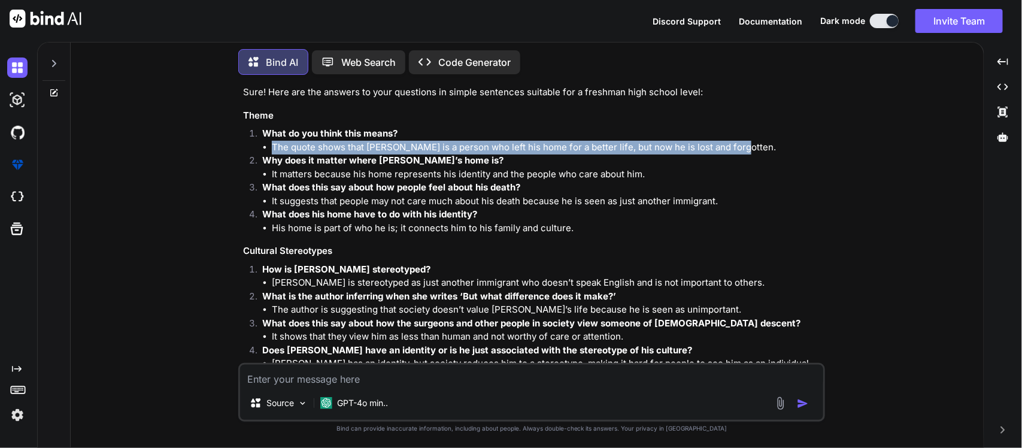
drag, startPoint x: 745, startPoint y: 144, endPoint x: 271, endPoint y: 145, distance: 474.0
click at [272, 145] on li "The quote shows that Geraldo is a person who left his home for a better life, b…" at bounding box center [547, 148] width 551 height 14
copy li "The quote shows that Geraldo is a person who left his home for a better life, b…"
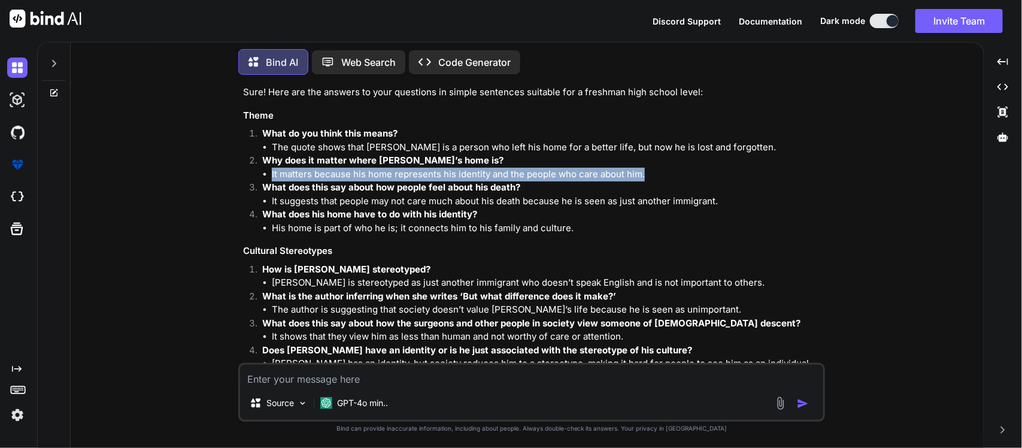
drag, startPoint x: 631, startPoint y: 169, endPoint x: 250, endPoint y: 171, distance: 381.8
click at [250, 171] on ol "What do you think this means? The quote shows that Geraldo is a person who left…" at bounding box center [532, 181] width 579 height 108
copy li "It matters because his home represents his identity and the people who care abo…"
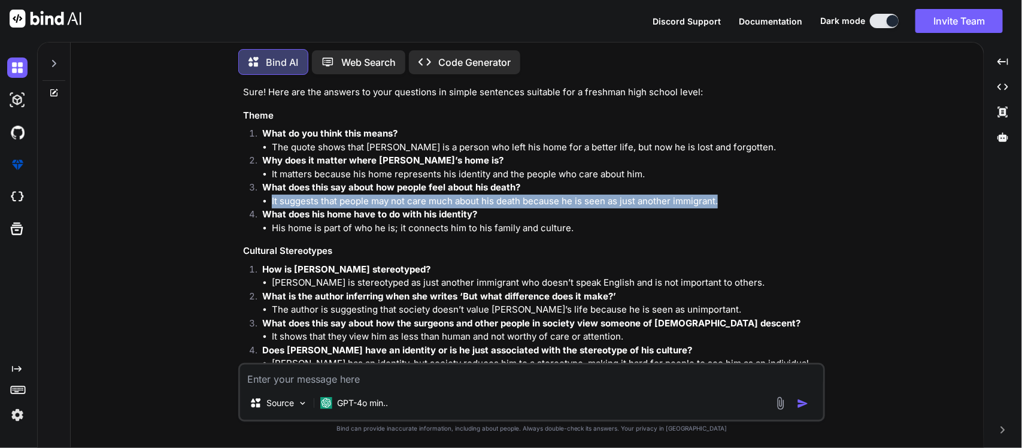
drag, startPoint x: 725, startPoint y: 200, endPoint x: 272, endPoint y: 202, distance: 452.4
click at [272, 202] on li "It suggests that people may not care much about his death because he is seen as…" at bounding box center [547, 201] width 551 height 14
copy li "It suggests that people may not care much about his death because he is seen as…"
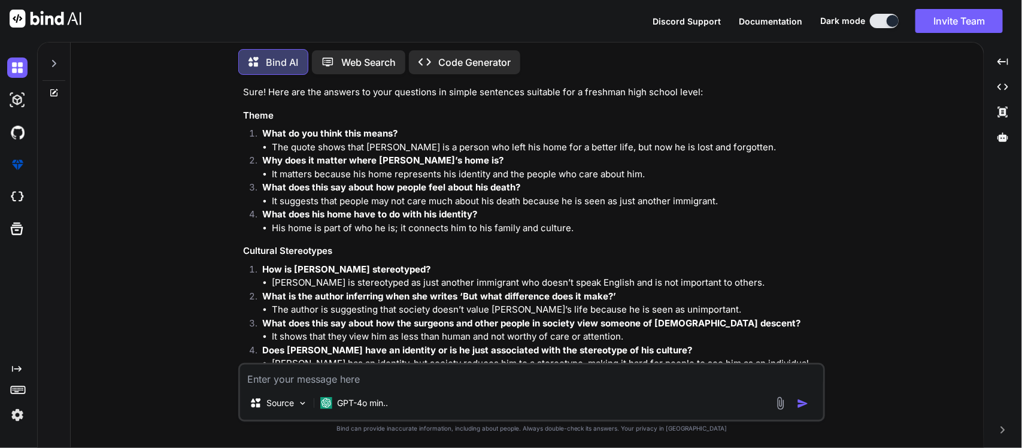
click at [427, 384] on textarea at bounding box center [531, 375] width 583 height 22
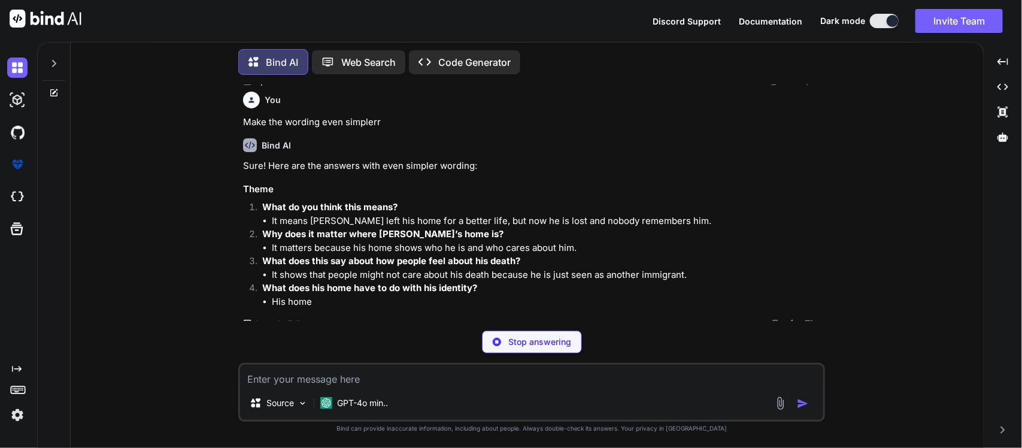
scroll to position [770, 0]
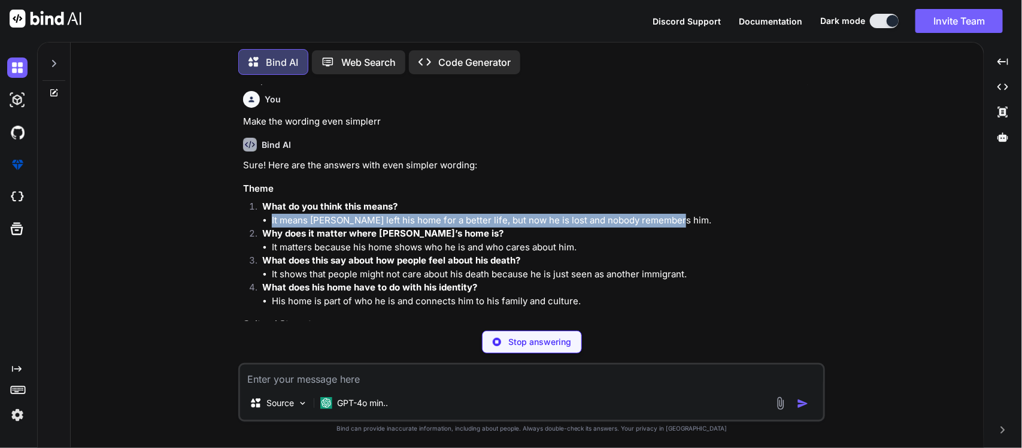
drag, startPoint x: 695, startPoint y: 221, endPoint x: 272, endPoint y: 218, distance: 422.5
click at [272, 218] on li "It means Geraldo left his home for a better life, but now he is lost and nobody…" at bounding box center [547, 221] width 551 height 14
copy li "It means Geraldo left his home for a better life, but now he is lost and nobody…"
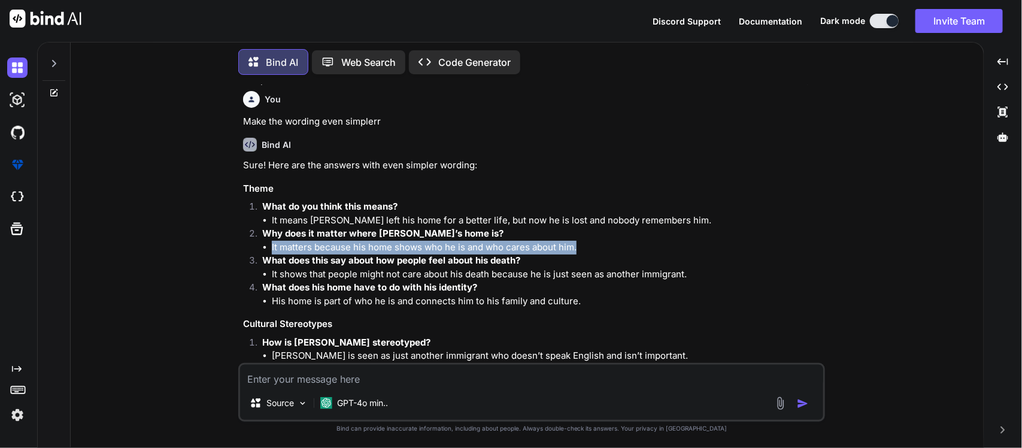
drag, startPoint x: 536, startPoint y: 249, endPoint x: 267, endPoint y: 244, distance: 268.7
click at [272, 244] on li "It matters because his home shows who he is and who cares about him." at bounding box center [547, 248] width 551 height 14
copy li "It matters because his home shows who he is and who cares about him."
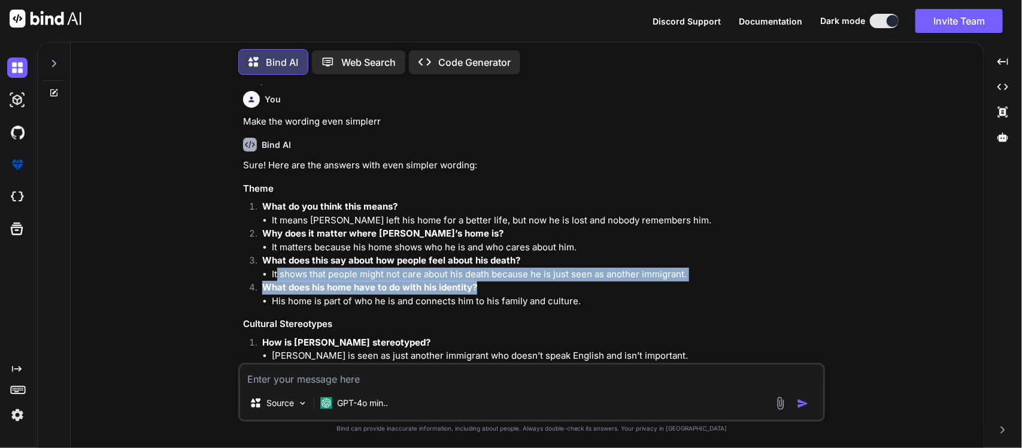
drag, startPoint x: 675, startPoint y: 276, endPoint x: 268, endPoint y: 270, distance: 407.0
click at [273, 270] on ol "What do you think this means? It means Geraldo left his home for a better life,…" at bounding box center [532, 254] width 579 height 108
click at [273, 270] on li "It shows that people might not care about his death because he is just seen as …" at bounding box center [547, 274] width 551 height 14
drag, startPoint x: 339, startPoint y: 275, endPoint x: 268, endPoint y: 273, distance: 70.7
click at [268, 273] on ul "It shows that people might not care about his death because he is just seen as …" at bounding box center [542, 274] width 560 height 14
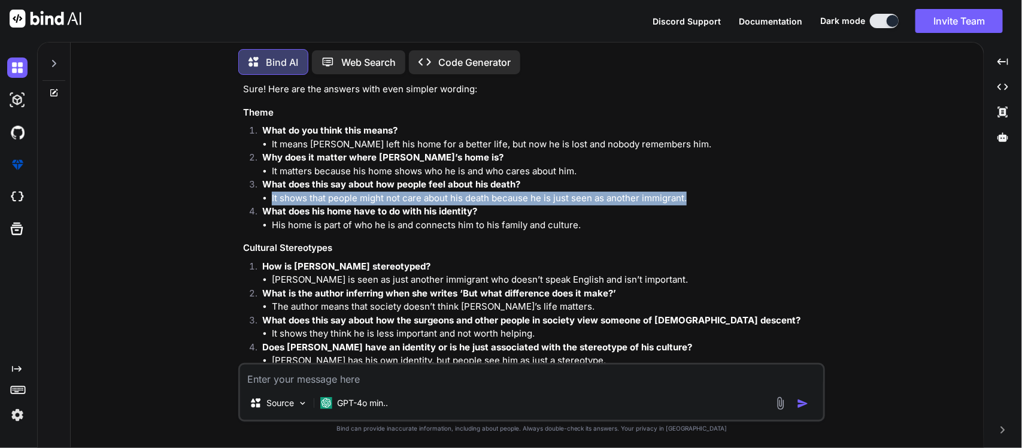
scroll to position [847, 0]
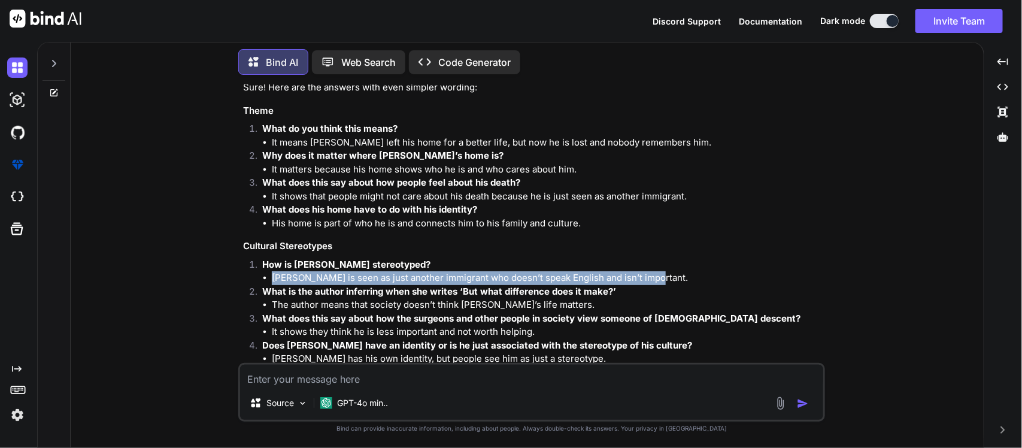
drag, startPoint x: 546, startPoint y: 276, endPoint x: 257, endPoint y: 272, distance: 289.1
click at [257, 272] on li "How is Geraldo stereotyped? Geraldo is seen as just another immigrant who doesn…" at bounding box center [538, 271] width 570 height 27
copy li "Geraldo is seen as just another immigrant who doesn’t speak English and isn’t i…"
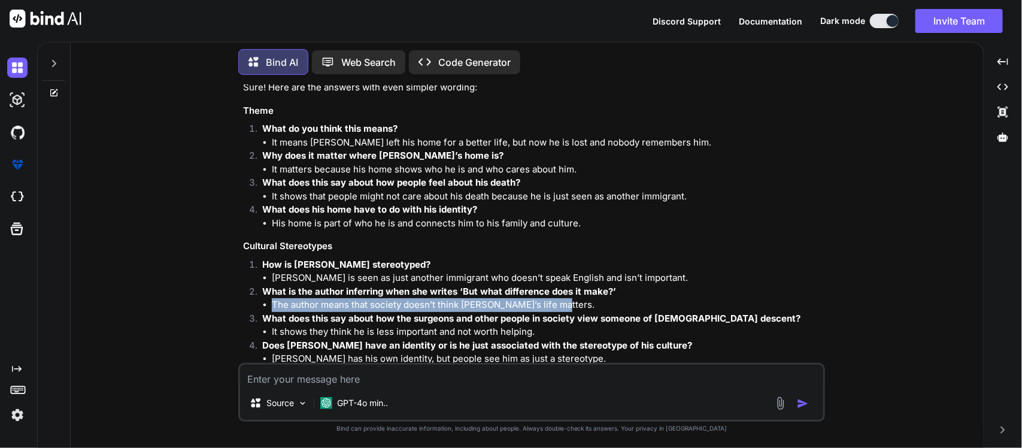
drag, startPoint x: 564, startPoint y: 301, endPoint x: 267, endPoint y: 299, distance: 296.8
click at [267, 299] on ul "The author means that society doesn’t think Geraldo’s life matters." at bounding box center [542, 305] width 560 height 14
copy li "The author means that society doesn’t think Geraldo’s life matters."
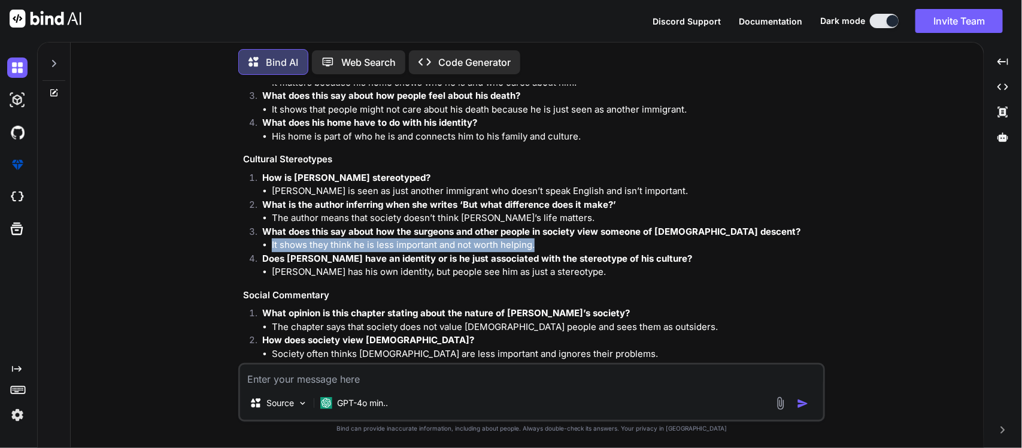
drag, startPoint x: 548, startPoint y: 248, endPoint x: 268, endPoint y: 240, distance: 279.6
click at [268, 240] on ul "It shows they think he is less important and not worth helping." at bounding box center [542, 245] width 560 height 14
copy li "It shows they think he is less important and not worth helping."
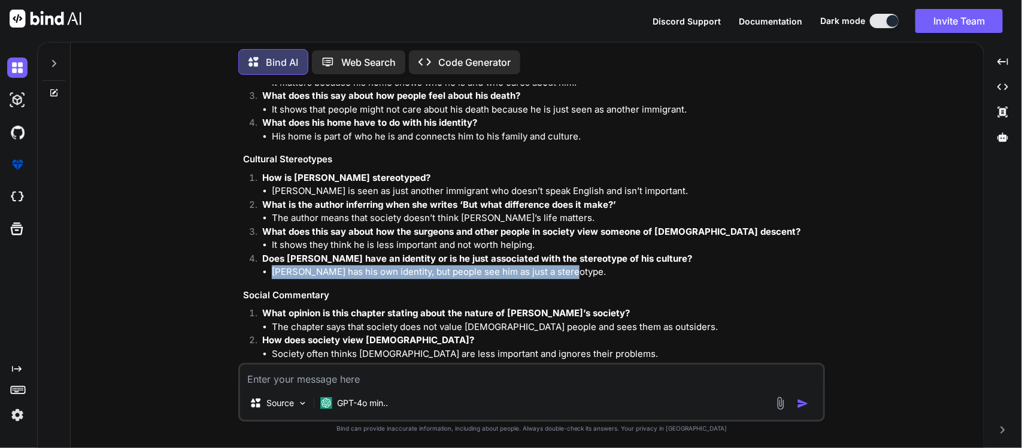
drag, startPoint x: 576, startPoint y: 269, endPoint x: 270, endPoint y: 274, distance: 305.8
click at [270, 274] on ul "Geraldo has his own identity, but people see him as just a stereotype." at bounding box center [542, 272] width 560 height 14
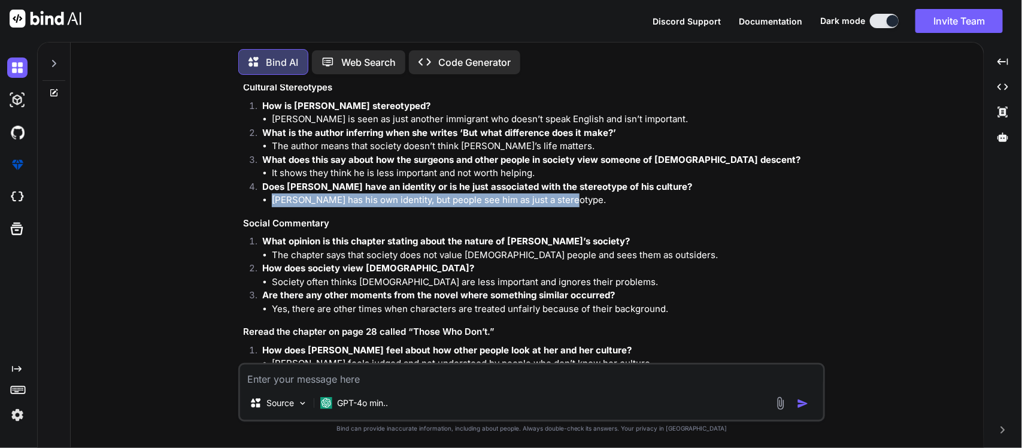
scroll to position [1008, 0]
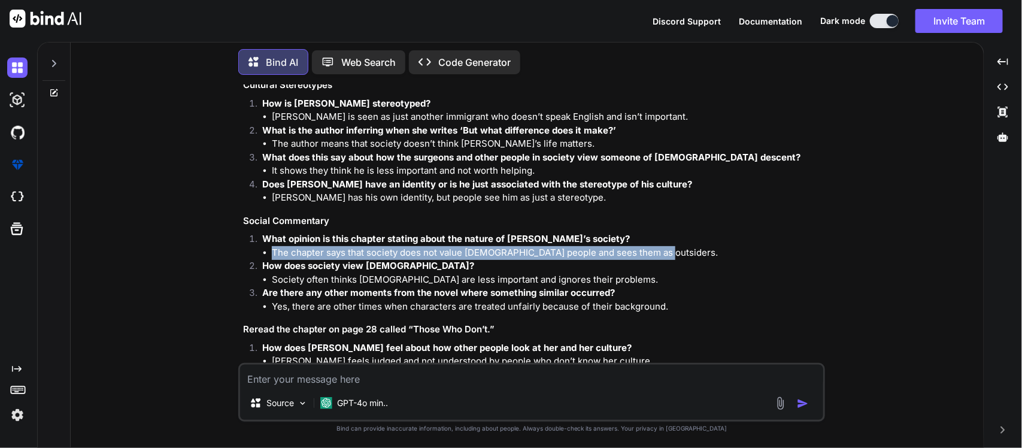
drag, startPoint x: 662, startPoint y: 252, endPoint x: 267, endPoint y: 253, distance: 395.0
click at [267, 253] on ul "The chapter says that society does not value Hispanic people and sees them as o…" at bounding box center [542, 253] width 560 height 14
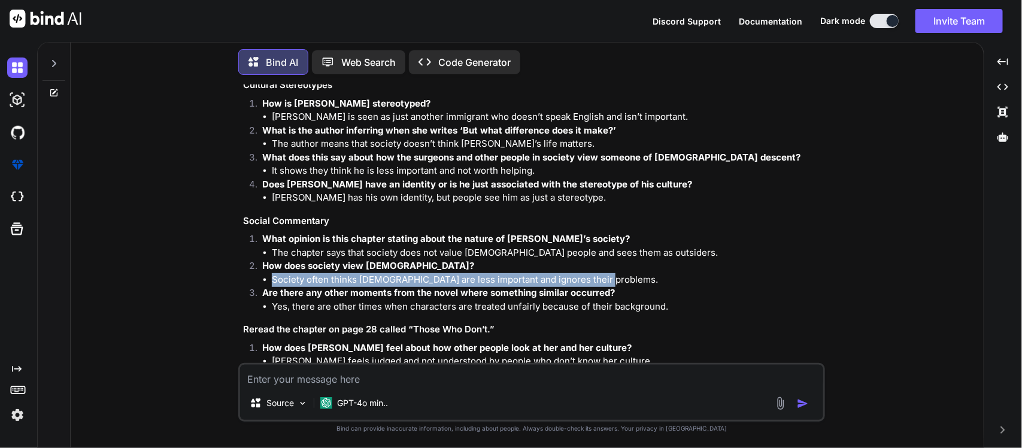
drag, startPoint x: 569, startPoint y: 279, endPoint x: 270, endPoint y: 275, distance: 298.6
click at [270, 275] on ul "Society often thinks Hispanics are less important and ignores their problems." at bounding box center [542, 280] width 560 height 14
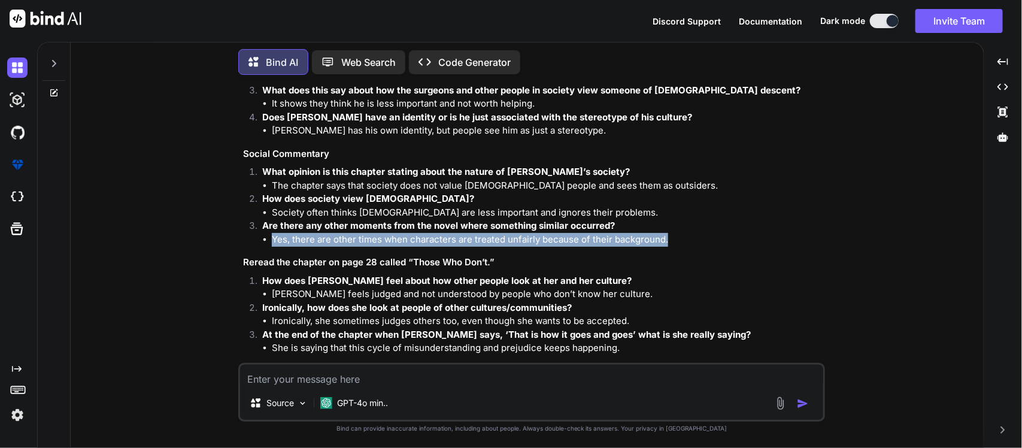
drag, startPoint x: 632, startPoint y: 238, endPoint x: 273, endPoint y: 241, distance: 359.1
click at [273, 241] on li "Yes, there are other times when characters are treated unfairly because of thei…" at bounding box center [547, 240] width 551 height 14
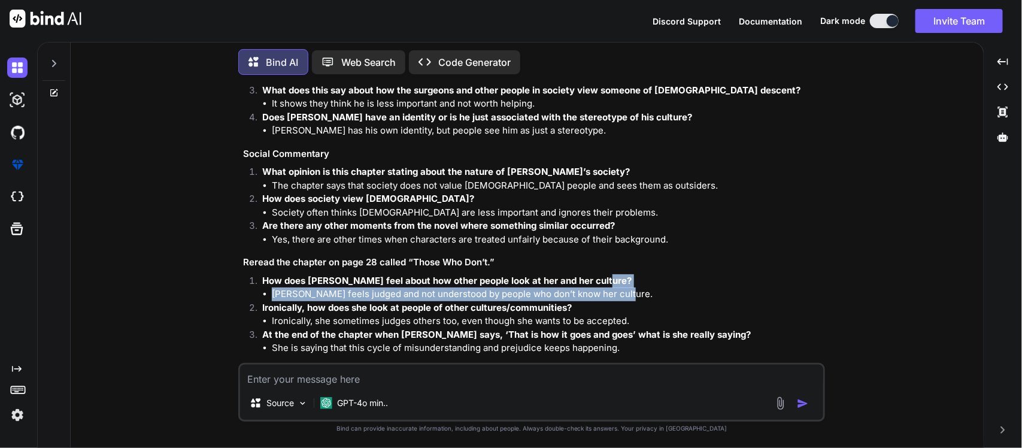
drag, startPoint x: 630, startPoint y: 283, endPoint x: 634, endPoint y: 291, distance: 9.1
click at [634, 291] on li "How does Esperanza feel about how other people look at her and her culture? Esp…" at bounding box center [538, 287] width 570 height 27
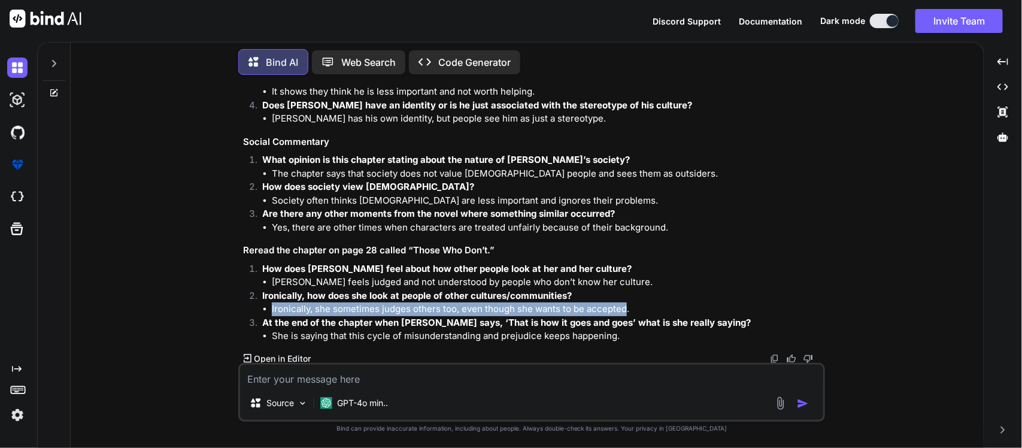
drag, startPoint x: 626, startPoint y: 304, endPoint x: 267, endPoint y: 306, distance: 358.5
click at [267, 306] on ul "Ironically, she sometimes judges others too, even though she wants to be accept…" at bounding box center [542, 309] width 560 height 14
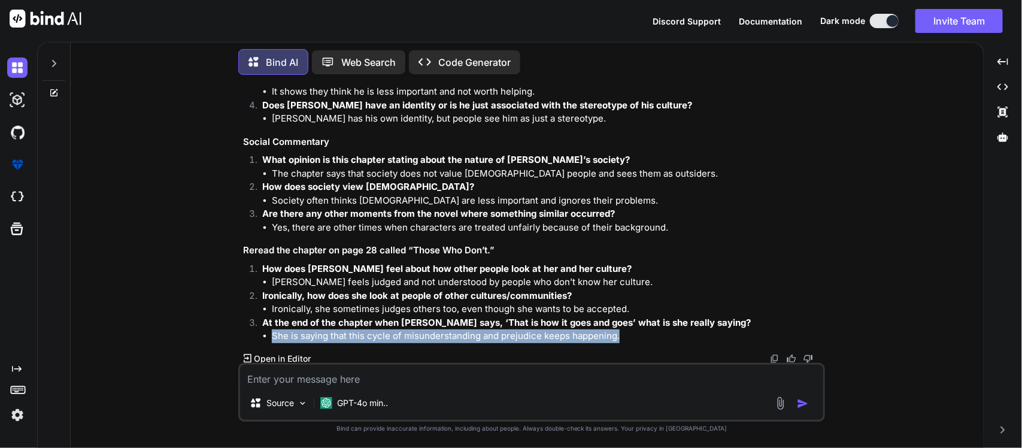
drag, startPoint x: 621, startPoint y: 336, endPoint x: 267, endPoint y: 337, distance: 353.7
click at [272, 337] on li "She is saying that this cycle of misunderstanding and prejudice keeps happening." at bounding box center [547, 336] width 551 height 14
click at [385, 369] on textarea at bounding box center [531, 375] width 583 height 22
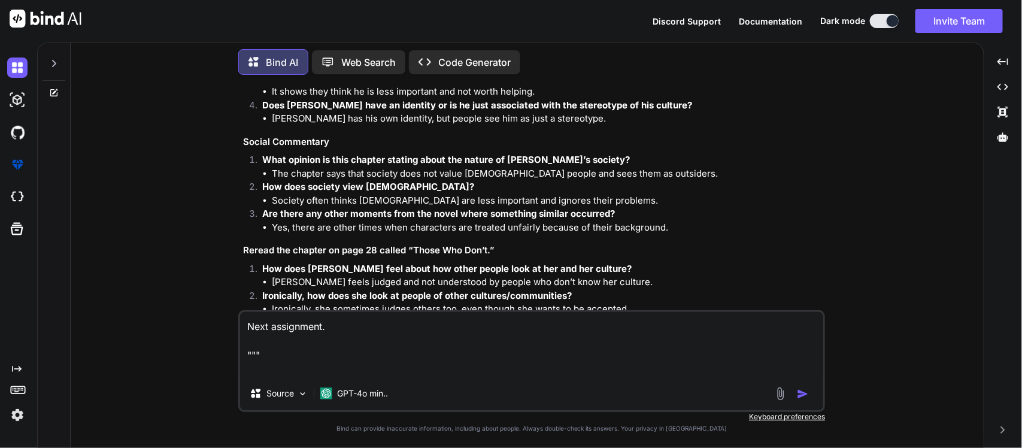
paste textarea "THEME PARAGRAPH Write a paragraph exploring one of the themes from the dialecti…"
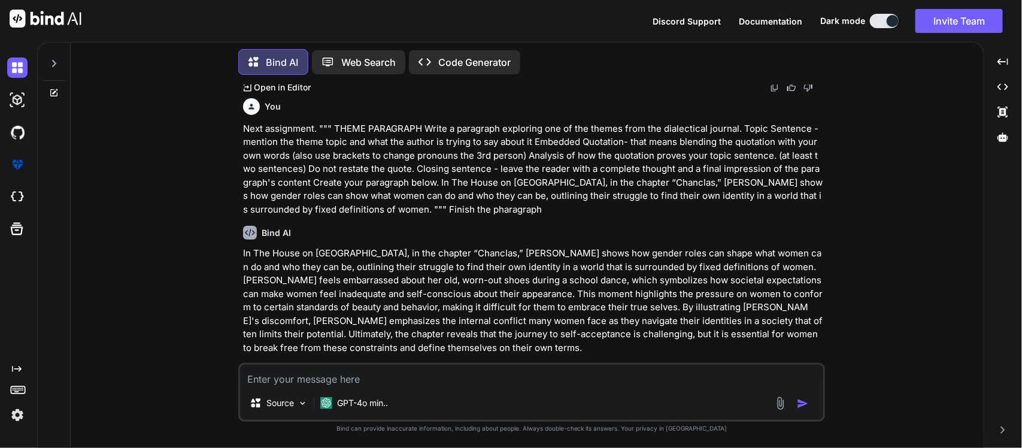
scroll to position [1370, 0]
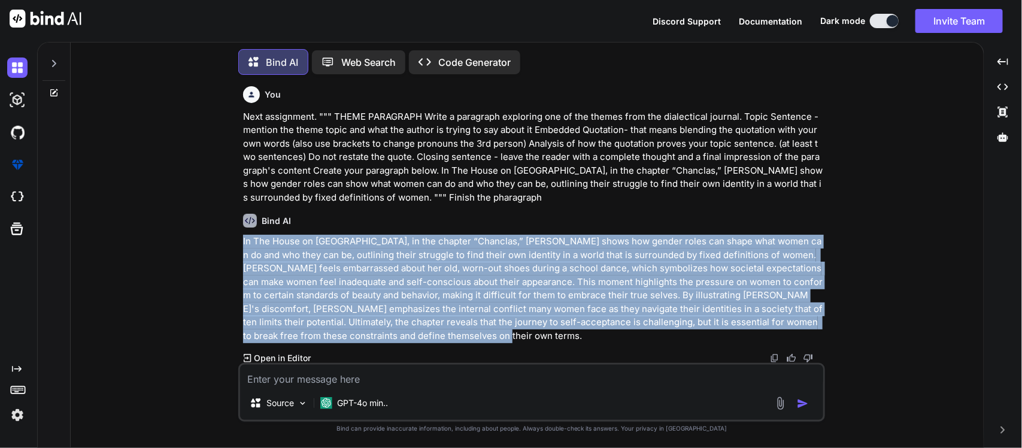
drag, startPoint x: 244, startPoint y: 235, endPoint x: 431, endPoint y: 330, distance: 210.1
click at [431, 330] on p "In The House on Mango Street, in the chapter “Chanclas,” Sandra Cisneros shows …" at bounding box center [532, 289] width 579 height 108
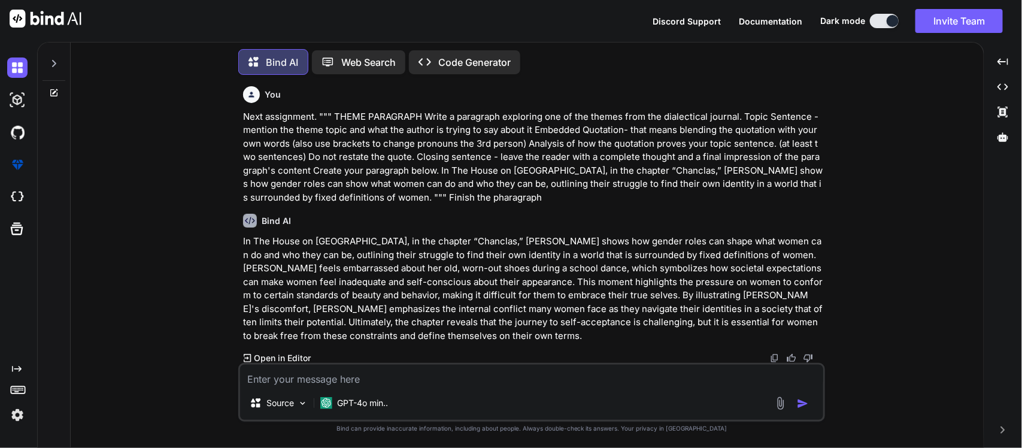
click at [418, 373] on textarea at bounding box center [531, 375] width 583 height 22
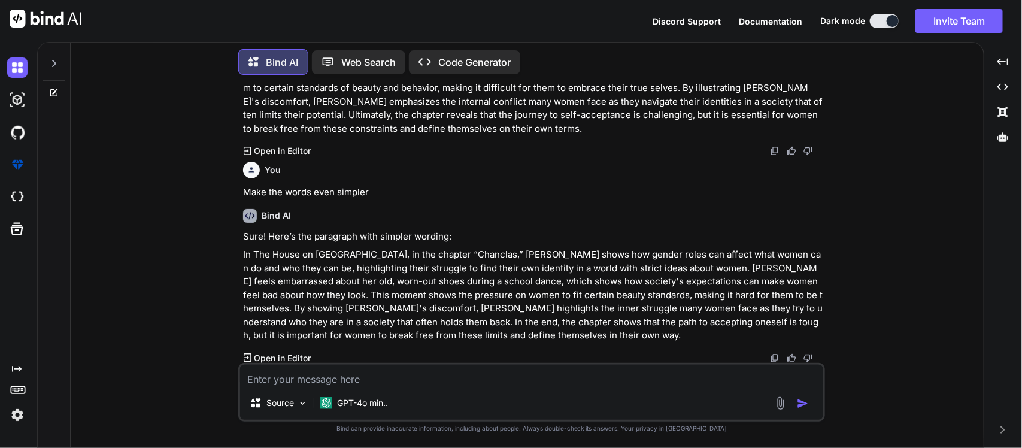
scroll to position [1577, 0]
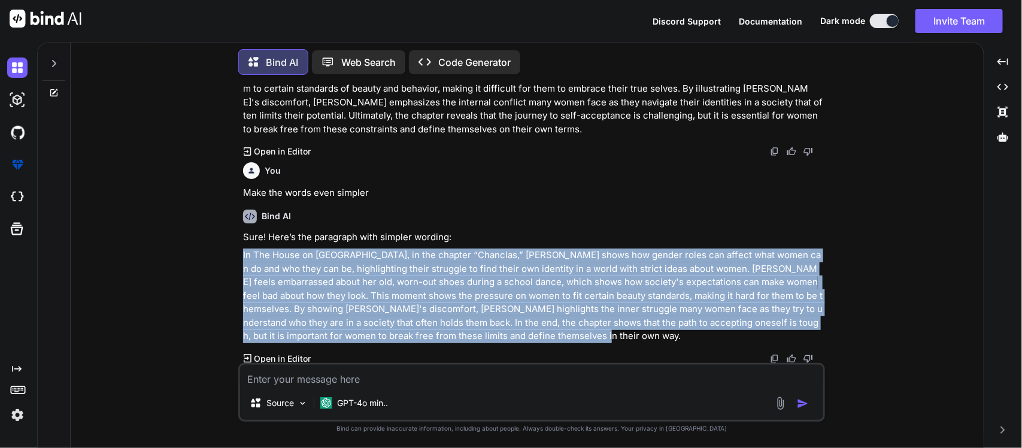
drag, startPoint x: 326, startPoint y: 282, endPoint x: 546, endPoint y: 336, distance: 226.3
click at [546, 336] on div "You Bind AI Sure! Here are the answers to your questions in simple sentences su…" at bounding box center [531, 265] width 586 height 363
